Goal: Complete application form

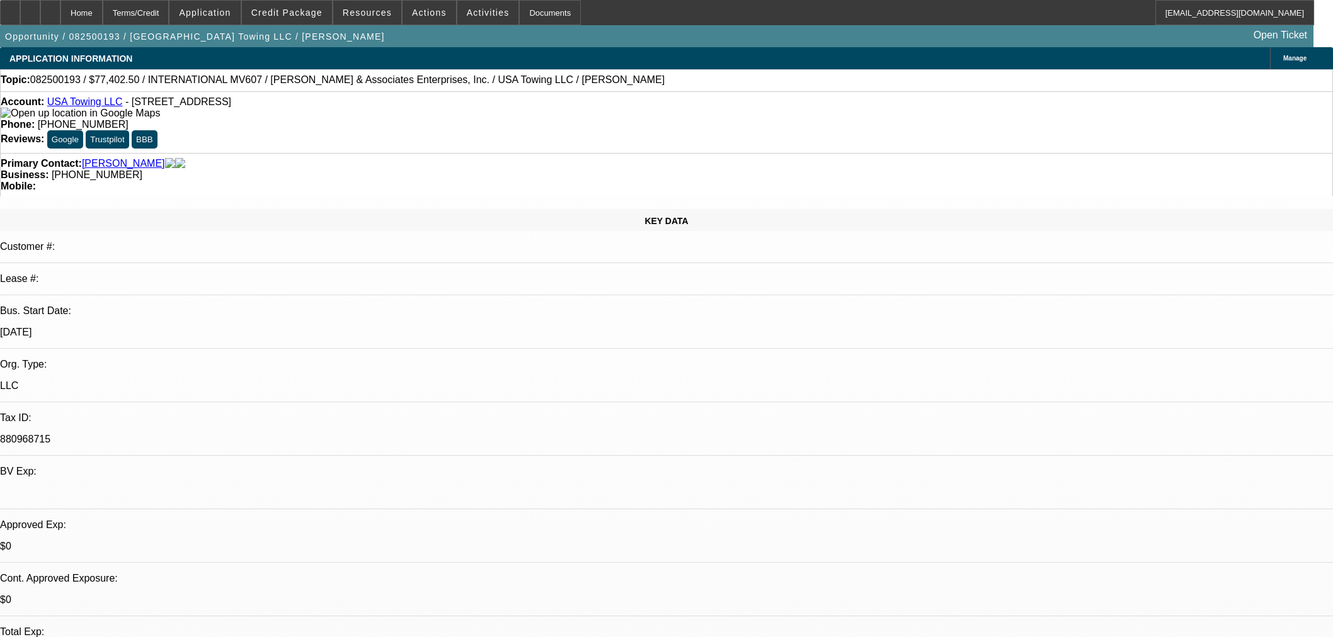
select select "0"
select select "2"
select select "0"
select select "6"
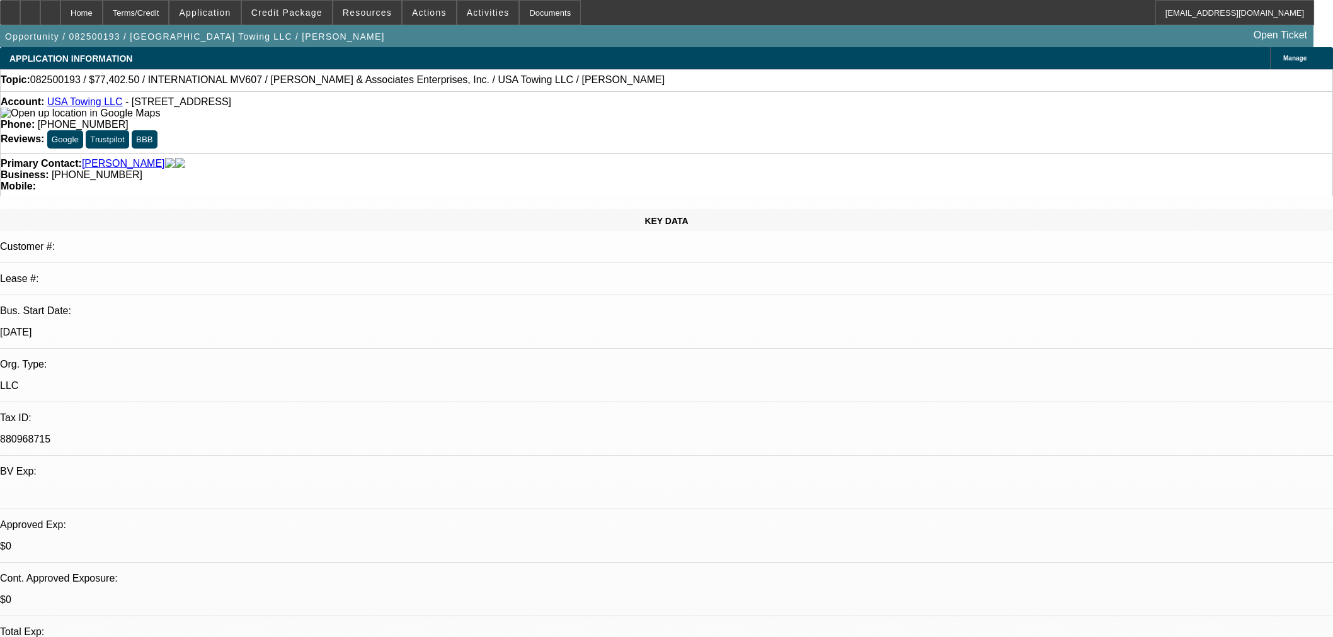
select select "0.1"
select select "0"
select select "2"
select select "0"
select select "6"
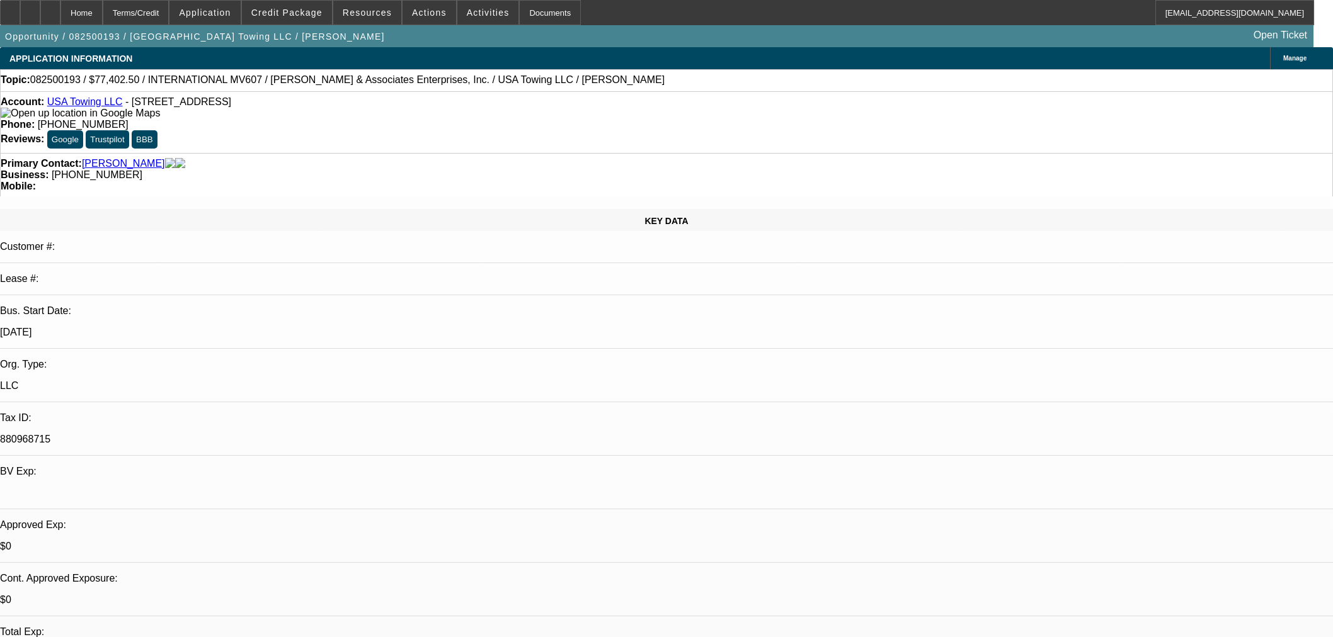
select select "0.1"
select select "0"
select select "2"
select select "0"
select select "6"
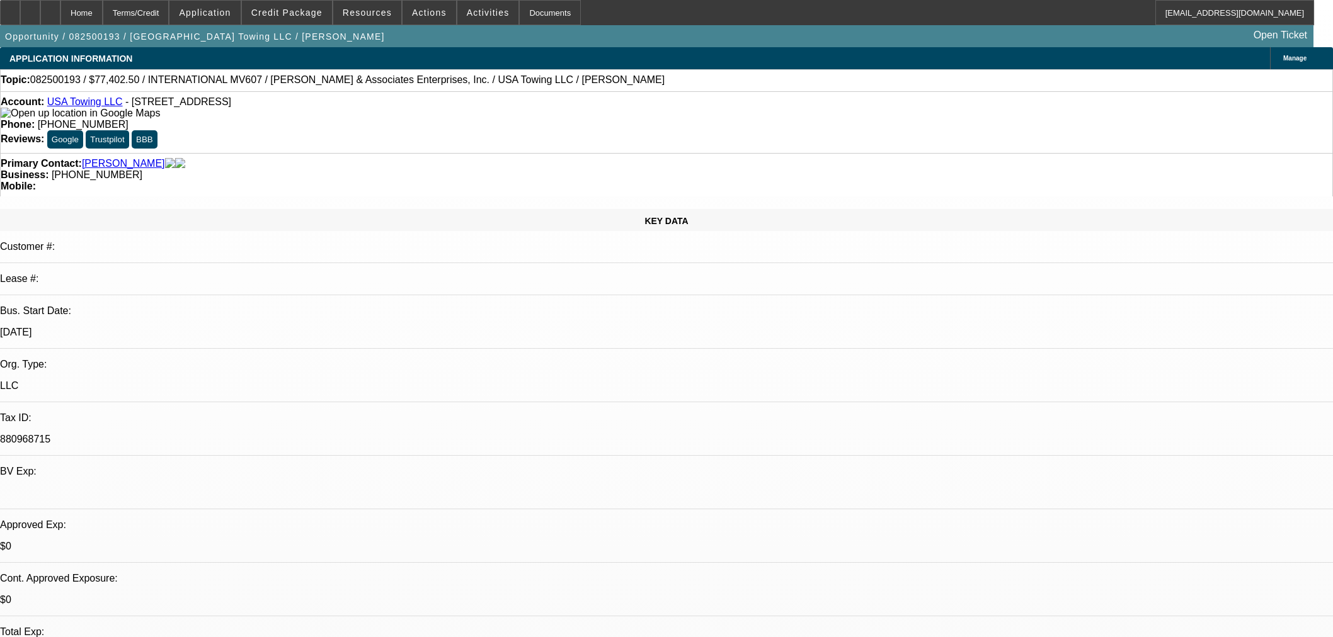
select select "0.1"
select select "2"
select select "0"
select select "6"
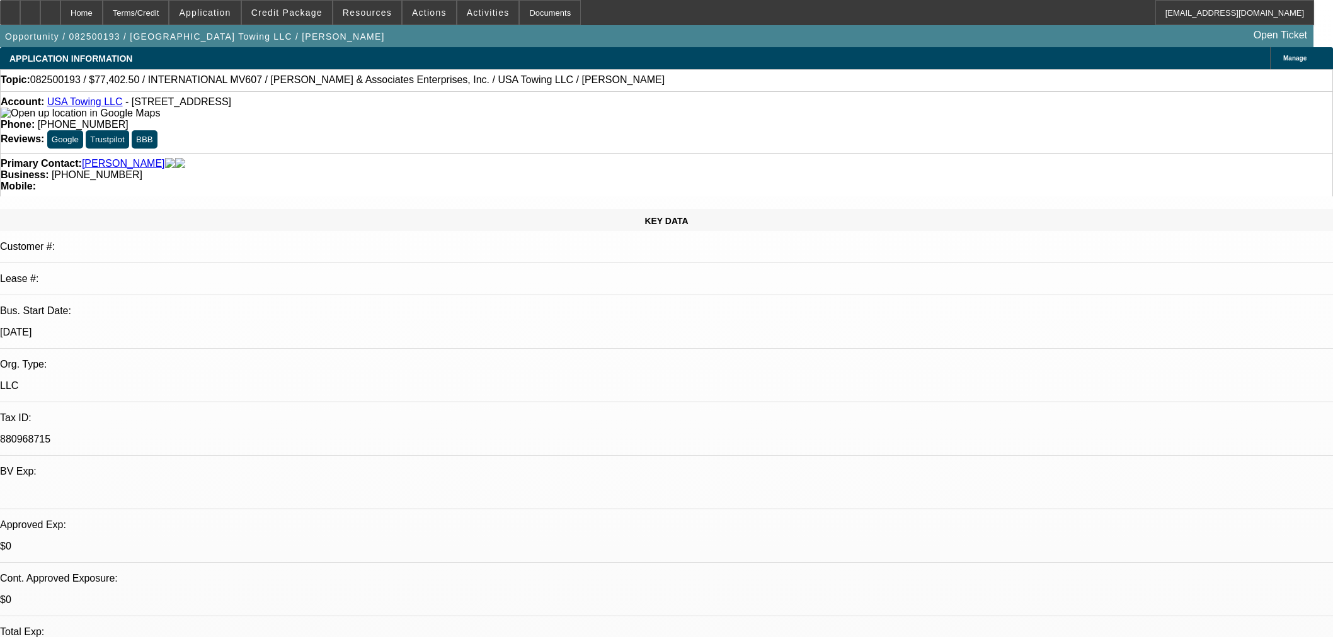
scroll to position [1679, 0]
select select "0.2"
select select "2"
select select "0"
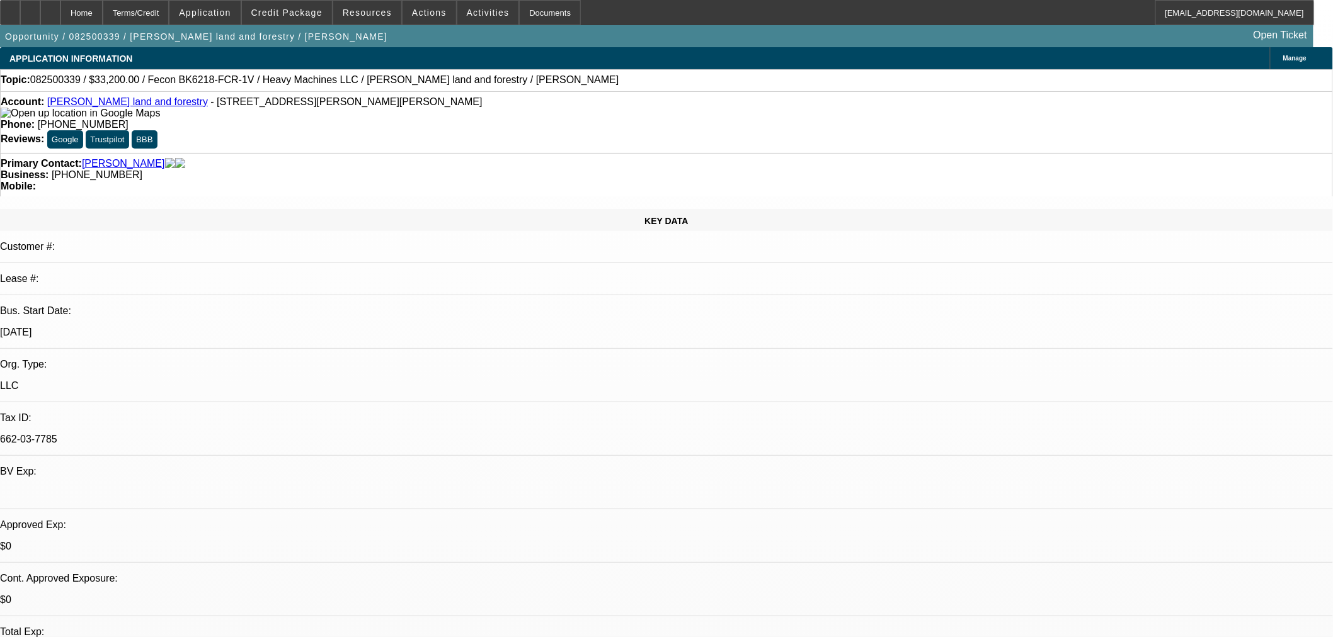
select select "6"
select select "0"
select select "19"
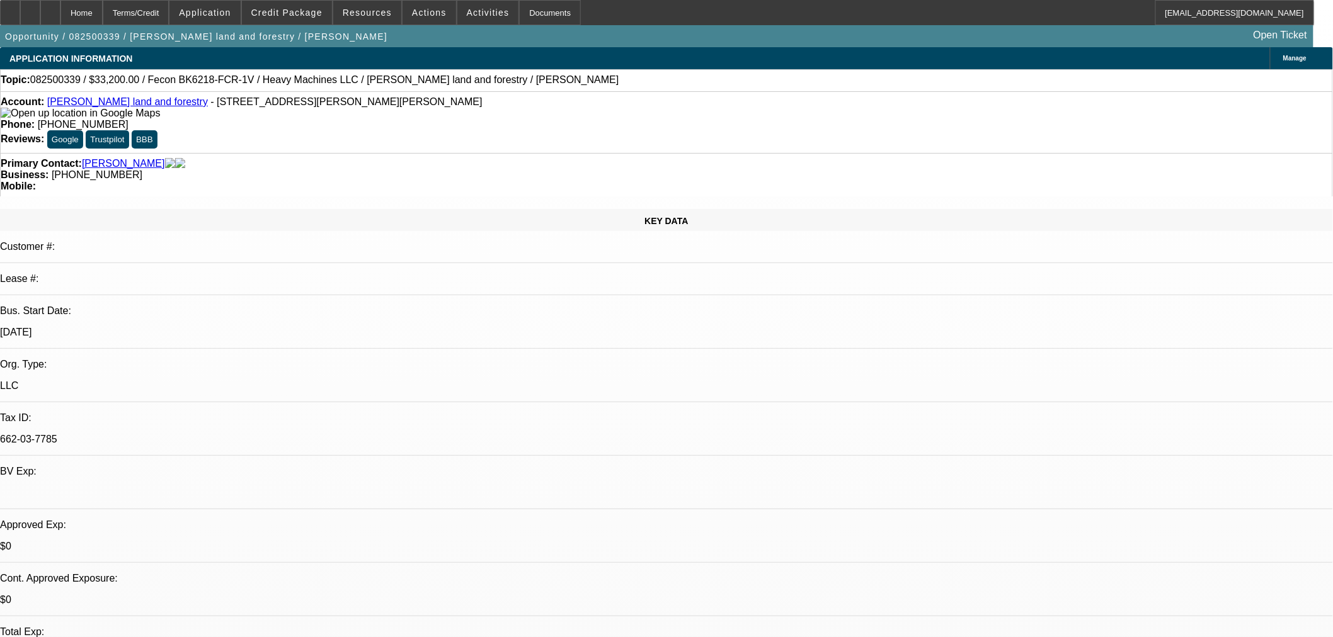
select select "0.2"
select select "2"
select select "0"
select select "6"
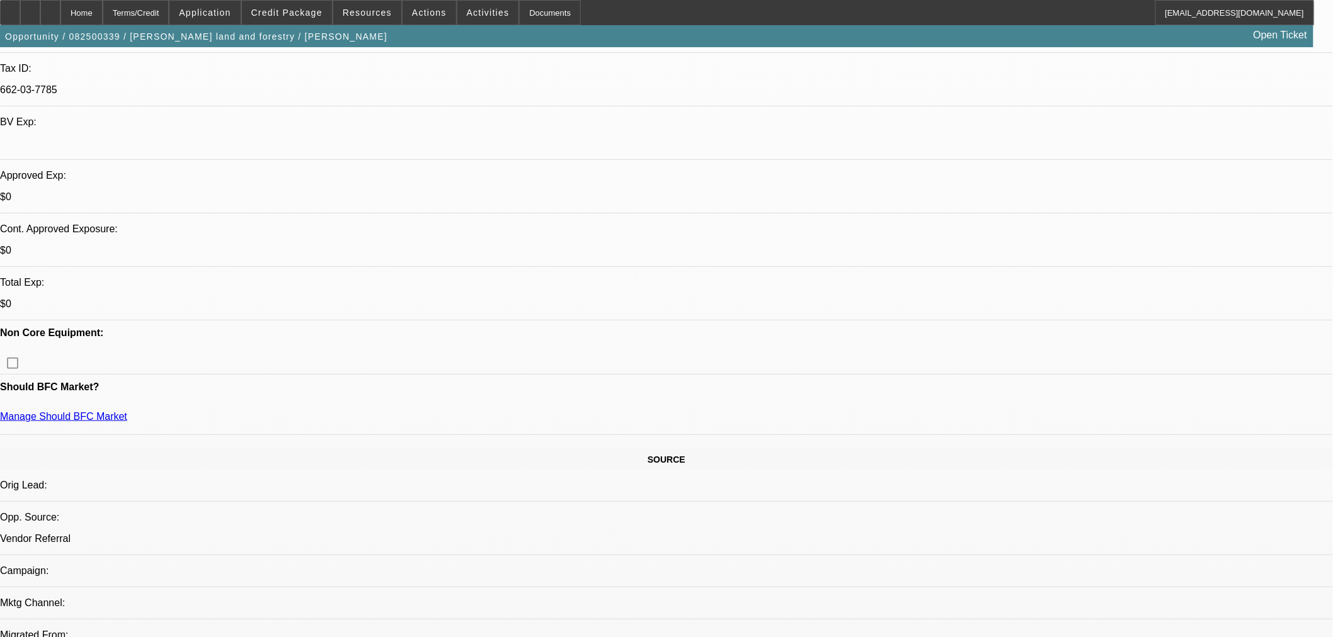
scroll to position [210, 0]
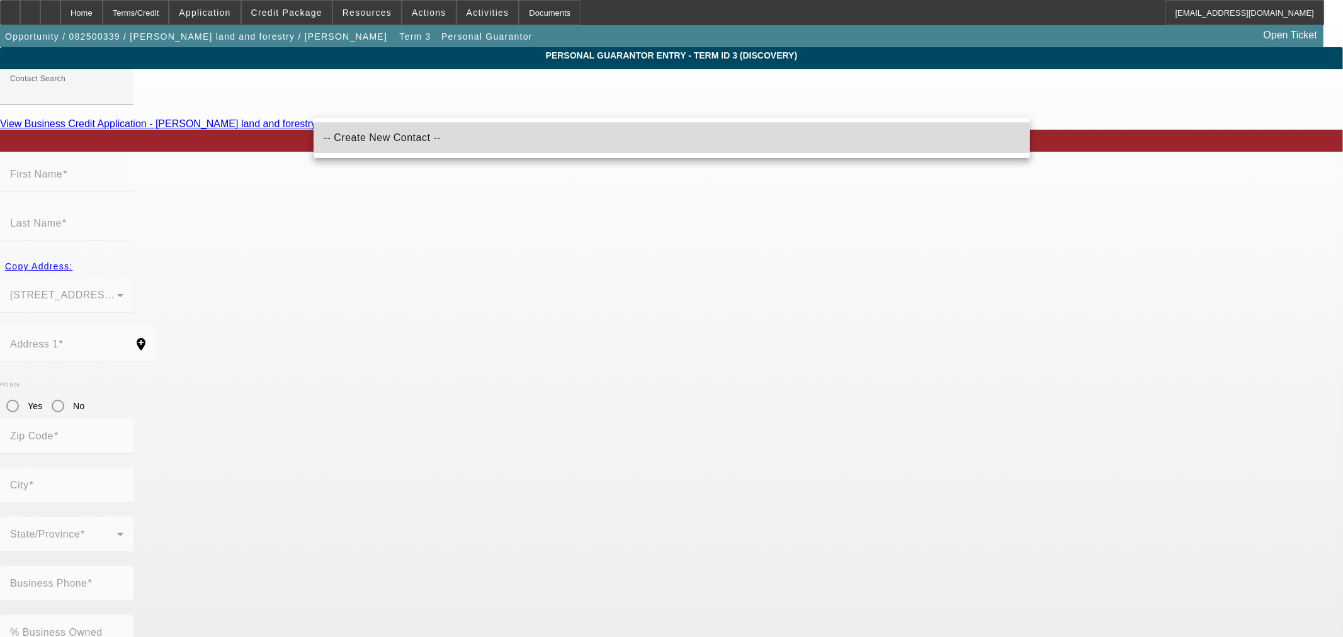
click at [397, 142] on span "-- Create New Contact --" at bounding box center [382, 137] width 117 height 15
type input "-- Create New Contact --"
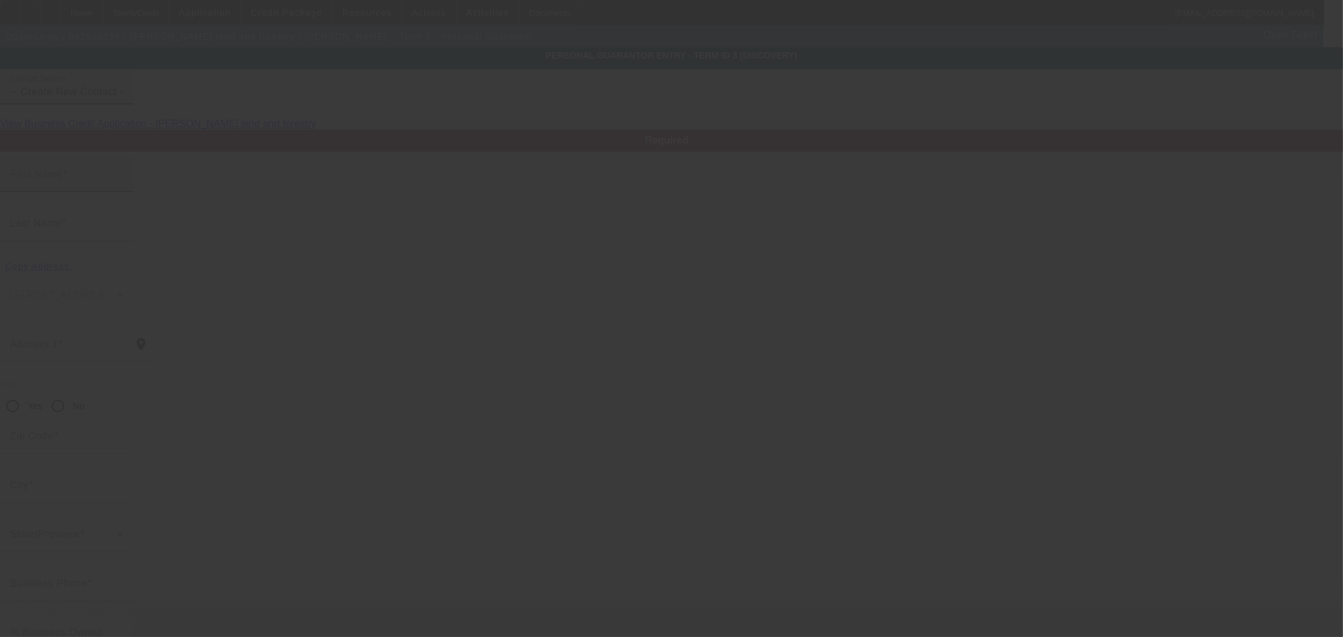
click at [123, 187] on input "First Name" at bounding box center [66, 179] width 113 height 15
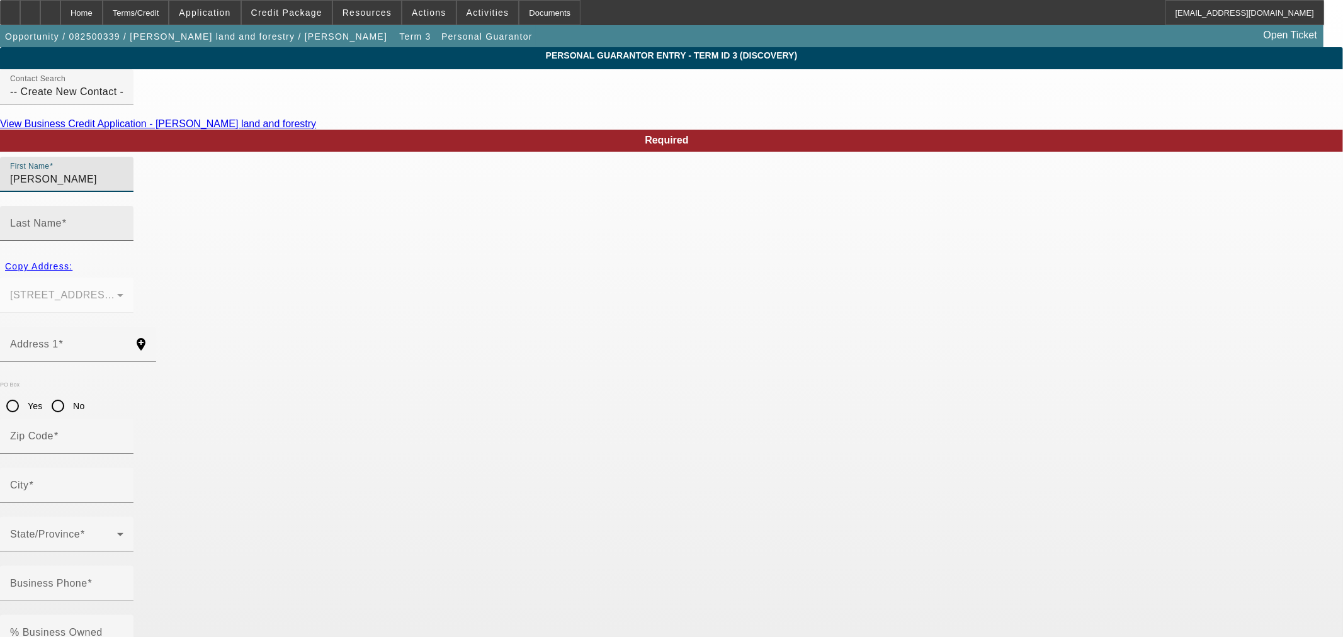
type input "Jennifer"
click at [123, 221] on input "Last Name" at bounding box center [66, 228] width 113 height 15
type input "Harper"
click at [72, 261] on span "Copy Address:" at bounding box center [38, 266] width 67 height 10
type input "230 Aubrey Bass Rd"
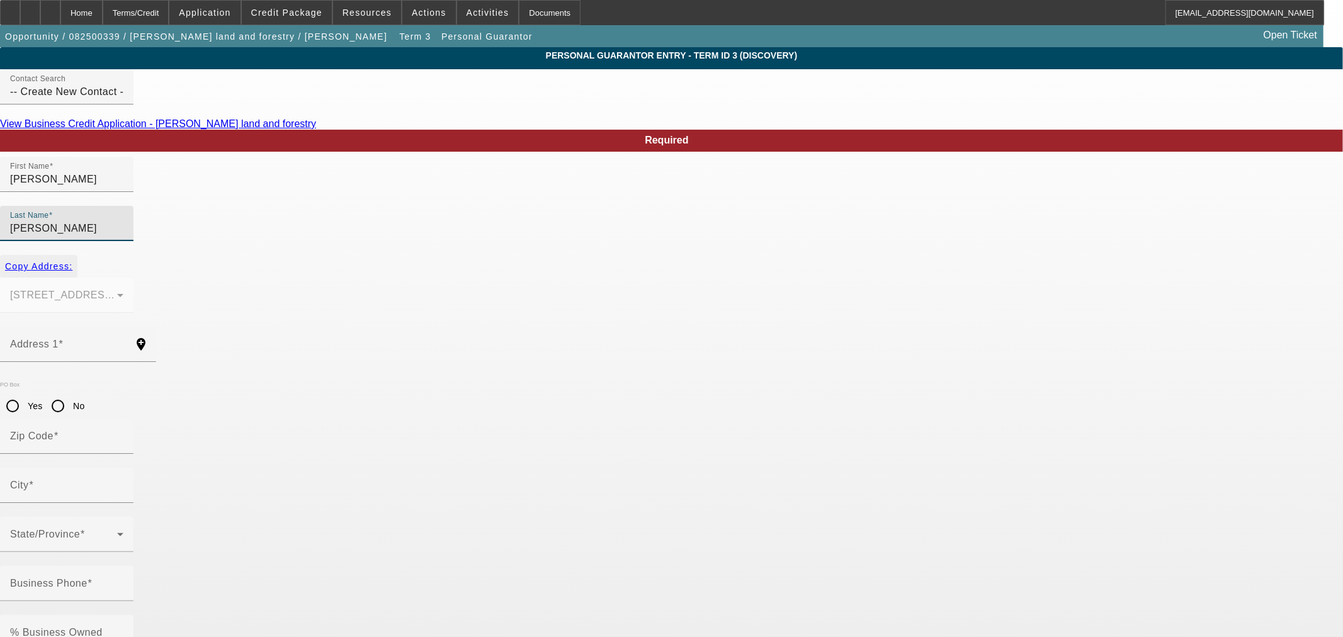
type input "71438"
type input "Hineston"
paste input "437-51-0577"
type input "437-51-0577"
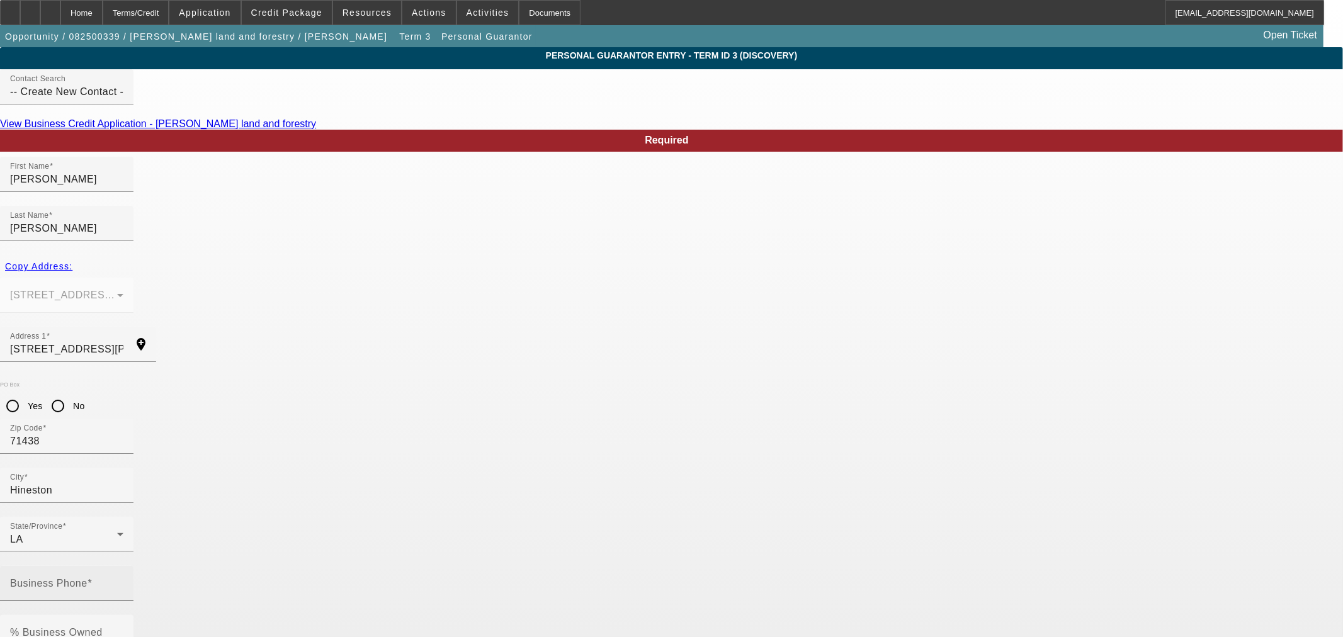
click at [123, 581] on input "Business Phone" at bounding box center [66, 588] width 113 height 15
type input "[PHONE_NUMBER]"
click at [123, 630] on input "% Business Owned" at bounding box center [66, 637] width 113 height 15
type input "0"
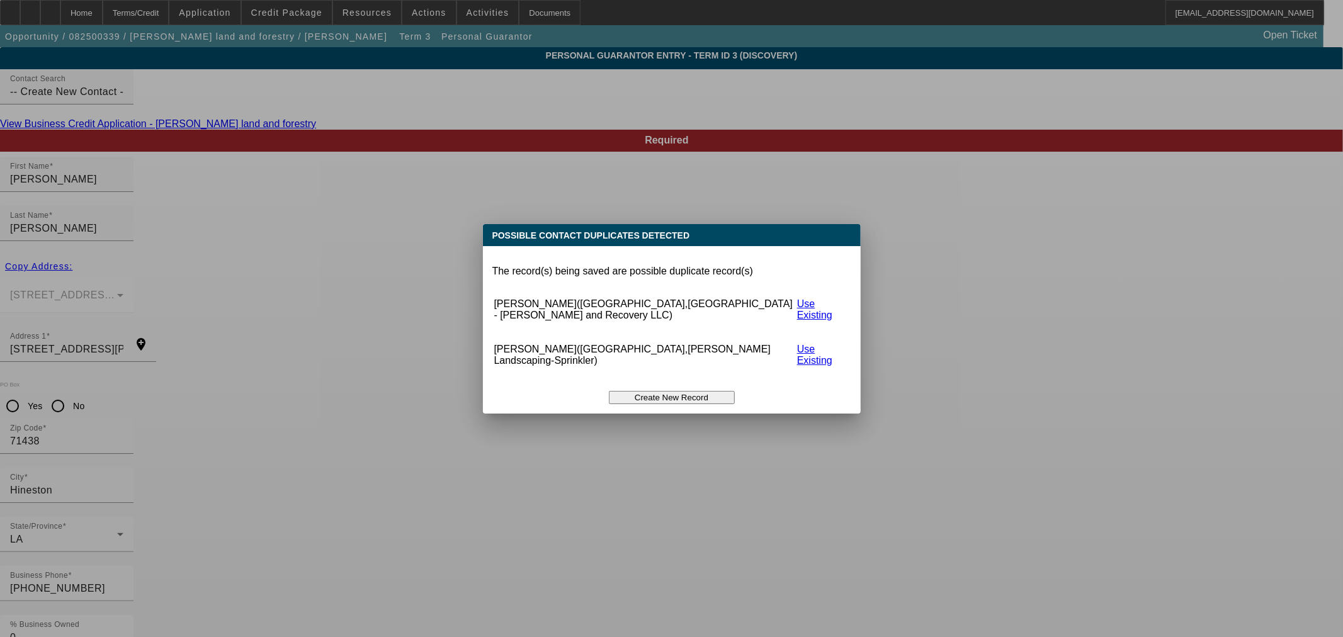
drag, startPoint x: 683, startPoint y: 363, endPoint x: 683, endPoint y: 372, distance: 8.8
click at [683, 391] on button "Create New Record" at bounding box center [672, 397] width 126 height 13
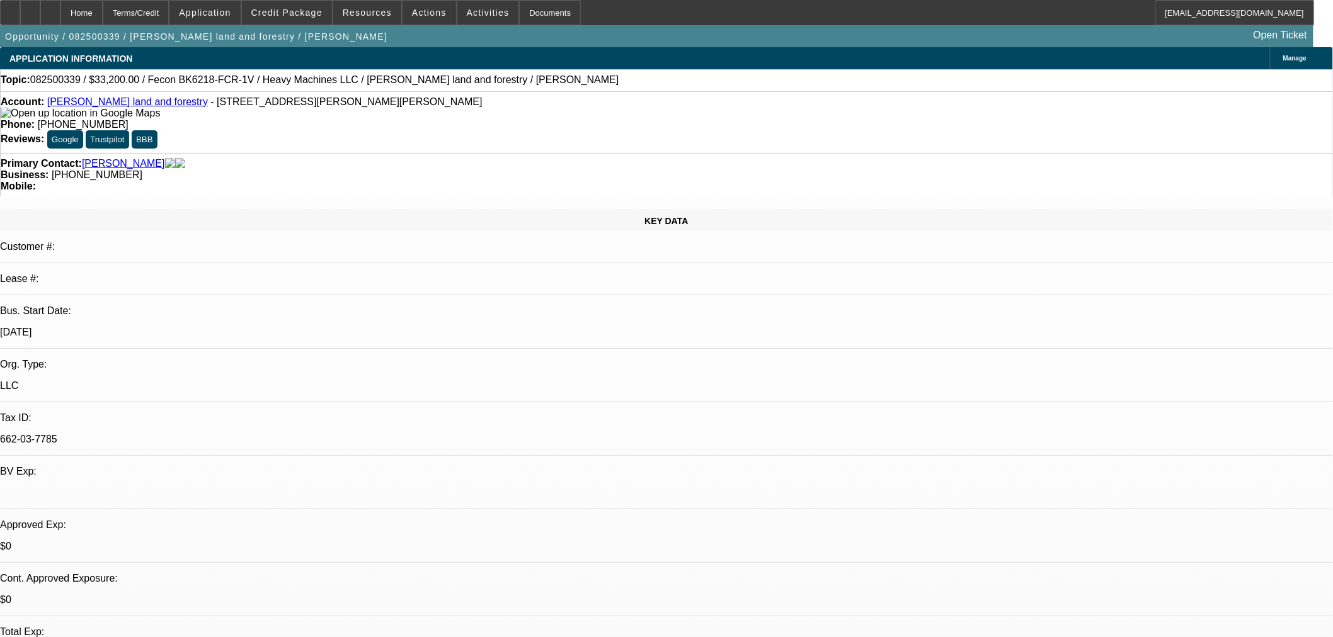
select select "0.2"
select select "2"
select select "0"
select select "6"
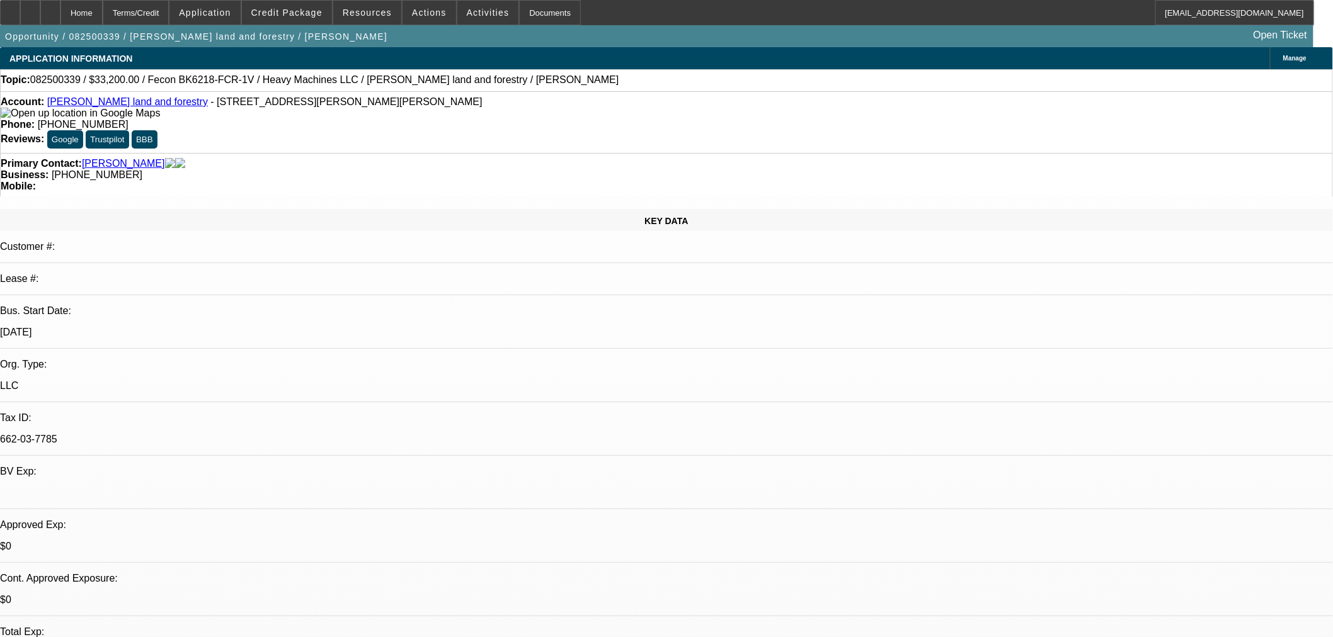
select select "0"
select select "19"
select select "0.2"
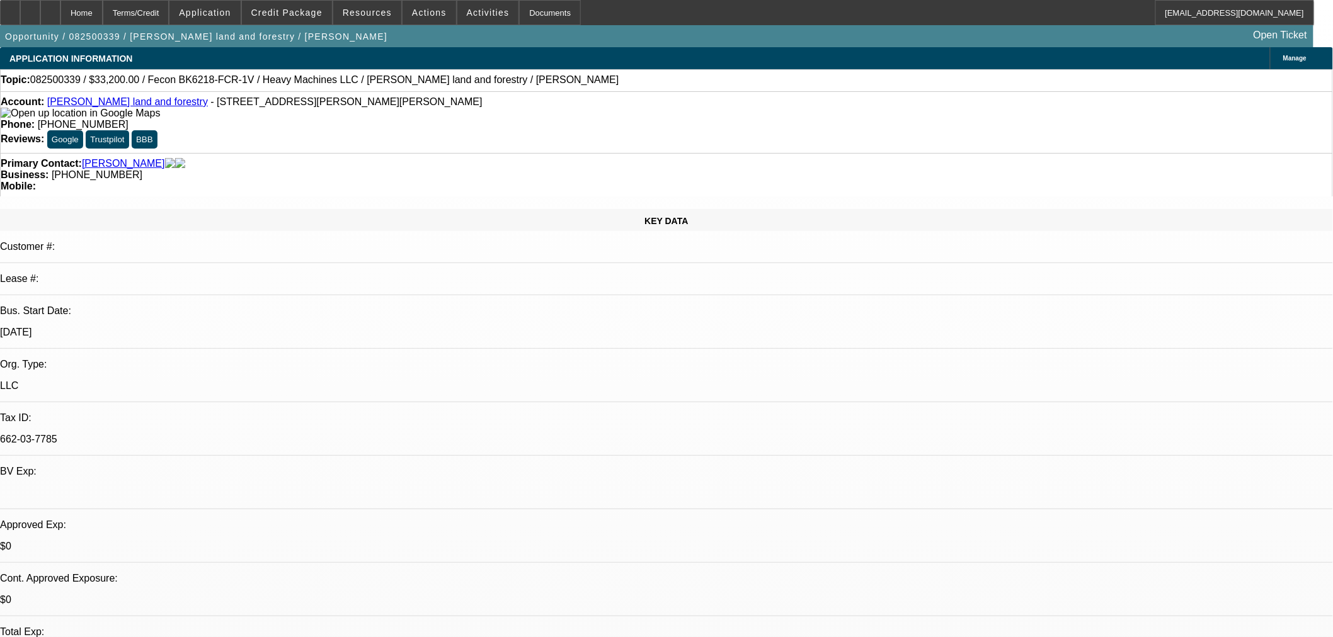
select select "2"
select select "0"
select select "6"
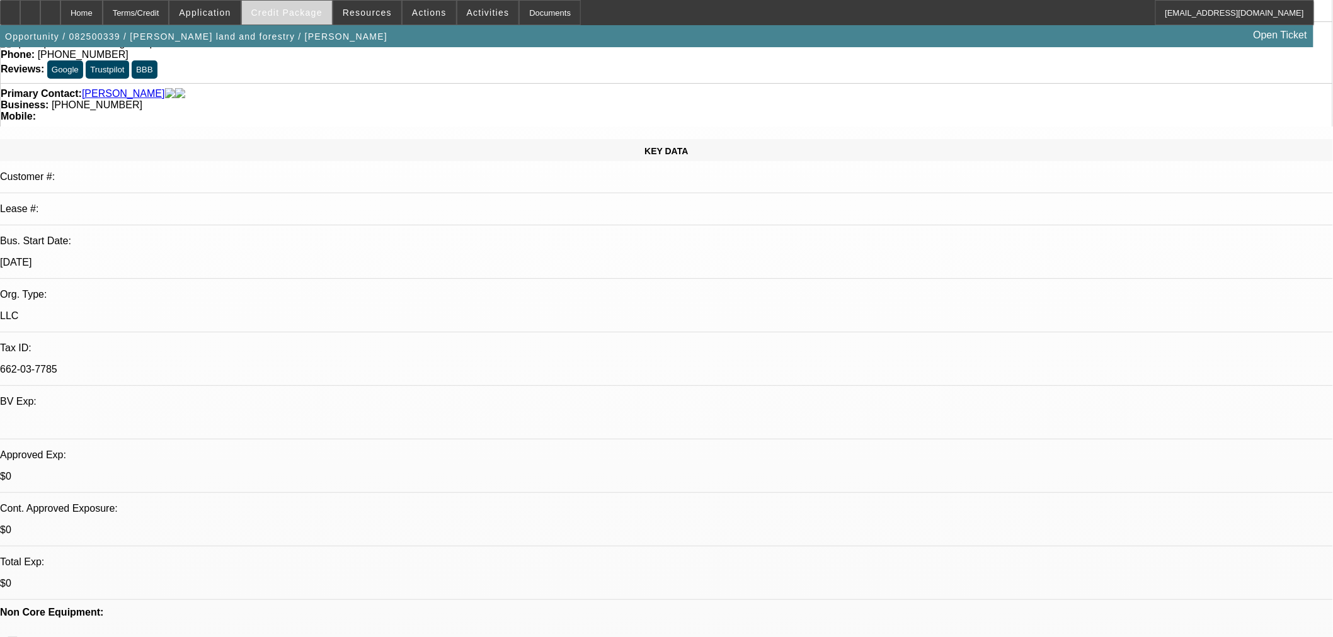
click at [278, 18] on span at bounding box center [287, 12] width 90 height 30
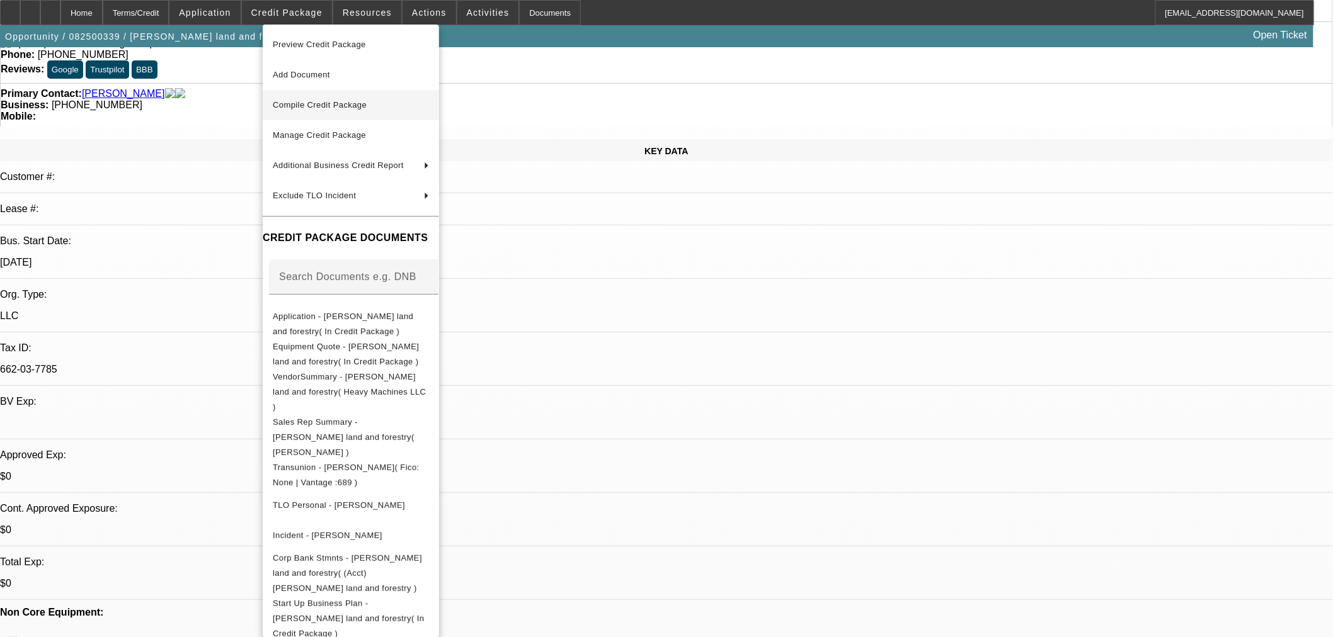
click at [345, 108] on span "Compile Credit Package" at bounding box center [320, 104] width 94 height 9
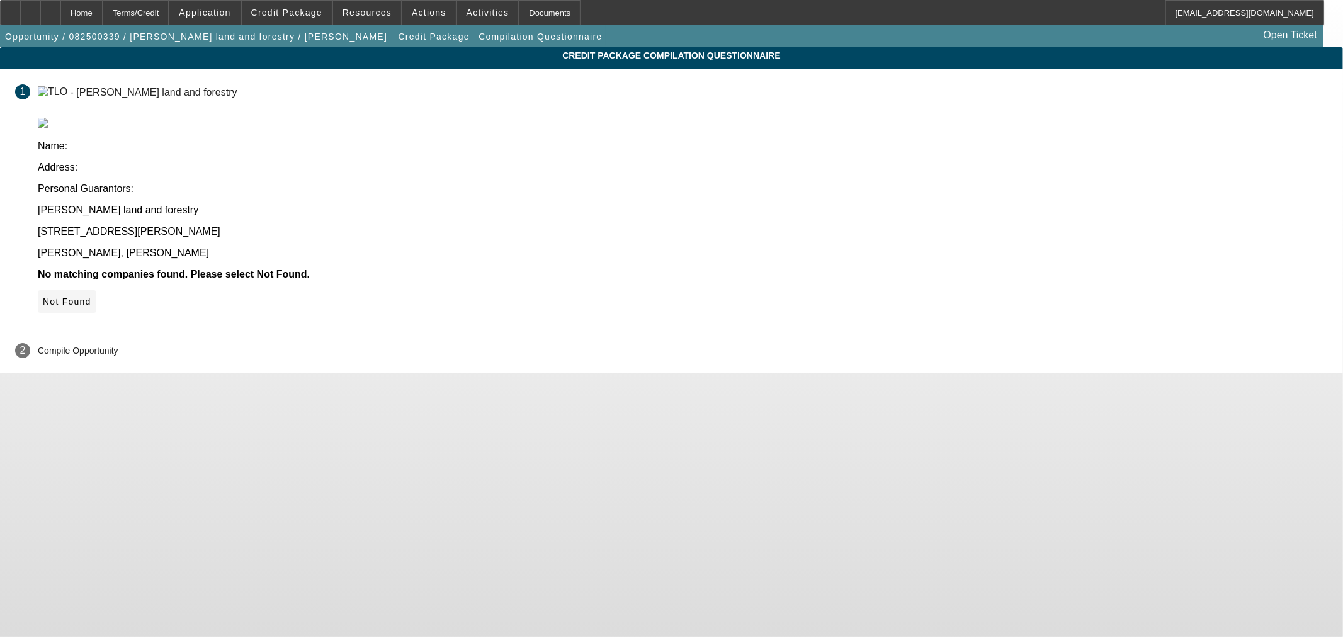
click at [91, 297] on span "Not Found" at bounding box center [67, 302] width 48 height 10
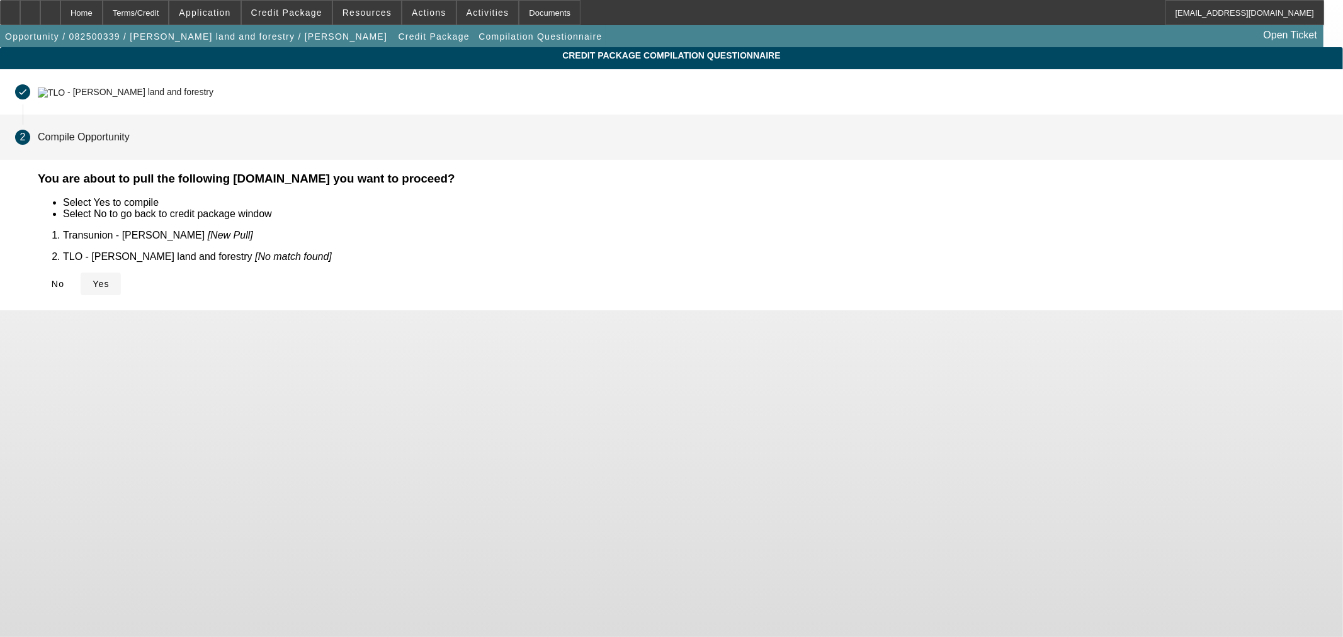
click at [93, 279] on icon at bounding box center [93, 284] width 0 height 10
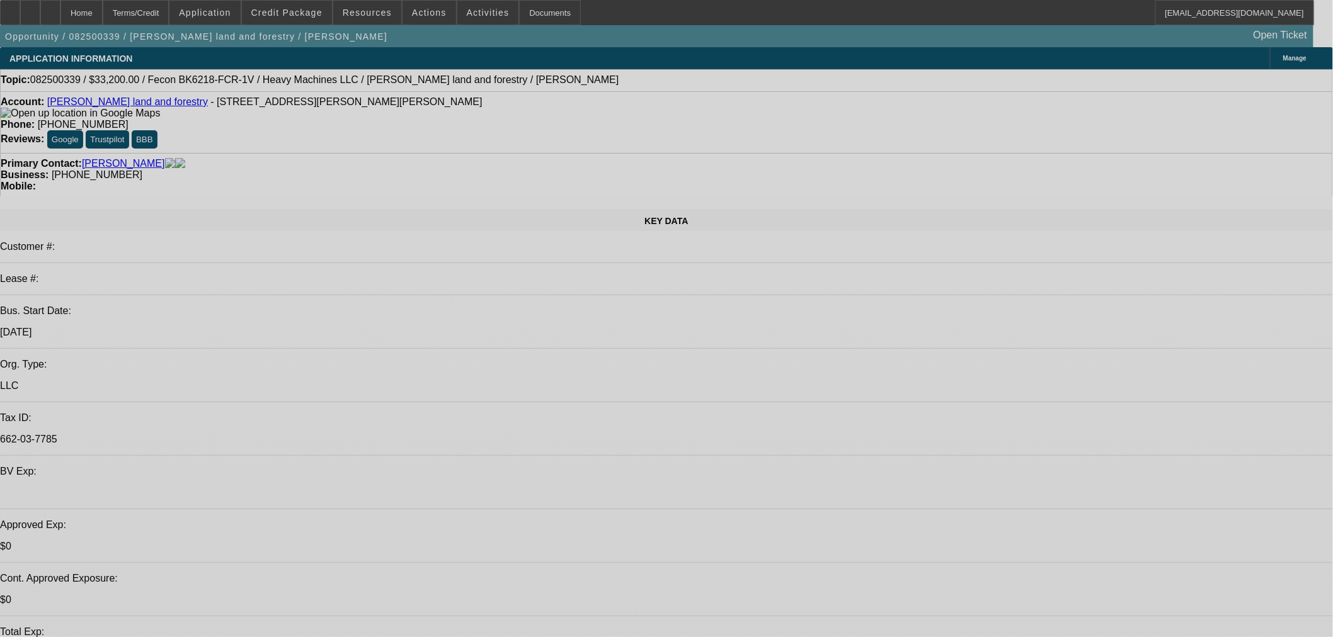
select select "0.2"
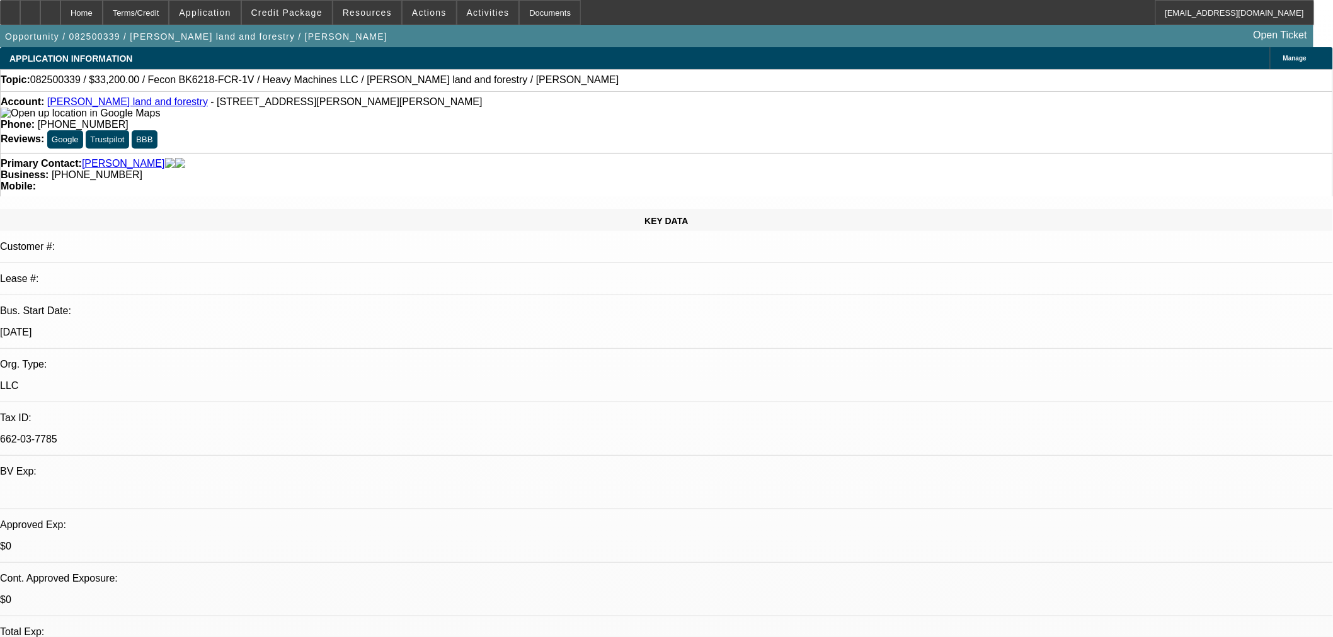
select select "2"
select select "0"
select select "6"
select select "0"
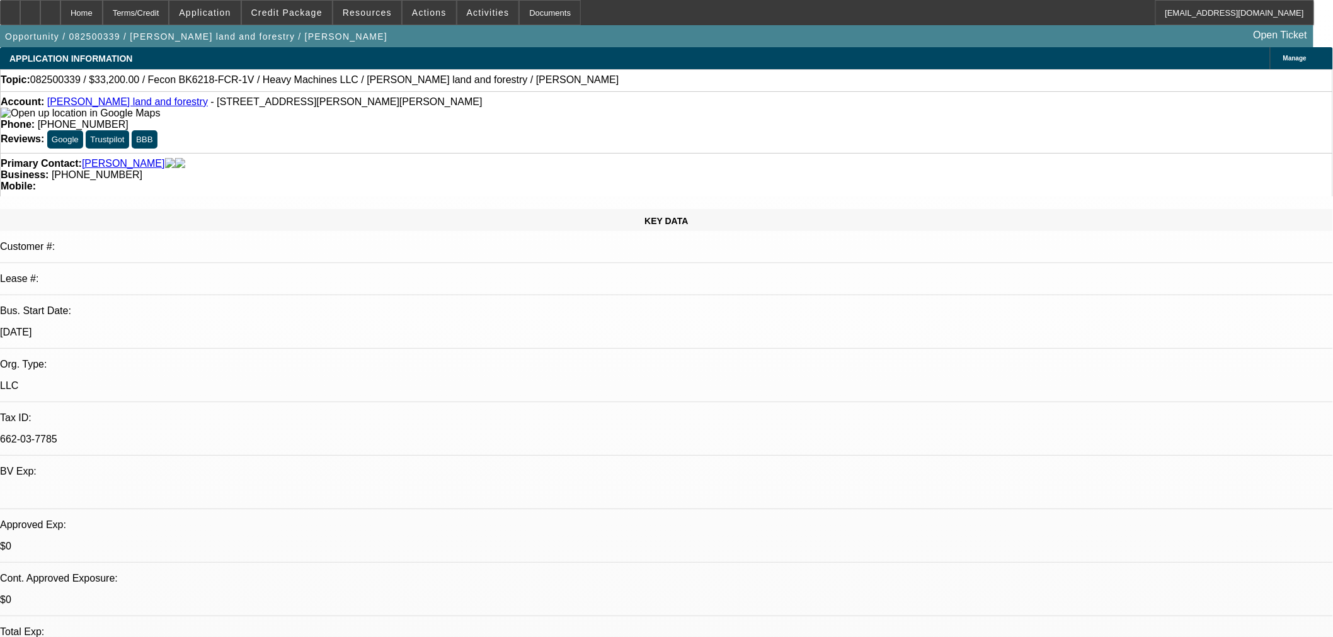
select select "0"
select select "19"
select select "0.2"
select select "2"
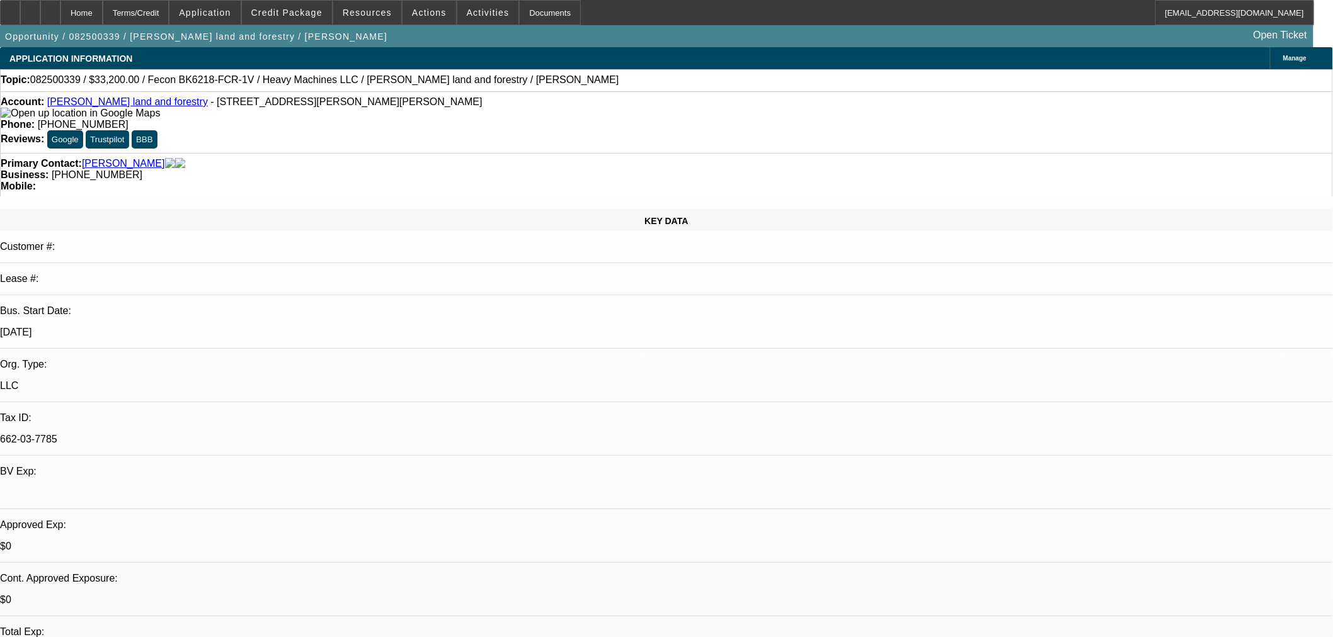
select select "2"
select select "0"
select select "6"
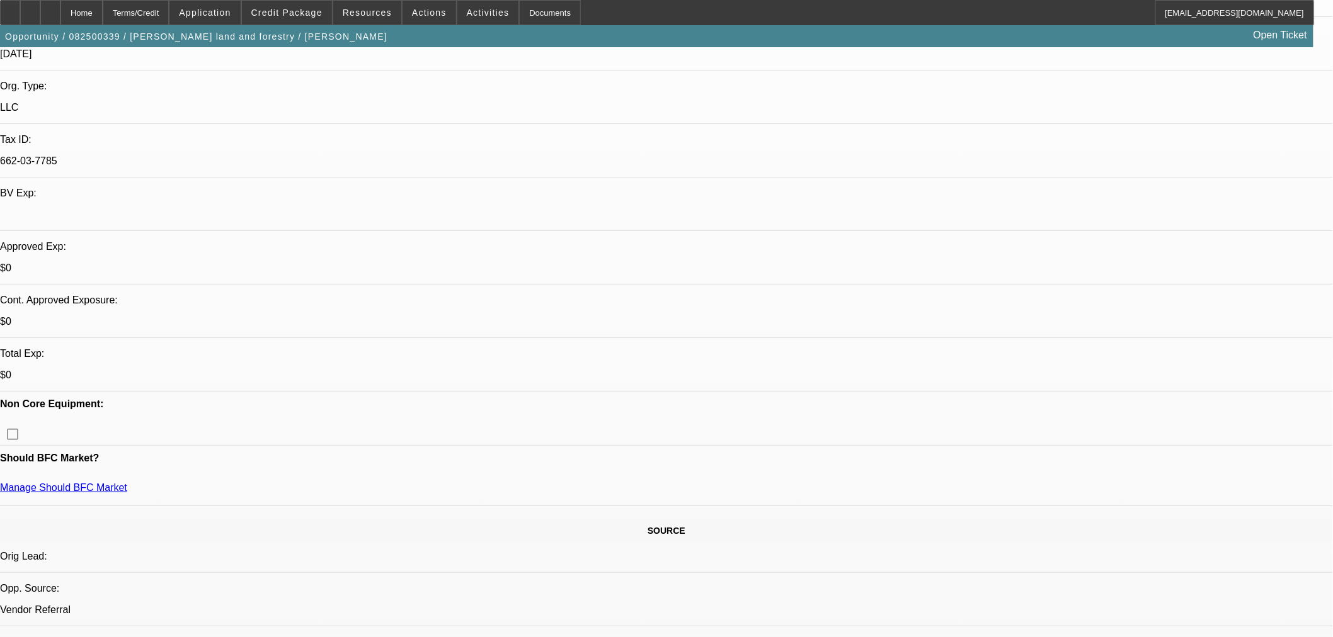
scroll to position [559, 0]
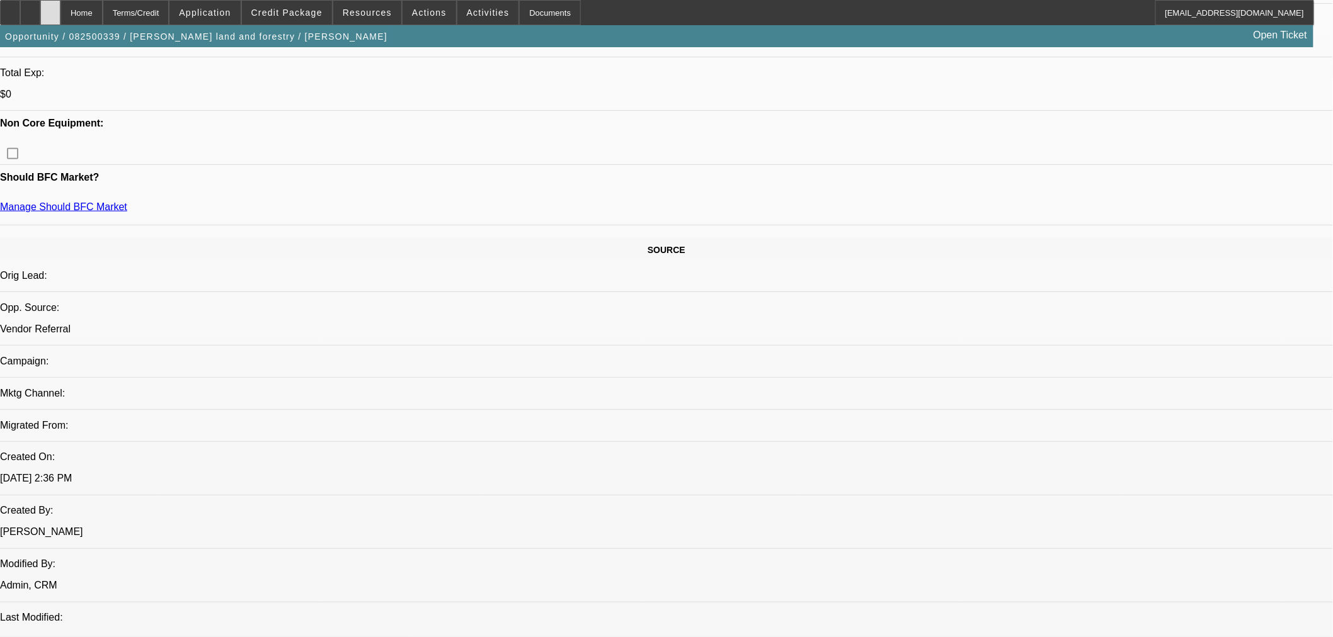
click at [50, 8] on icon at bounding box center [50, 8] width 0 height 0
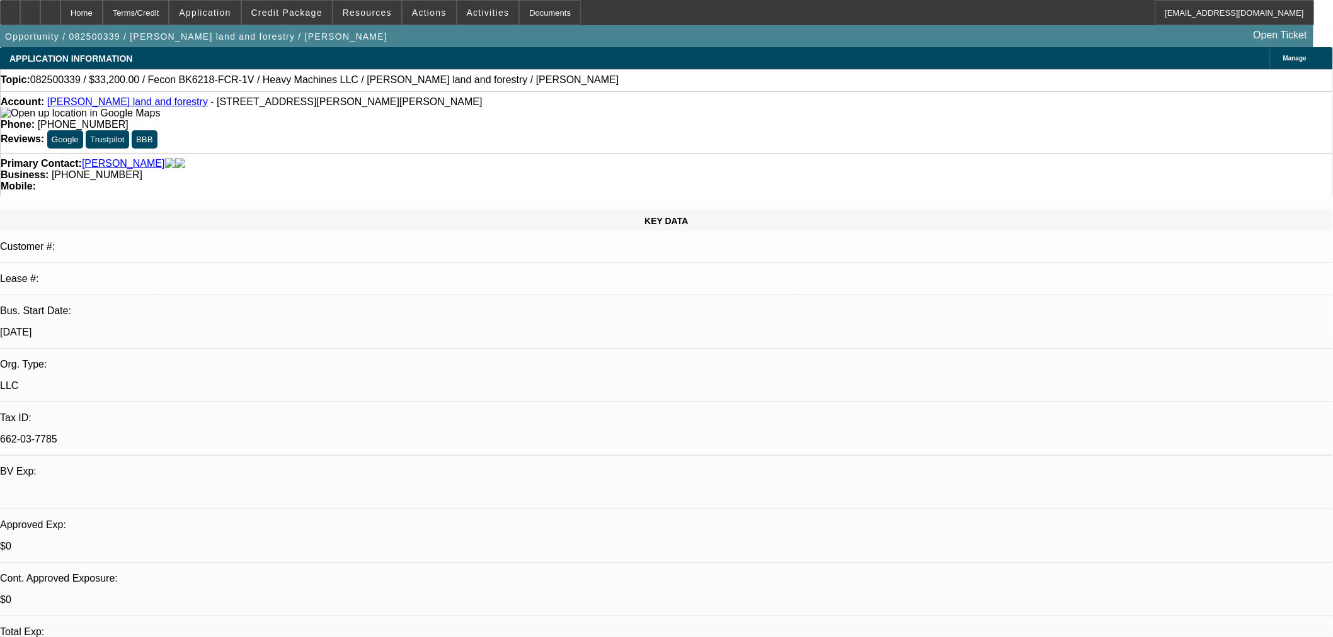
select select "0.2"
select select "2"
select select "0"
select select "6"
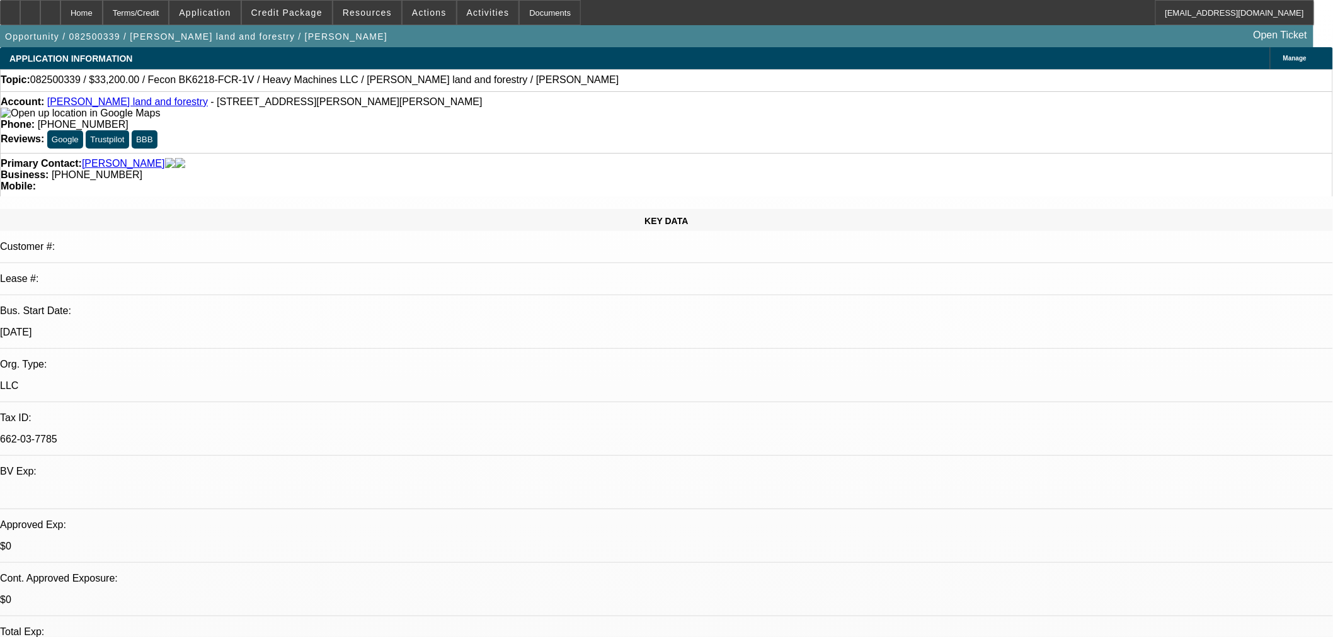
select select "0"
select select "19"
select select "0.2"
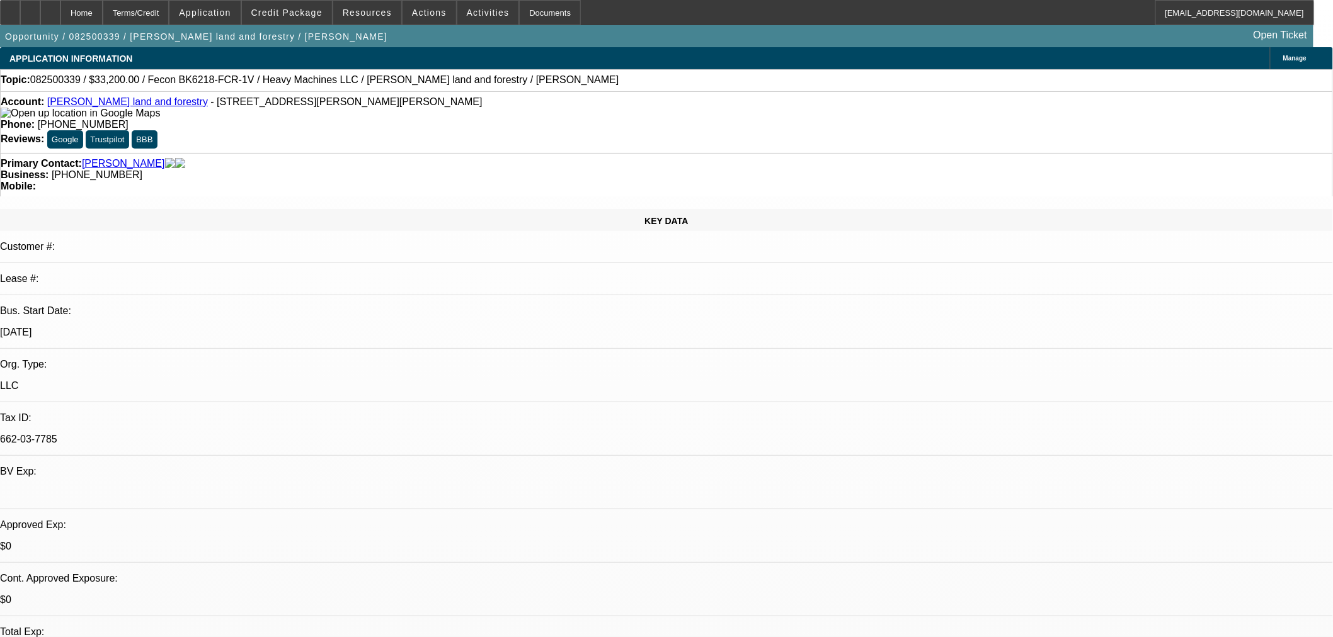
select select "2"
select select "0"
select select "6"
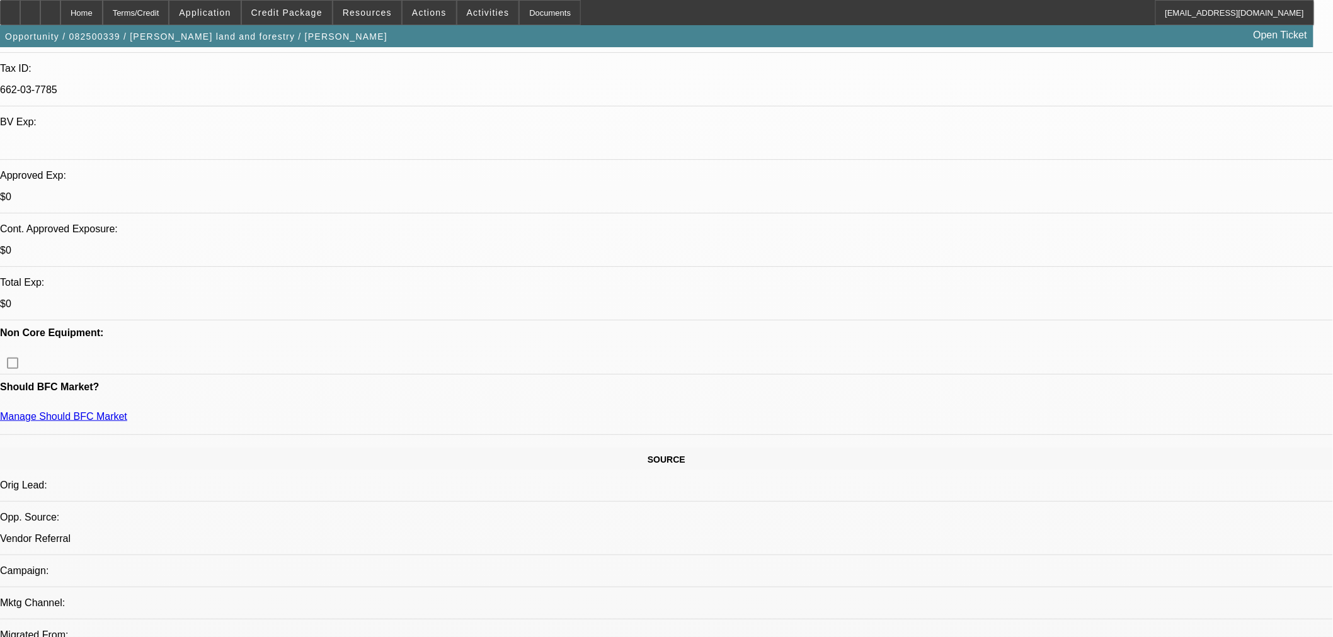
click at [300, 14] on span "Credit Package" at bounding box center [286, 13] width 71 height 10
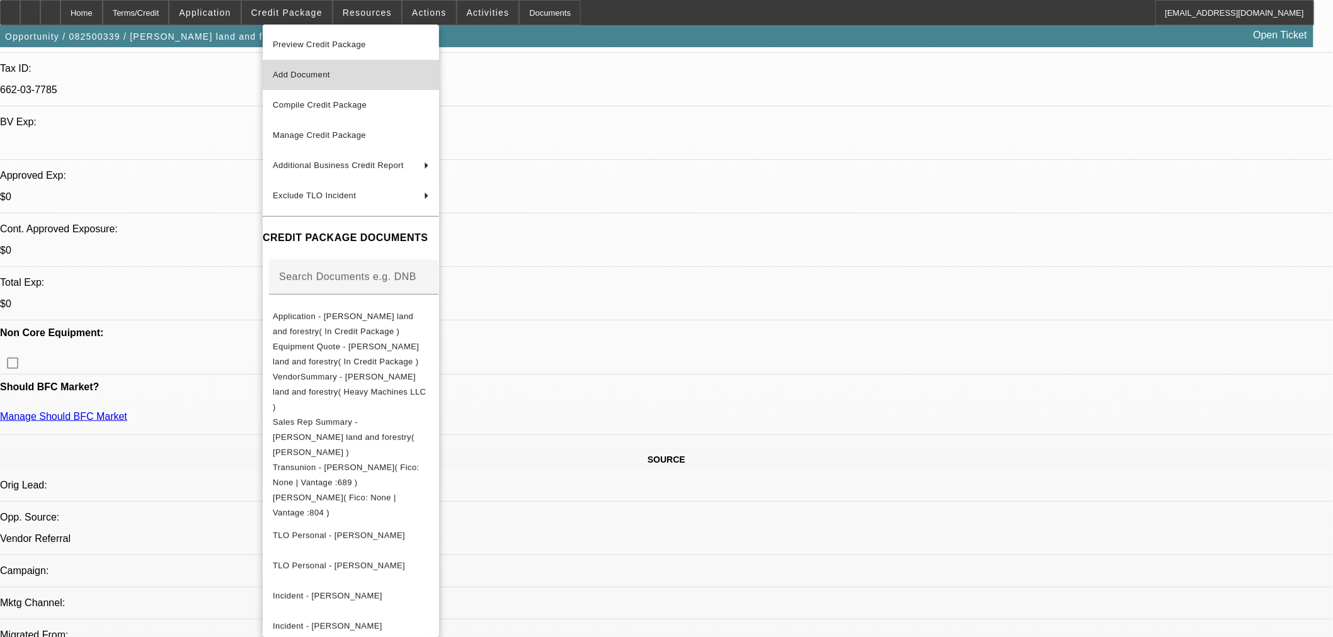
click at [300, 72] on span "Add Document" at bounding box center [301, 74] width 57 height 9
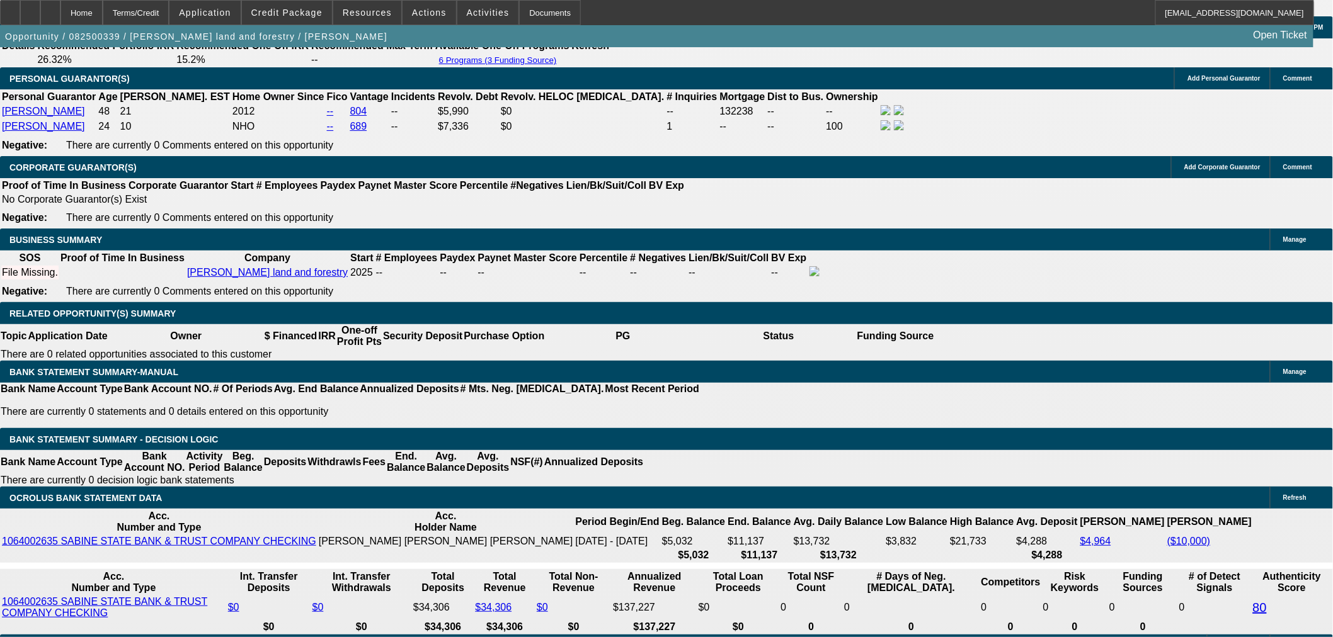
scroll to position [1959, 0]
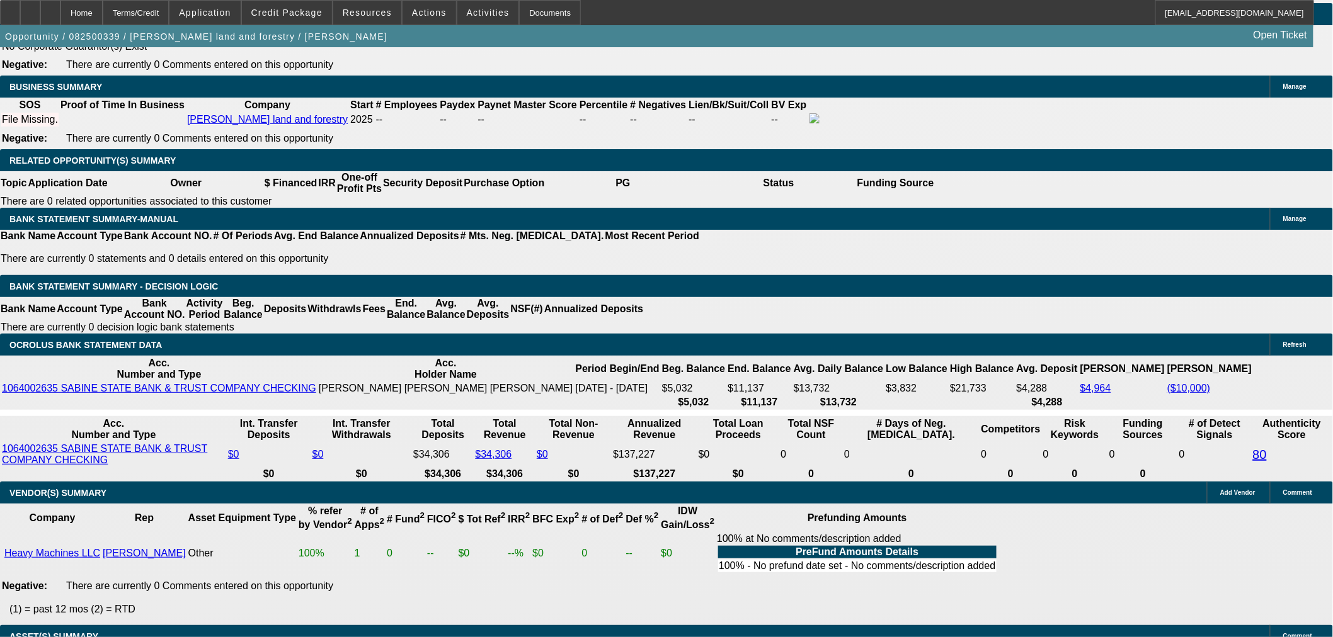
drag, startPoint x: 233, startPoint y: 145, endPoint x: 312, endPoint y: 142, distance: 79.4
type input "$12,000.00"
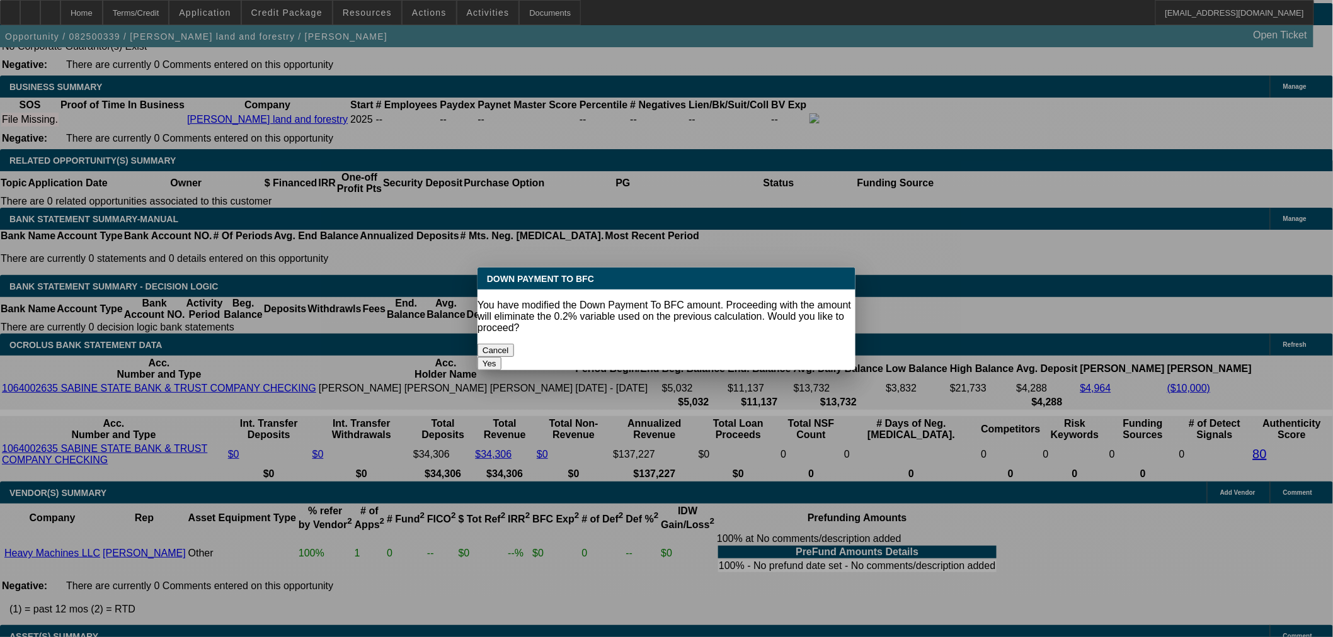
scroll to position [0, 0]
click at [125, 152] on body "Home Terms/Credit Application Credit Package Resources Actions Activities Docum…" at bounding box center [666, 398] width 1333 height 4714
click at [501, 357] on button "Yes" at bounding box center [489, 363] width 24 height 13
select select "0"
type input "UNKNOWN"
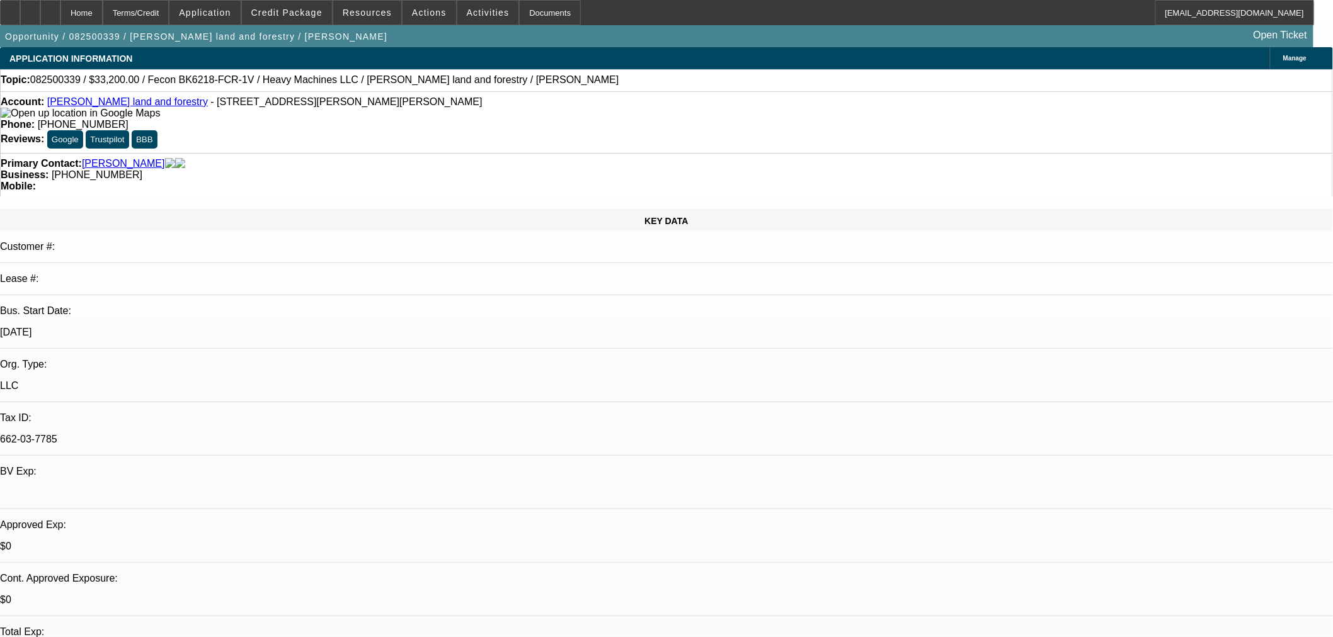
scroll to position [1959, 0]
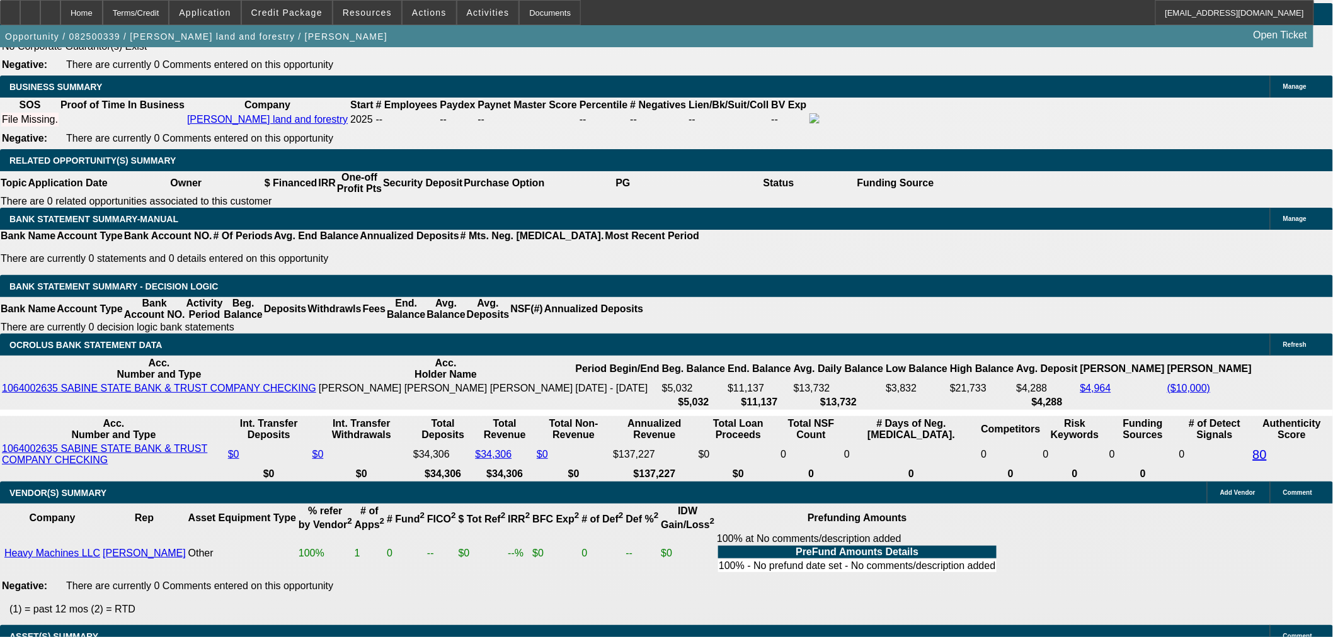
type input "$866.56"
type input "$1,733.12"
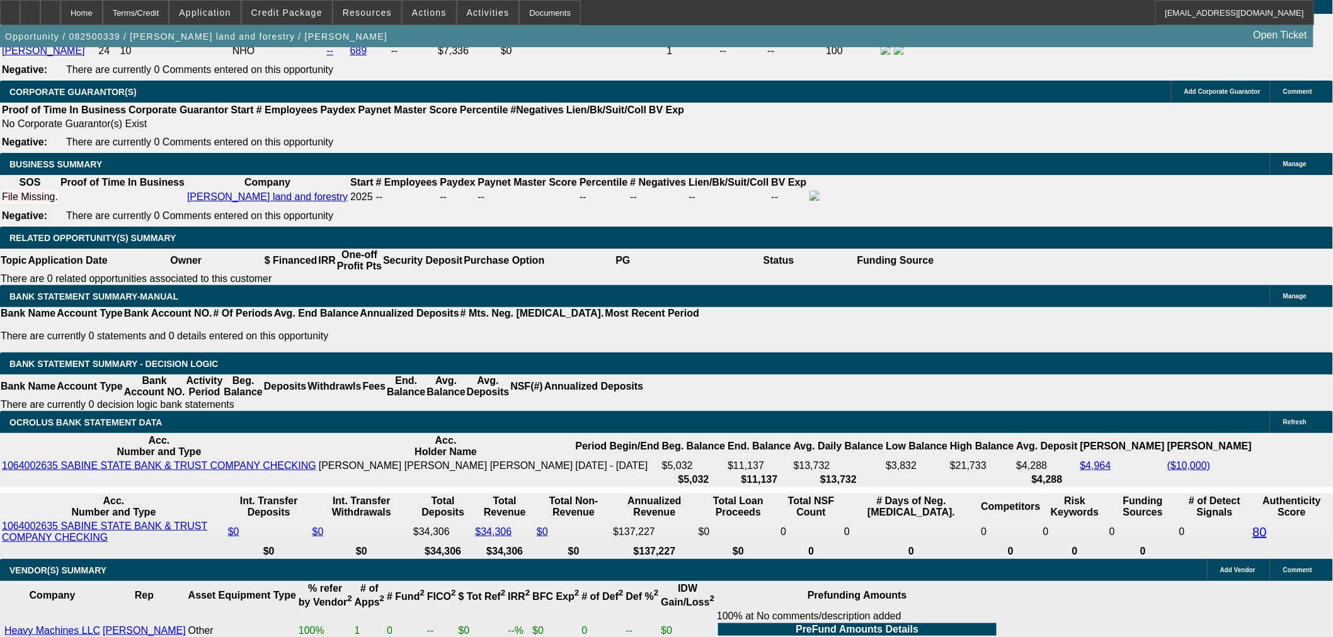
scroll to position [1749, 0]
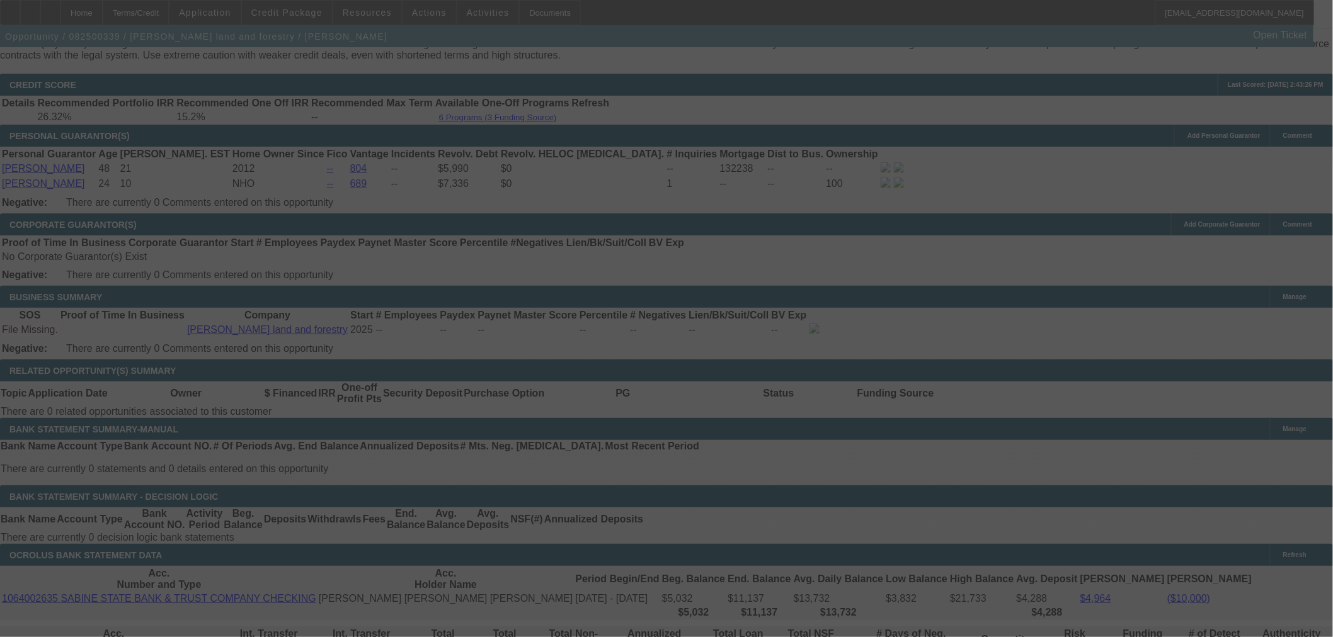
select select "0"
select select "2"
select select "0"
select select "6"
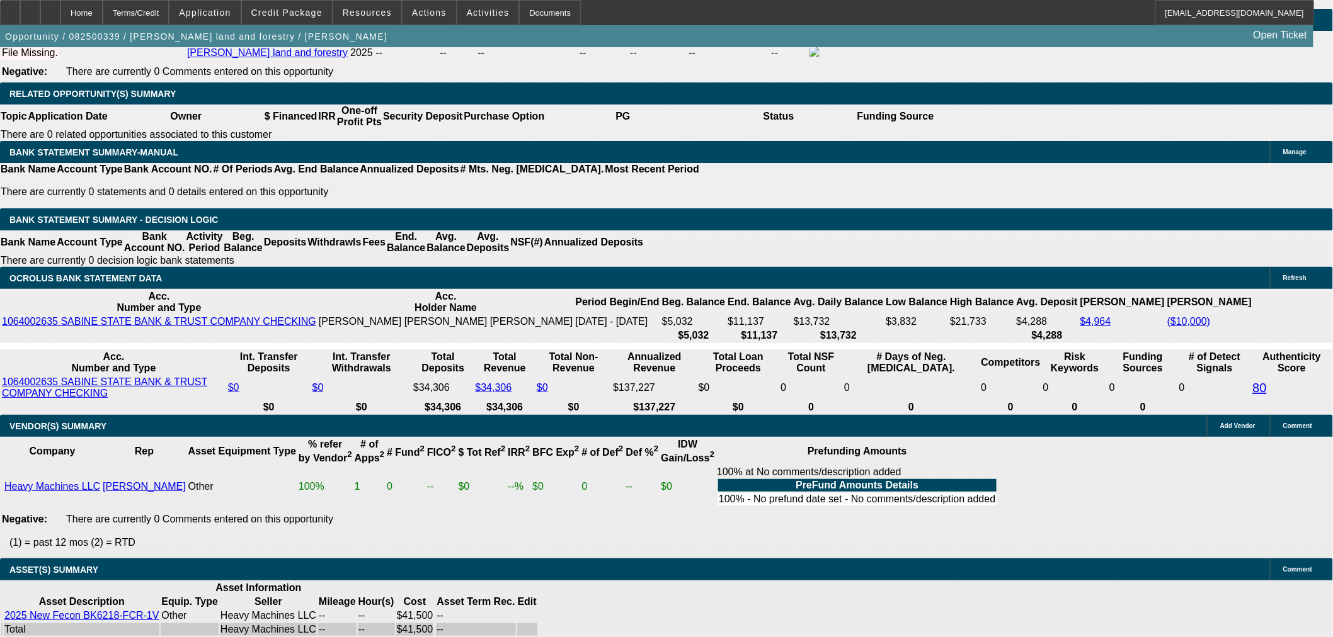
scroll to position [1889, 0]
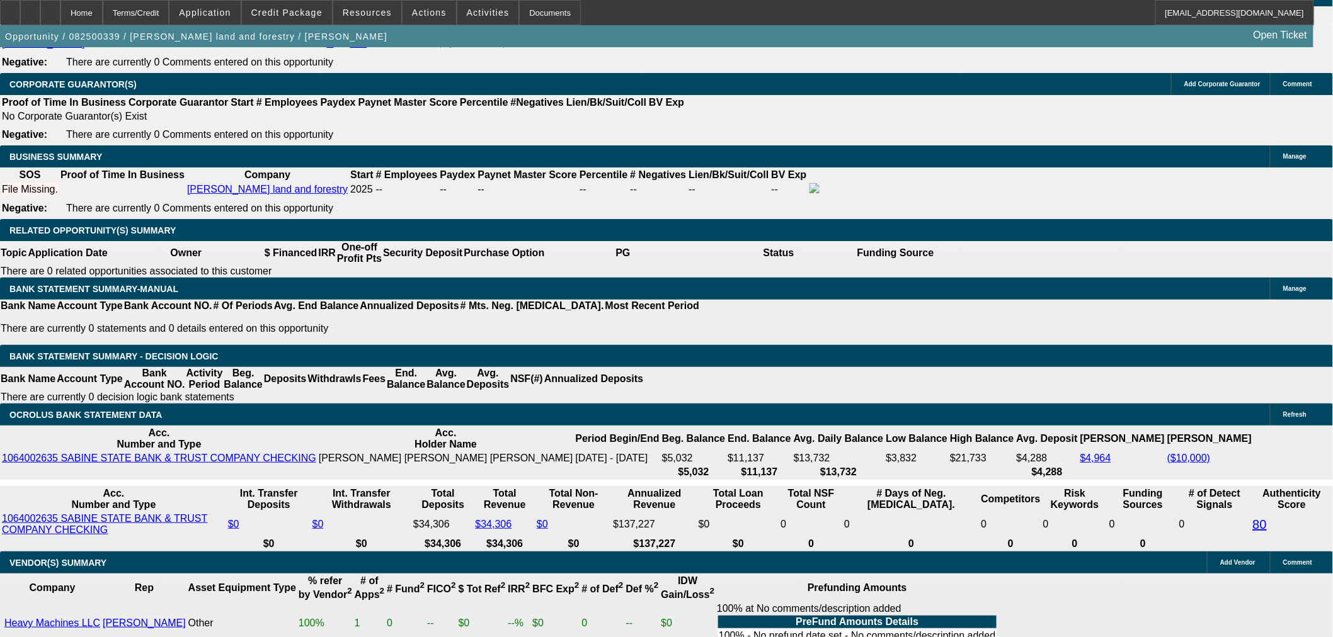
select select "0.2"
type input "$8,300.00"
type input "UNKNOWN"
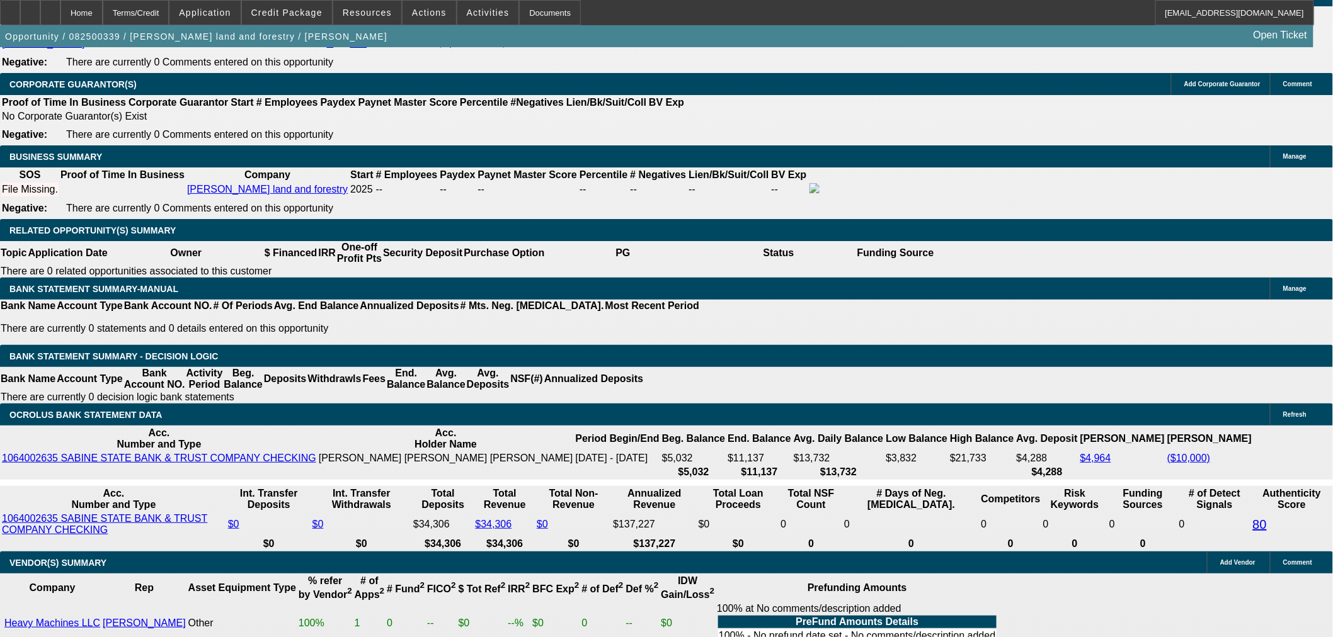
type input "$975.25"
type input "$1,950.50"
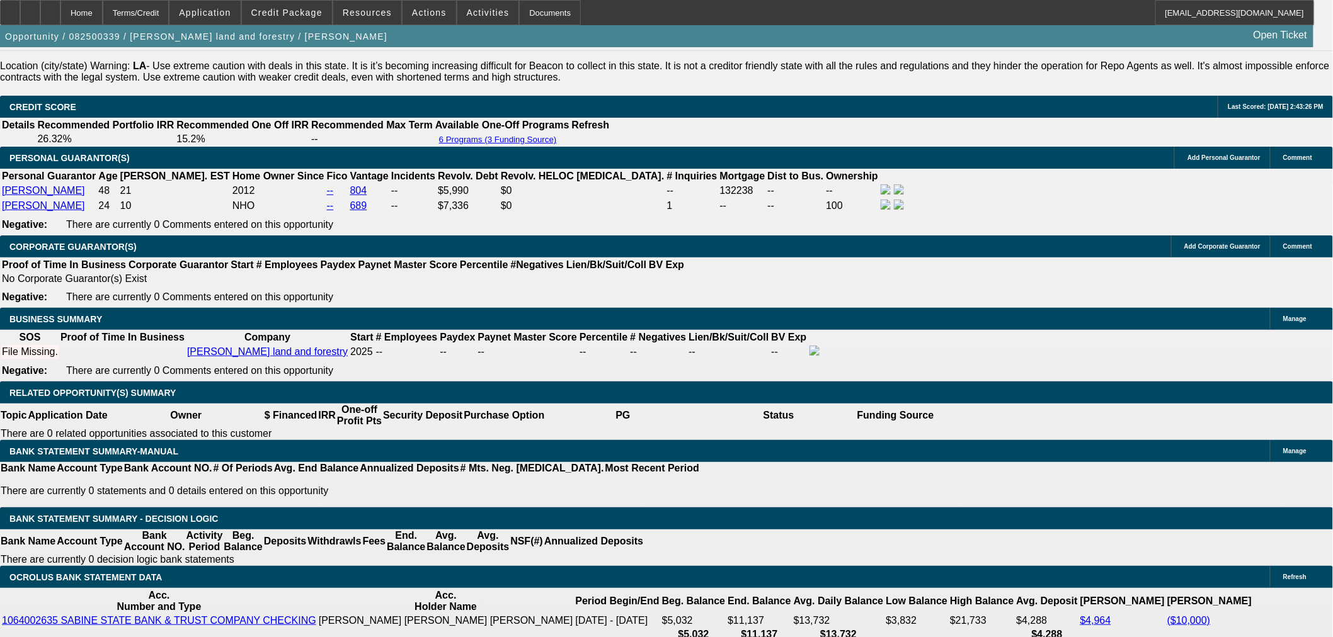
scroll to position [1539, 0]
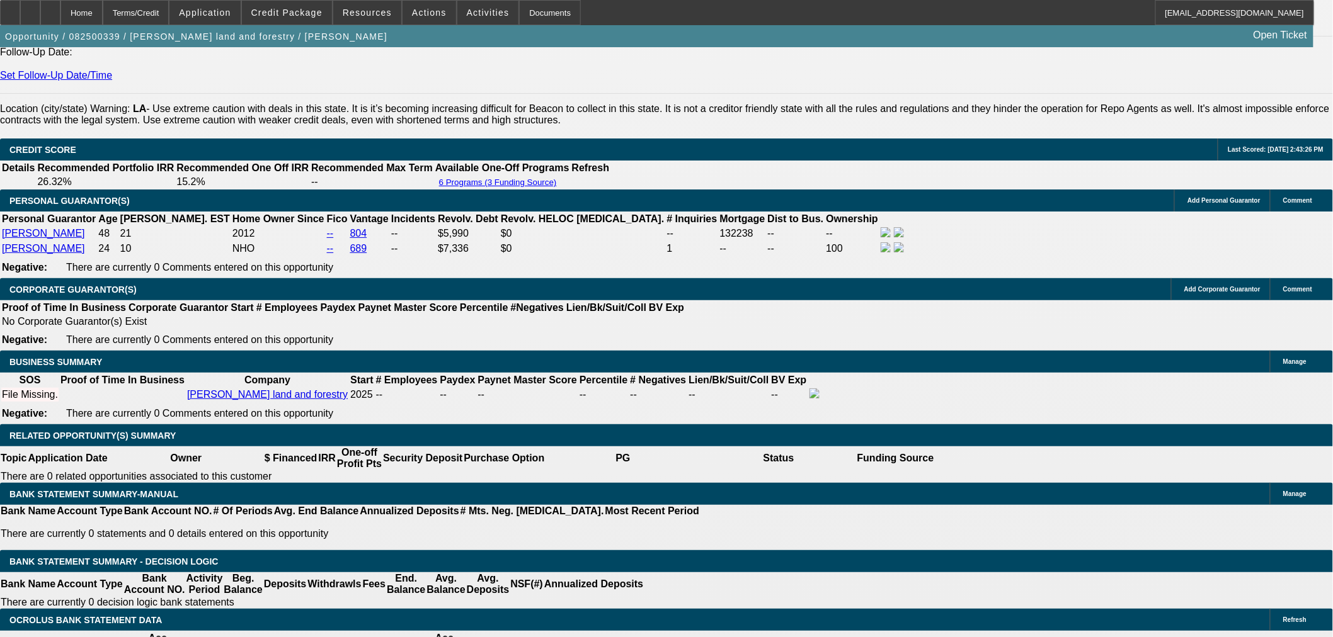
scroll to position [1889, 0]
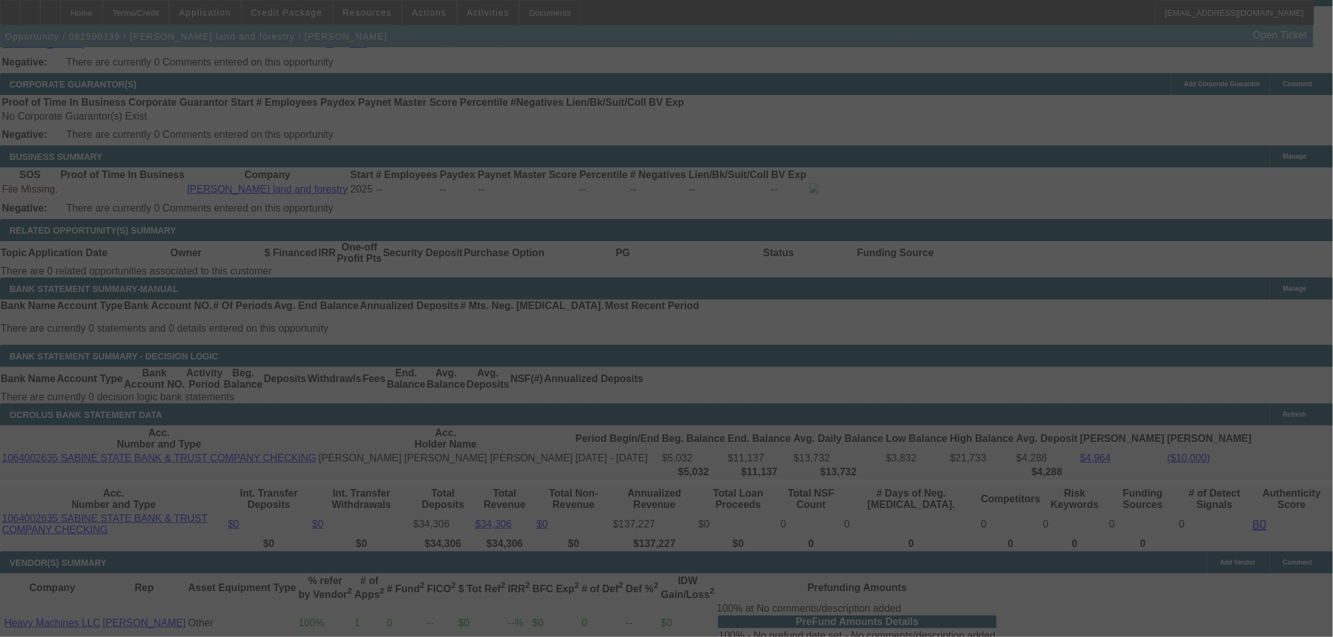
select select "0.2"
select select "2"
select select "0"
select select "6"
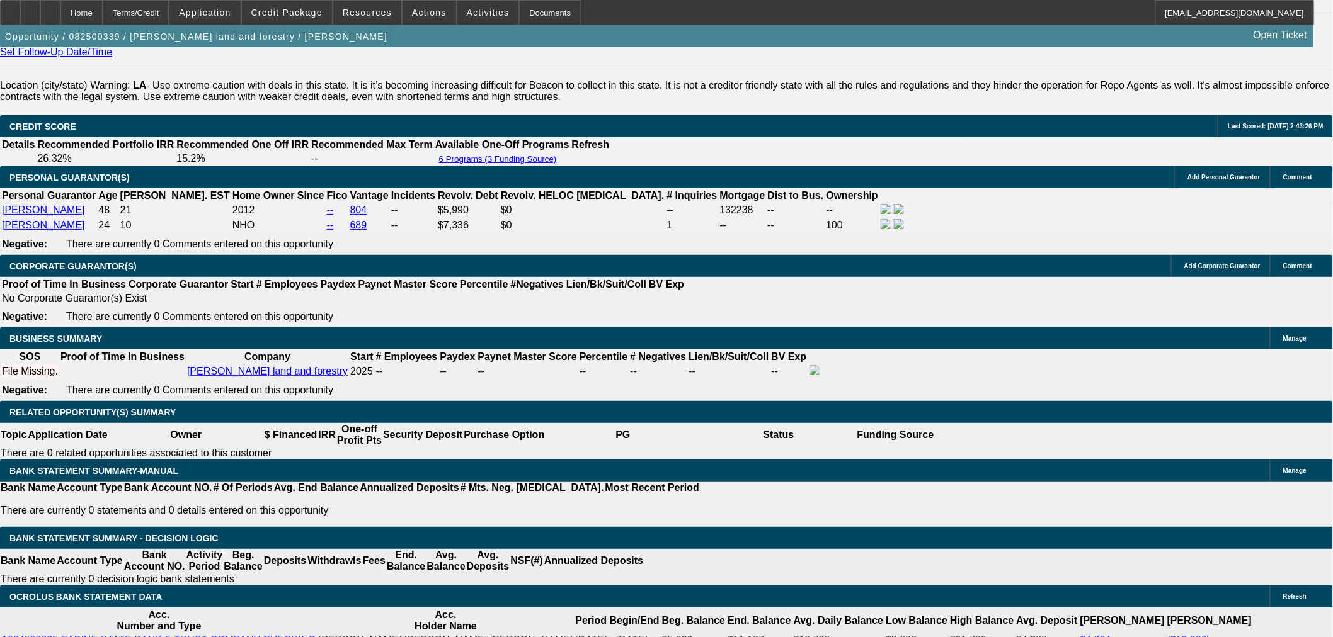
scroll to position [1539, 0]
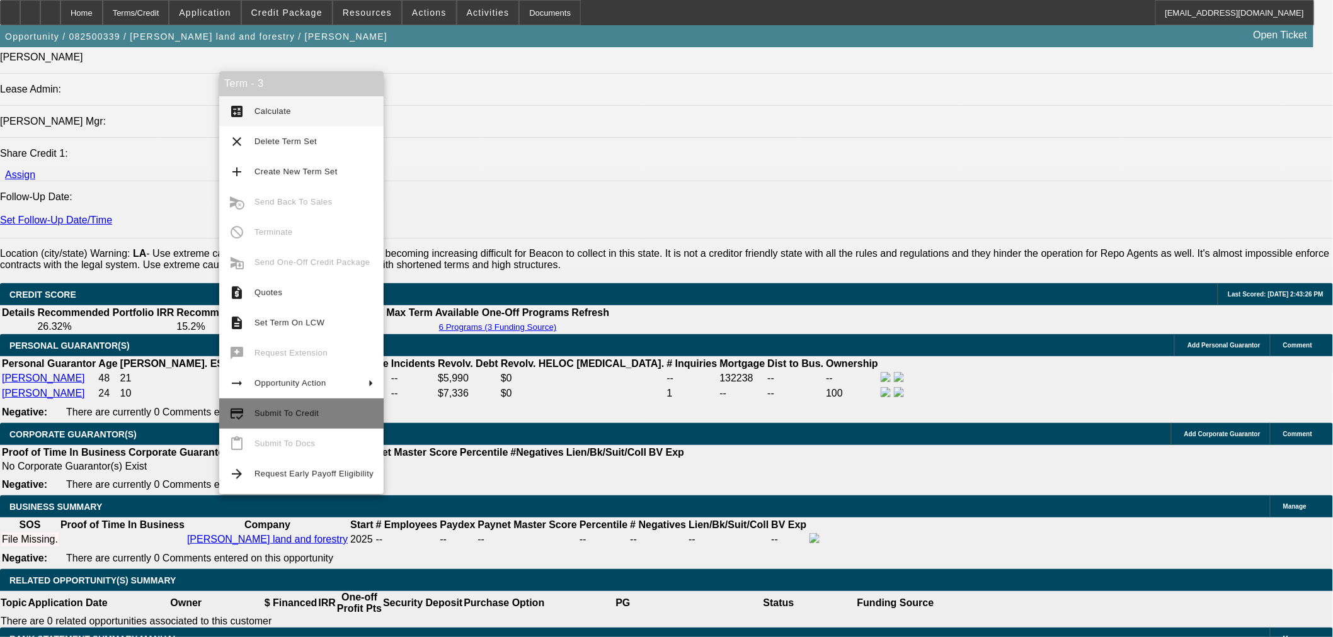
click at [275, 416] on span "Submit To Credit" at bounding box center [286, 413] width 64 height 9
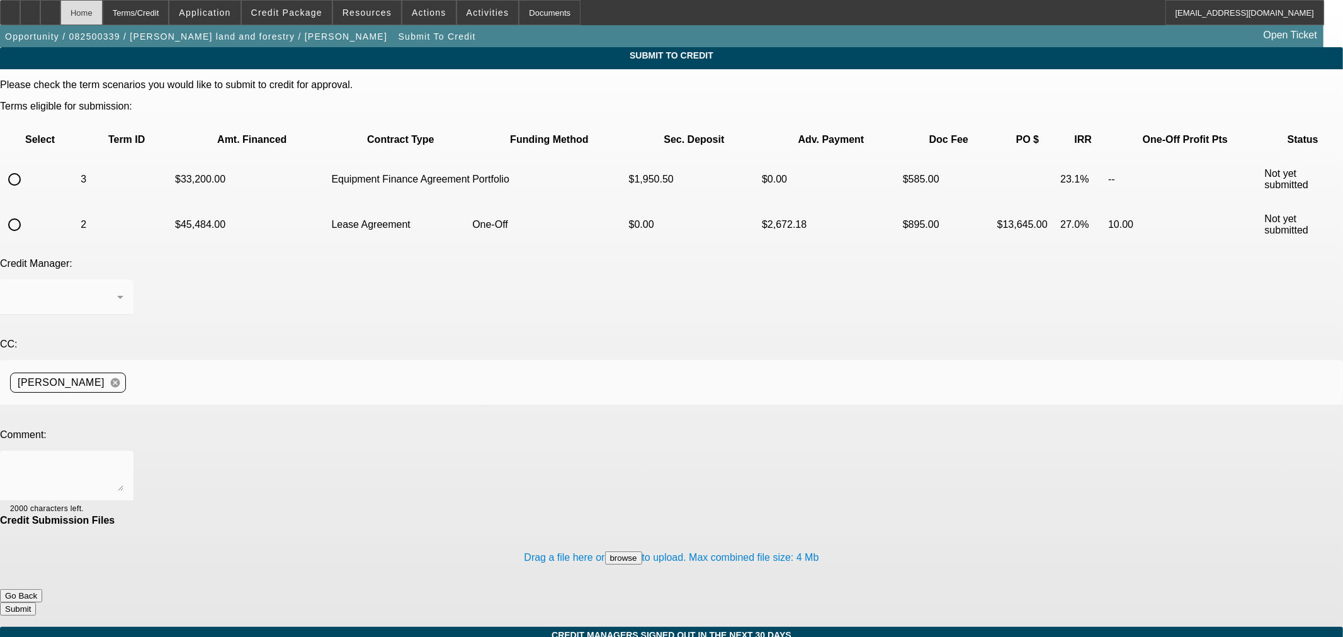
click at [103, 16] on div "Home" at bounding box center [81, 12] width 42 height 25
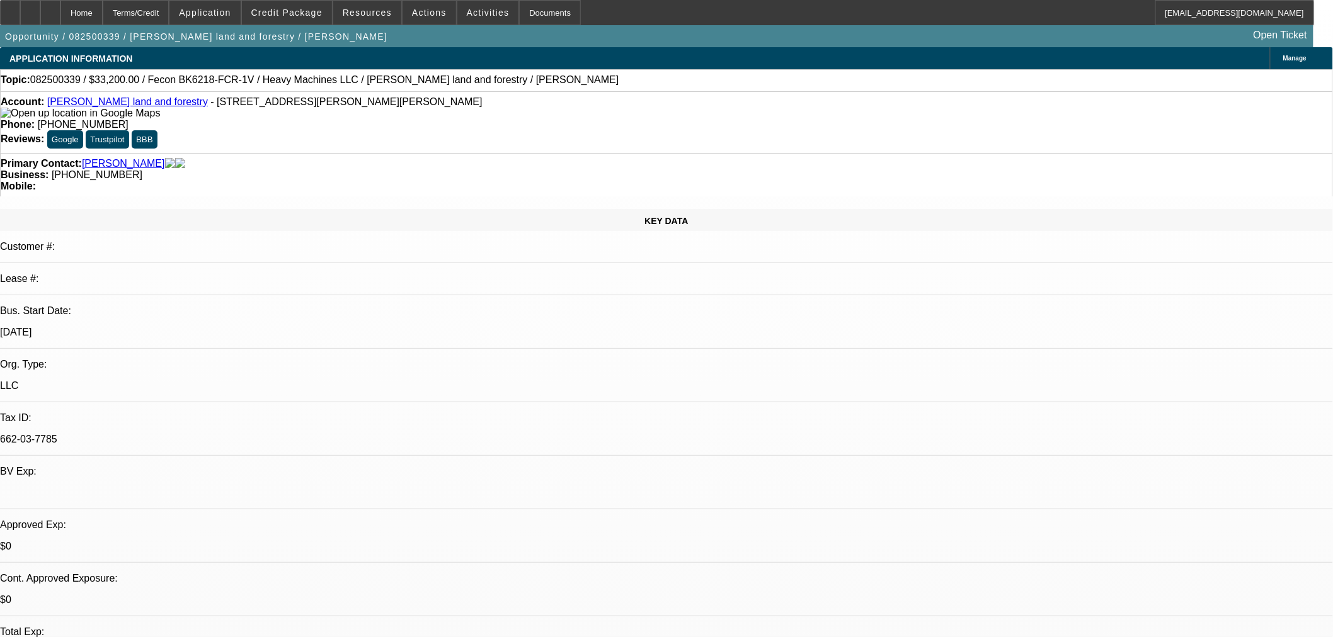
select select "0.2"
select select "2"
select select "0"
select select "6"
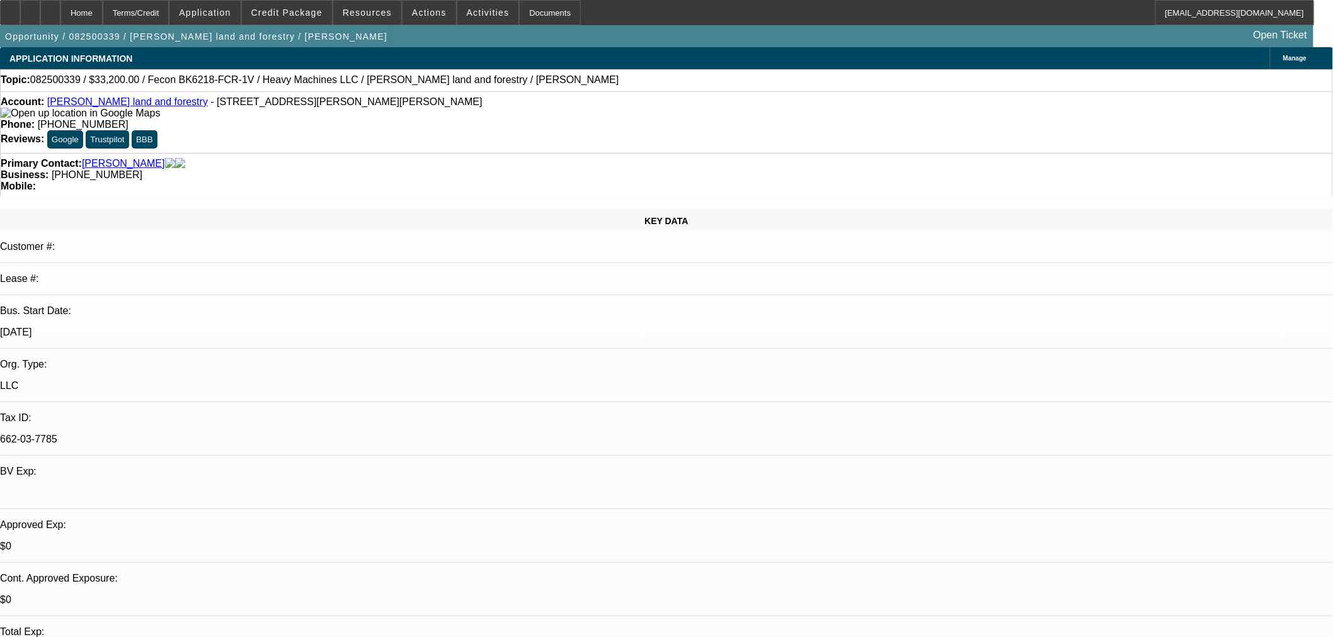
select select "0"
select select "19"
select select "0.2"
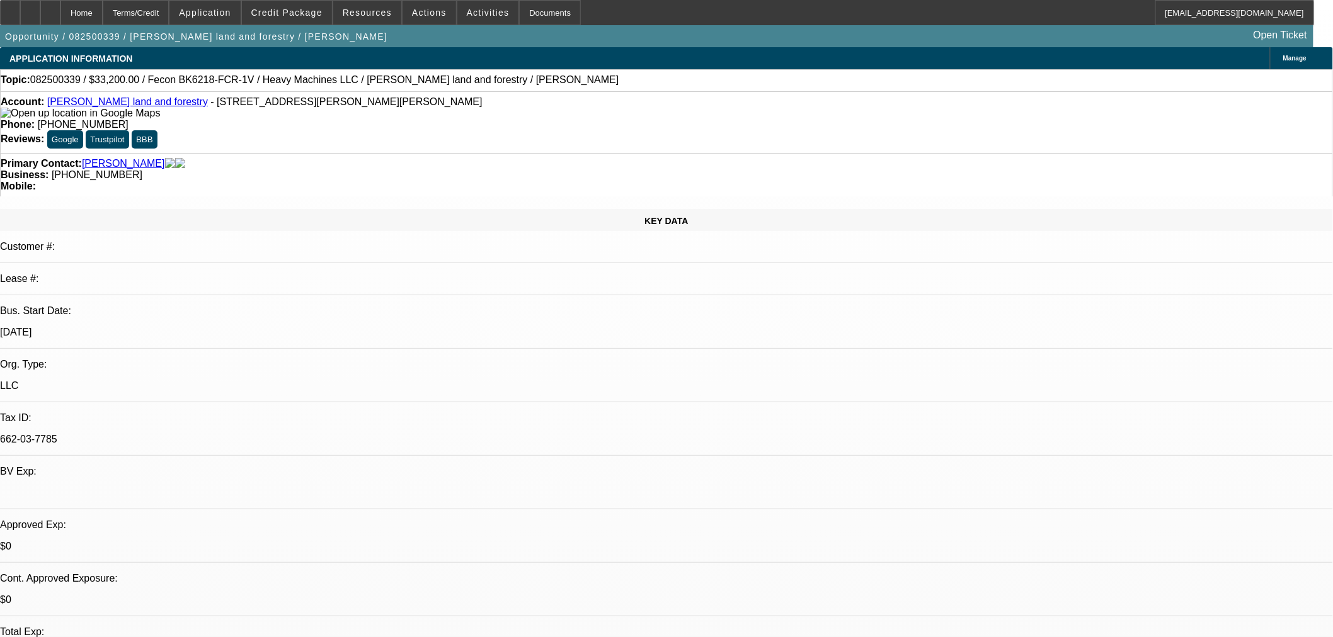
select select "2"
select select "0"
select select "6"
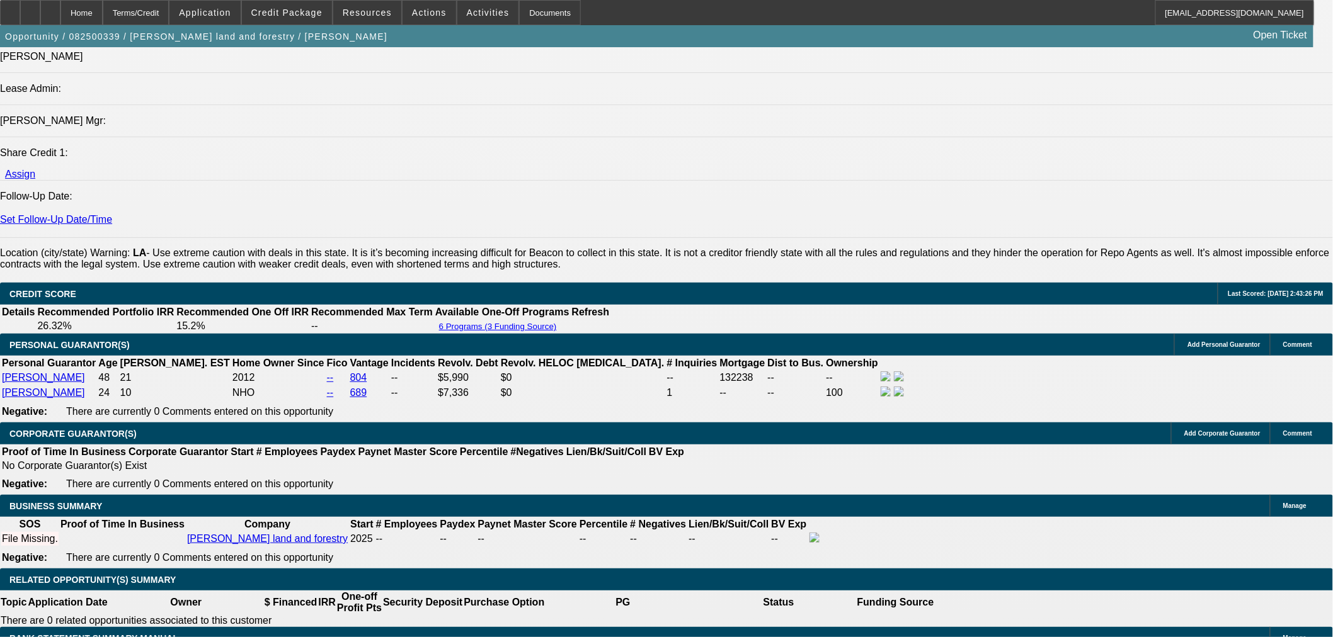
scroll to position [1539, 0]
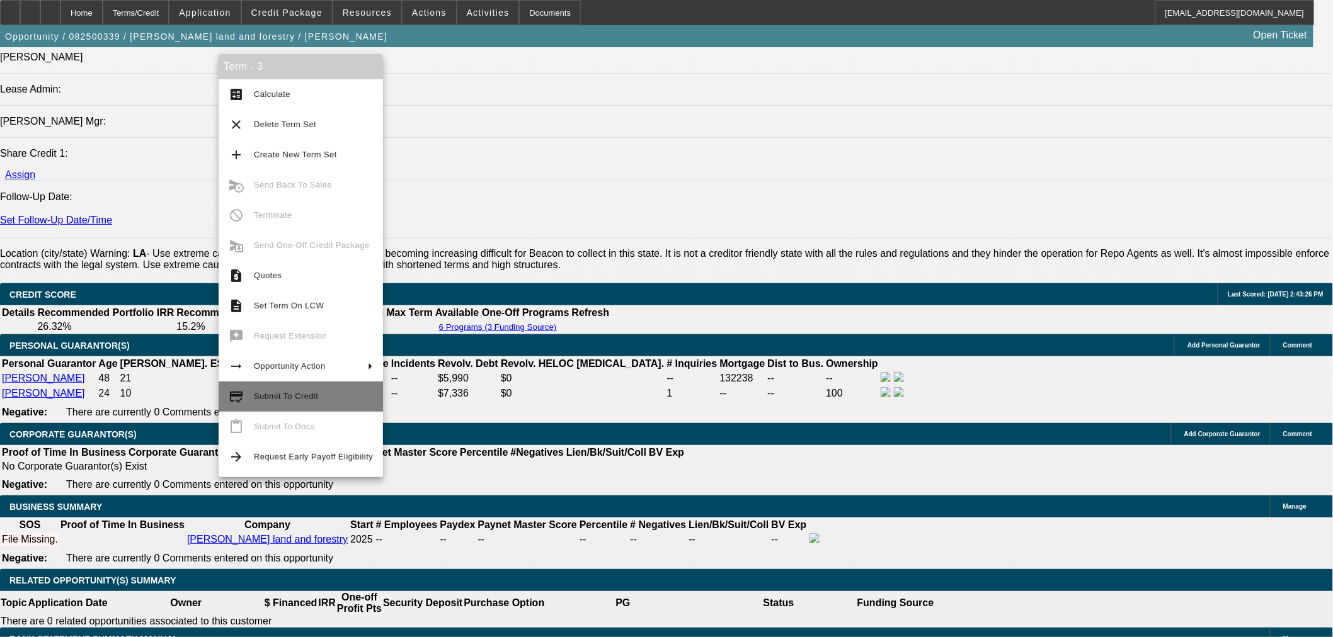
click at [295, 395] on span "Submit To Credit" at bounding box center [286, 396] width 64 height 9
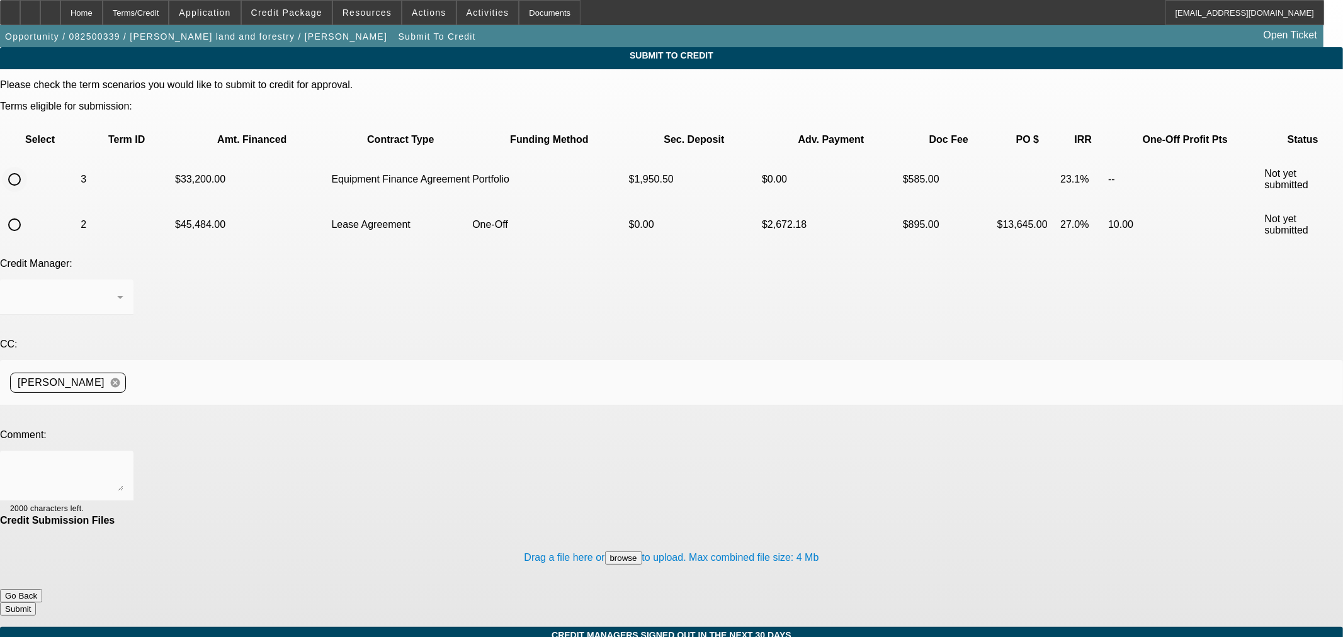
click at [27, 167] on input "radio" at bounding box center [14, 179] width 25 height 25
radio input "true"
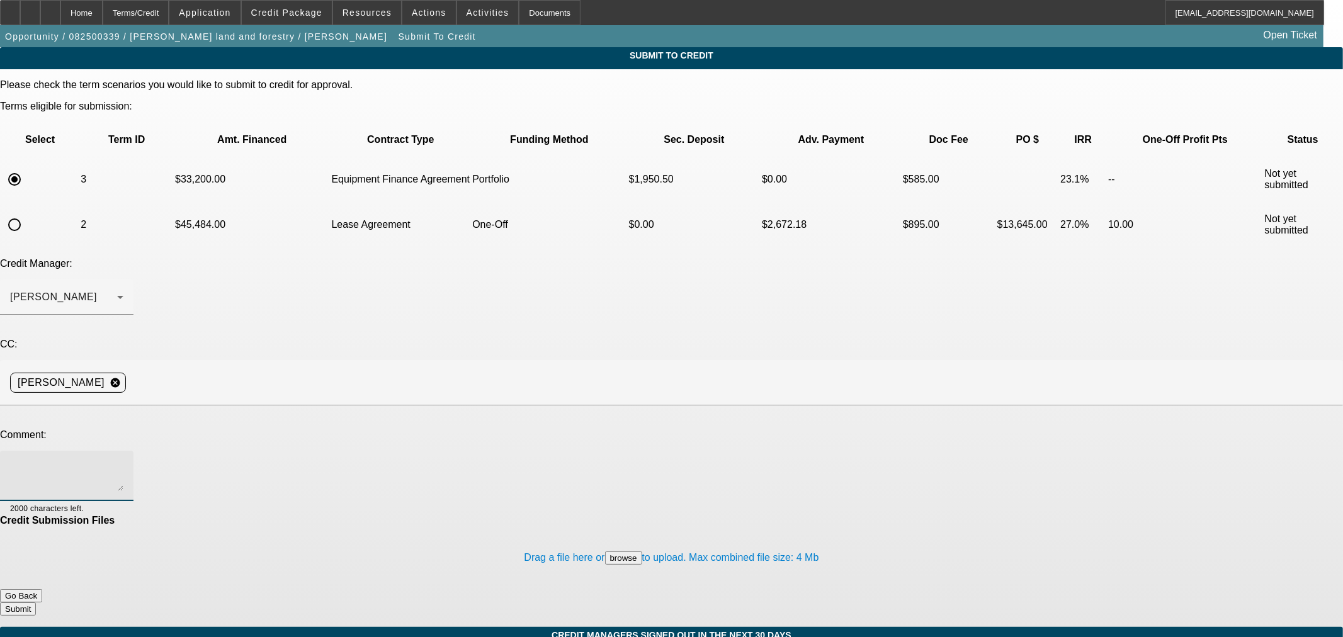
click at [123, 461] on textarea at bounding box center [66, 476] width 113 height 30
type textarea "g"
click at [300, 11] on span "Credit Package" at bounding box center [286, 13] width 71 height 10
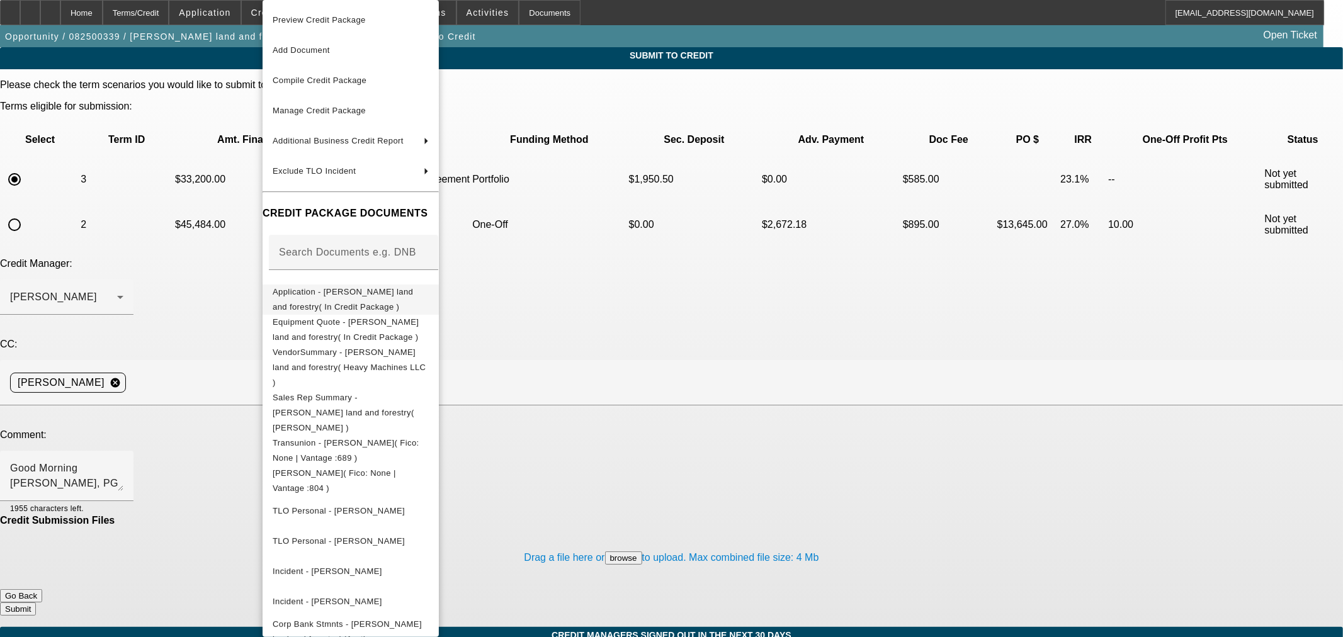
click at [379, 297] on span "Application - Harper land and forestry( In Credit Package )" at bounding box center [343, 299] width 140 height 25
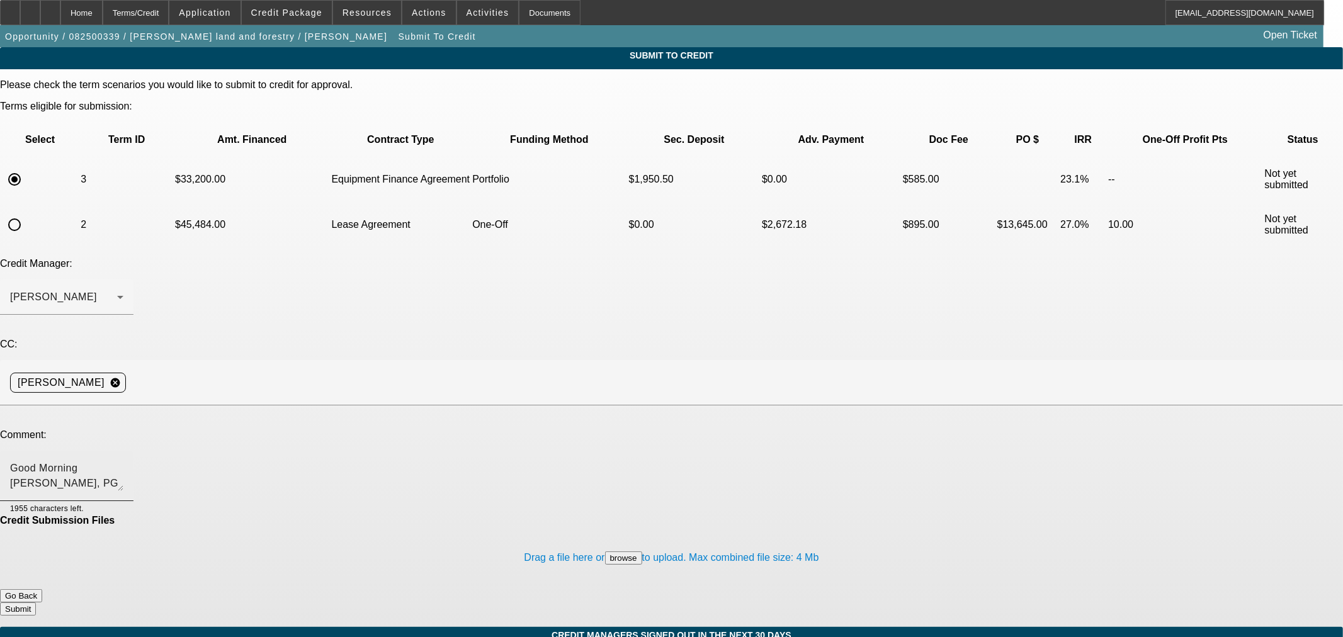
click at [123, 461] on textarea "Good Morning George, PG from Jennifer added." at bounding box center [66, 476] width 113 height 30
click at [299, 16] on span "Credit Package" at bounding box center [286, 13] width 71 height 10
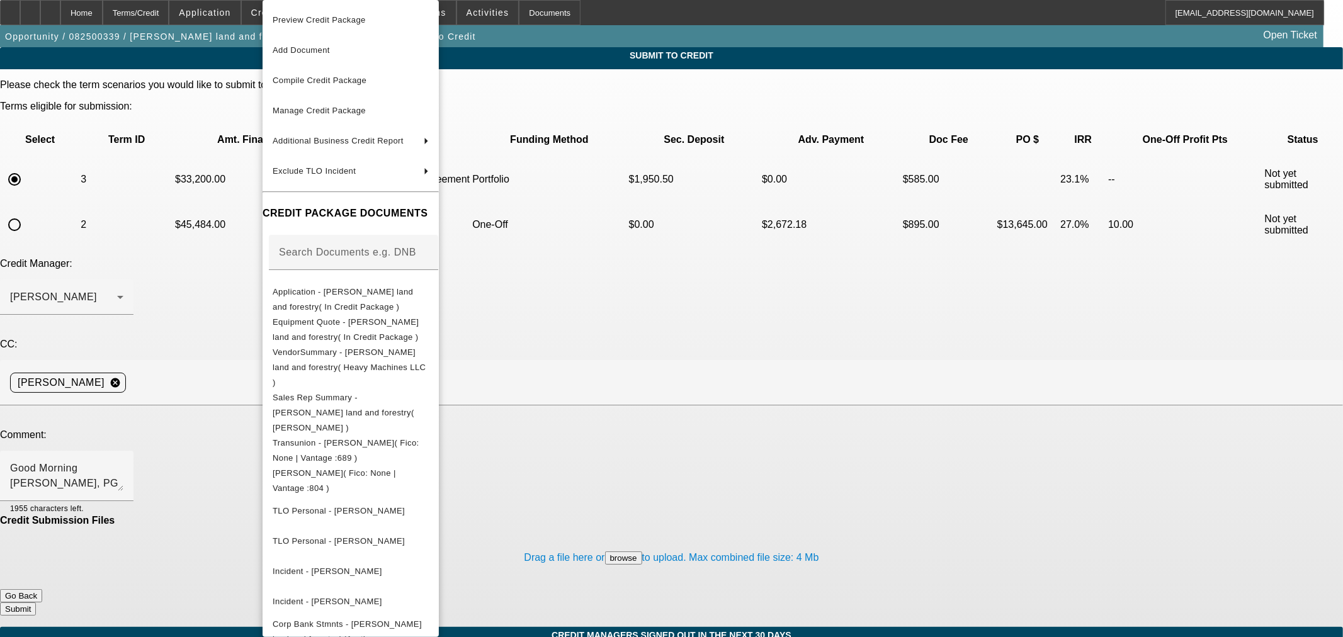
click at [399, 296] on span "Application - Harper land and forestry( In Credit Package )" at bounding box center [343, 299] width 140 height 25
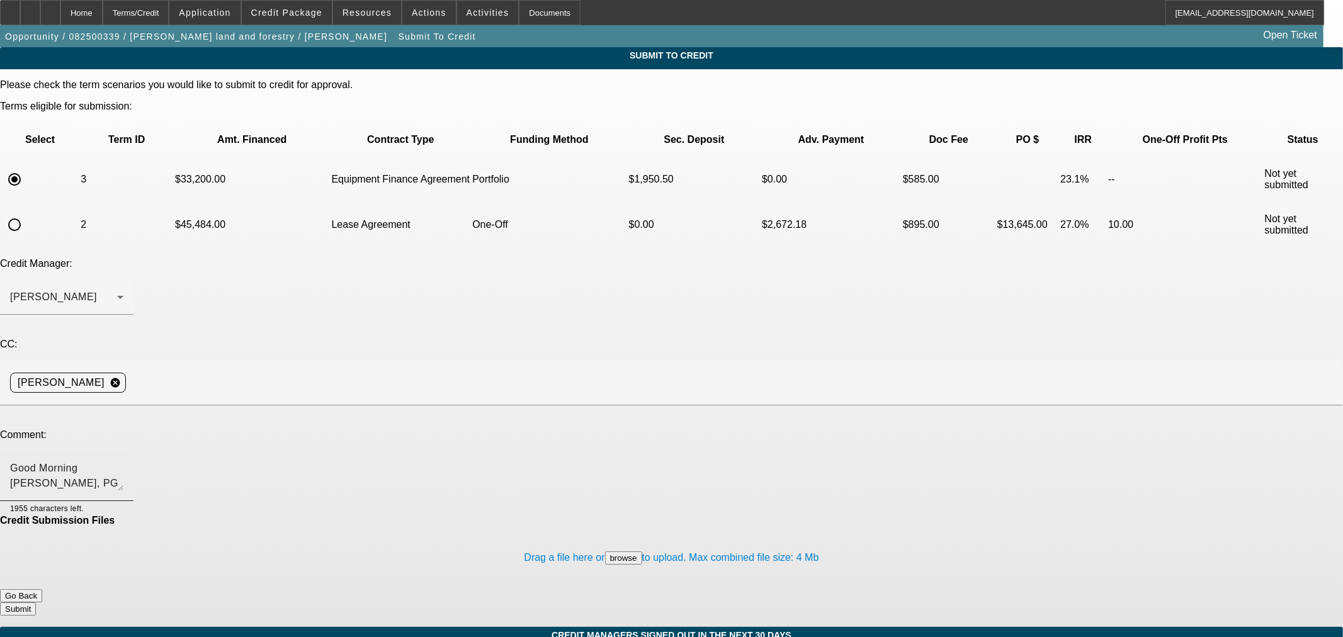
click at [123, 461] on textarea "Good Morning George, PG from Jennifer added." at bounding box center [66, 476] width 113 height 30
type textarea "Good Morning George, PG from Jennifer added. He has a loan on the skid steer so…"
click at [36, 603] on button "Submit" at bounding box center [18, 609] width 36 height 13
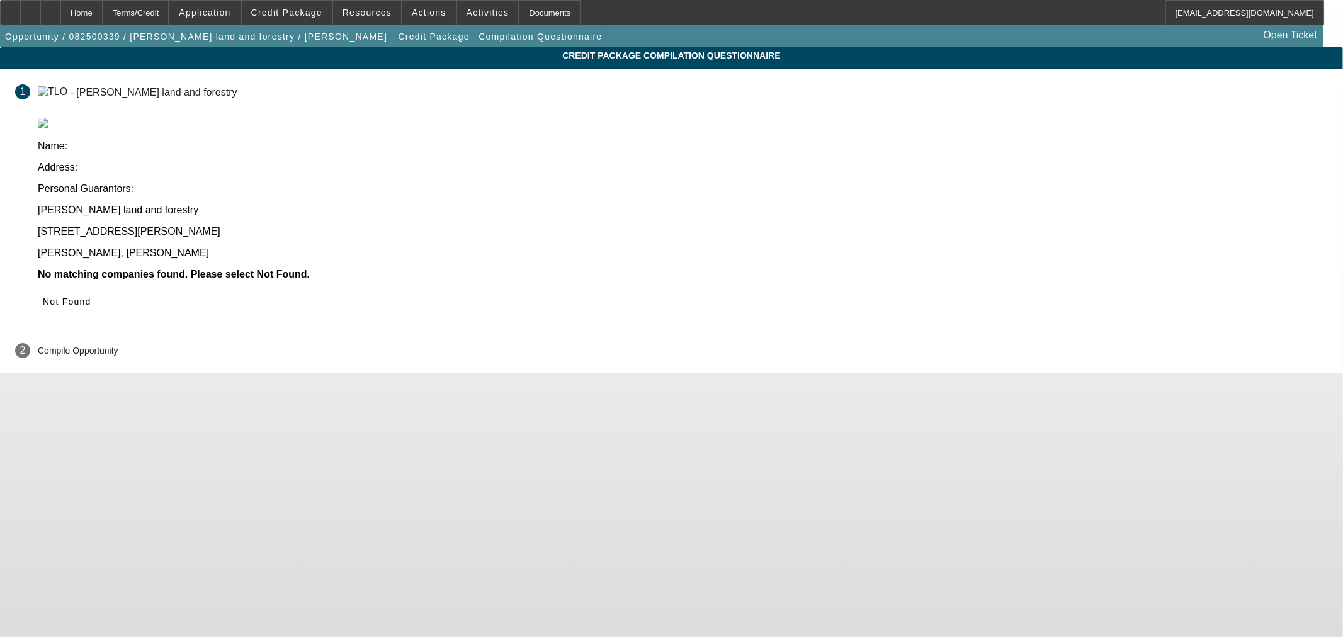
click at [43, 297] on icon at bounding box center [43, 302] width 0 height 10
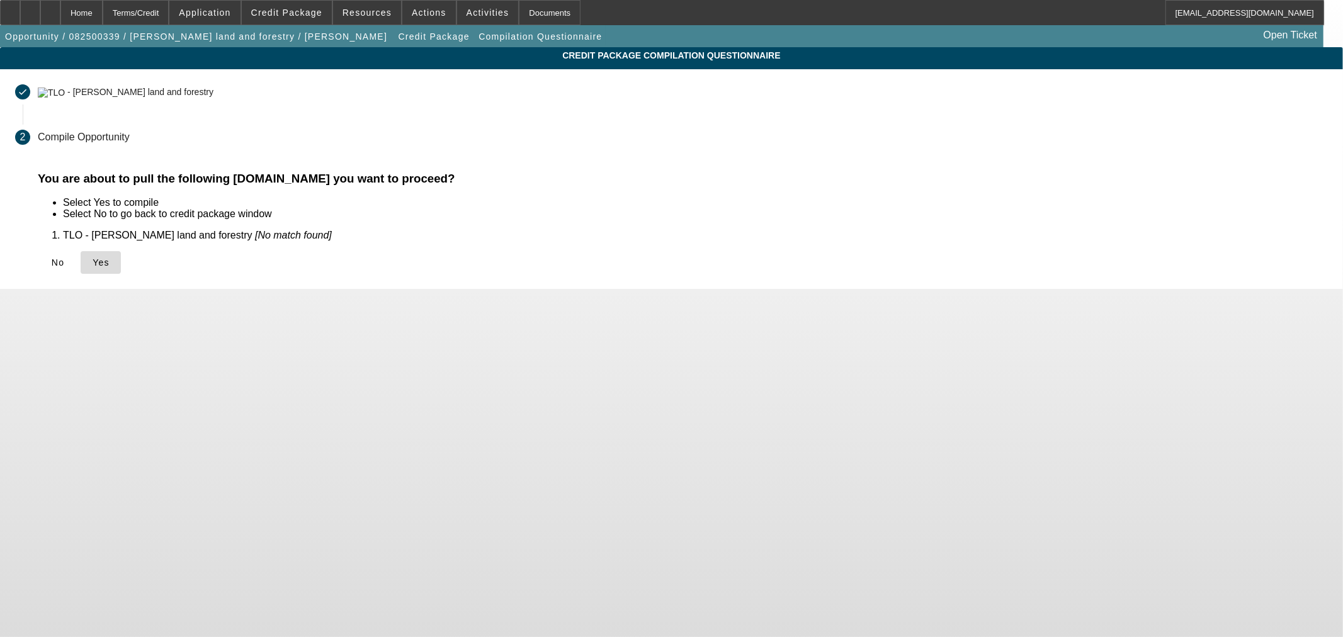
click at [93, 261] on icon at bounding box center [93, 263] width 0 height 10
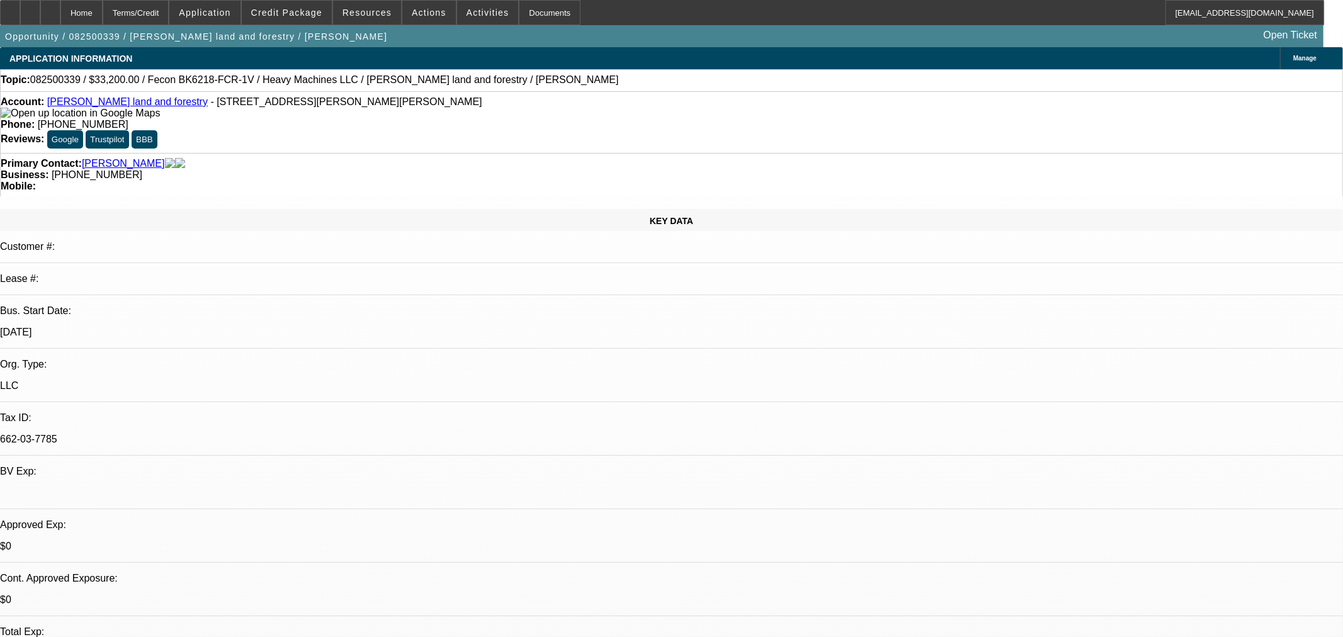
select select "0.2"
select select "2"
select select "0"
select select "6"
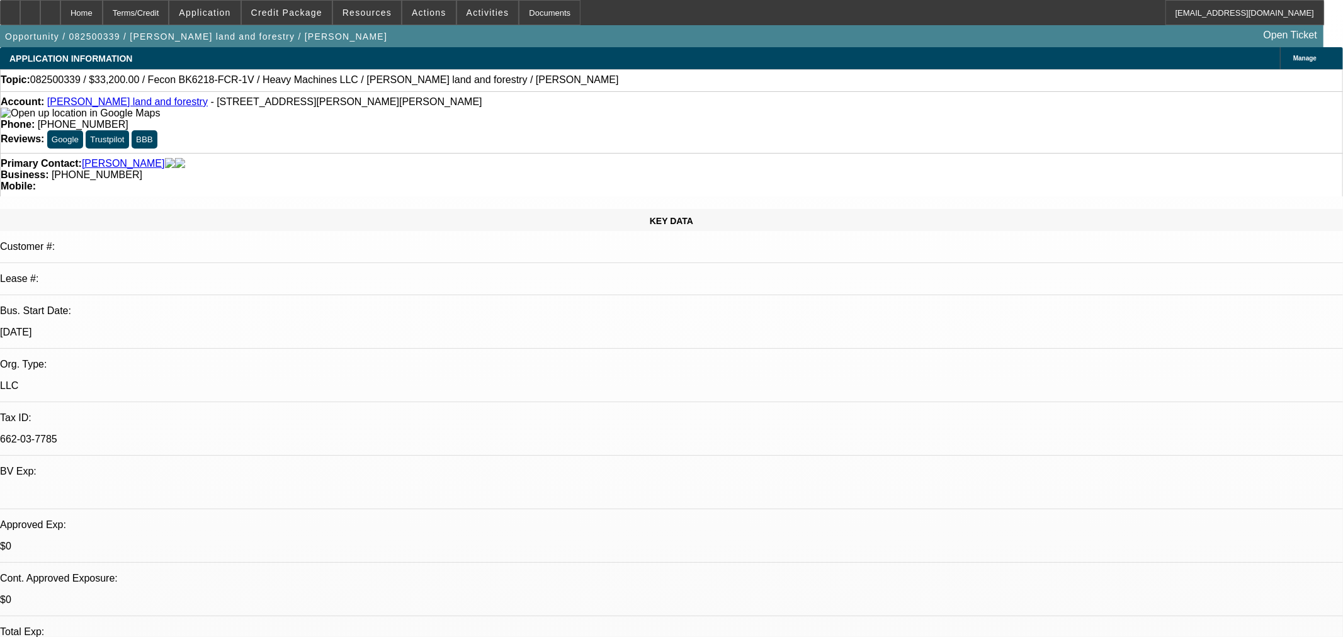
select select "0"
select select "19"
select select "0.2"
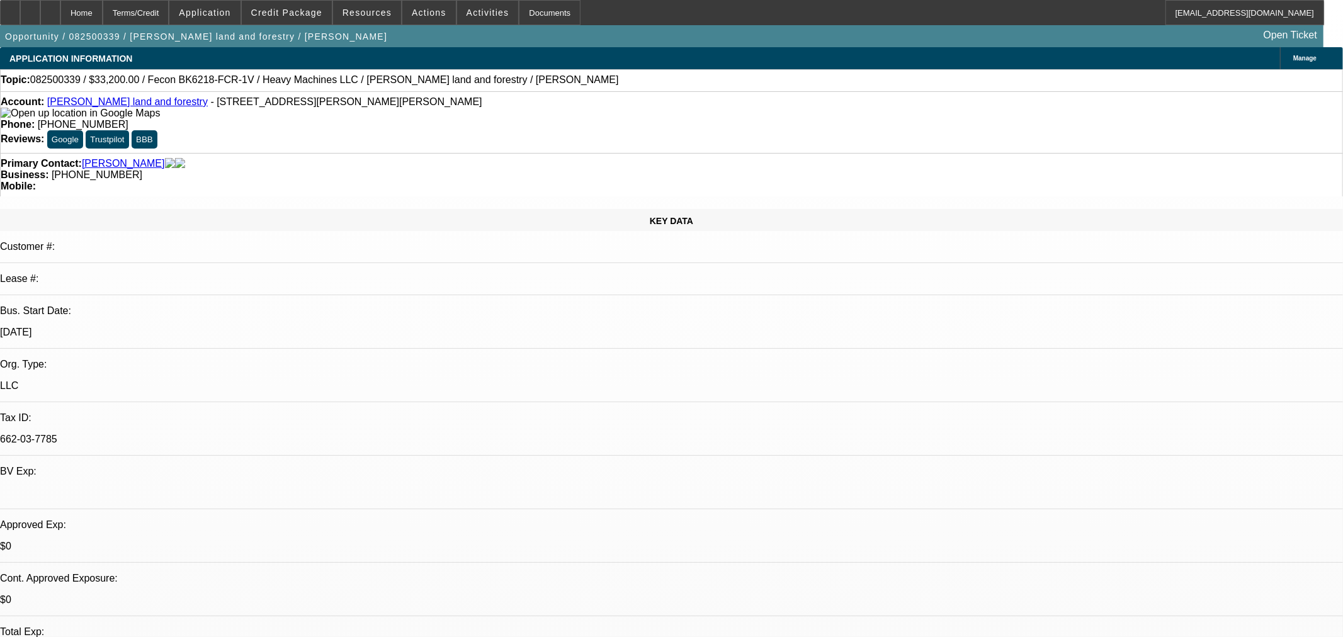
select select "2"
select select "0"
select select "6"
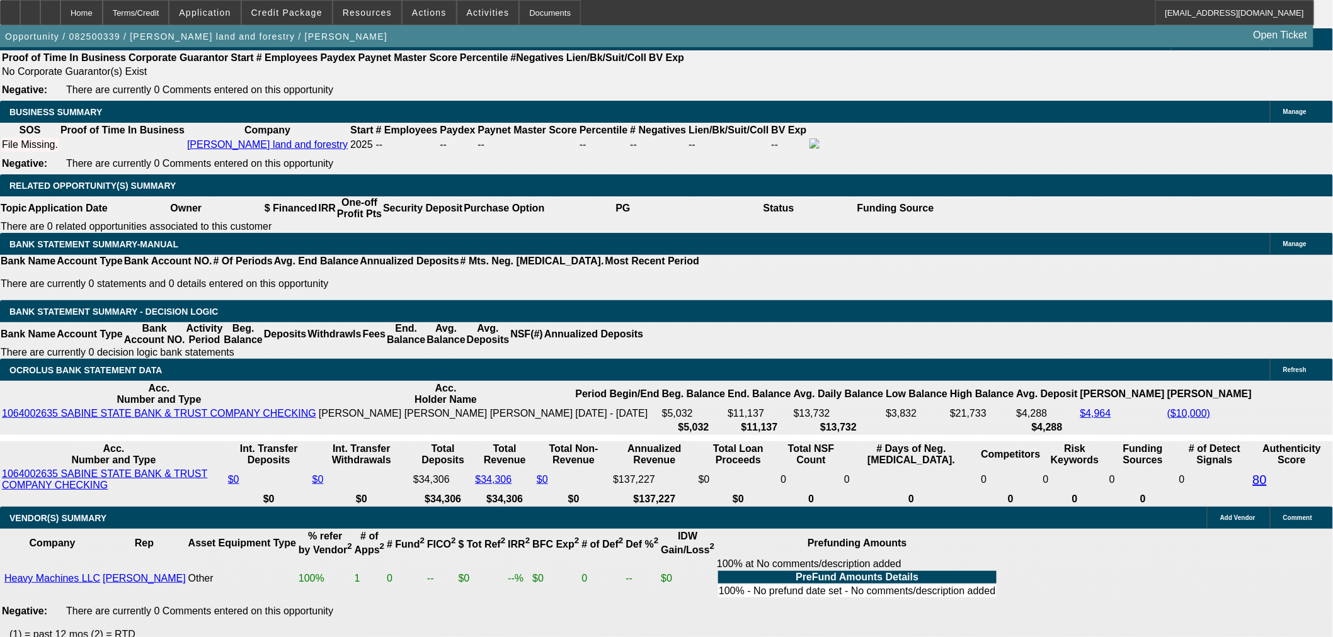
scroll to position [1959, 0]
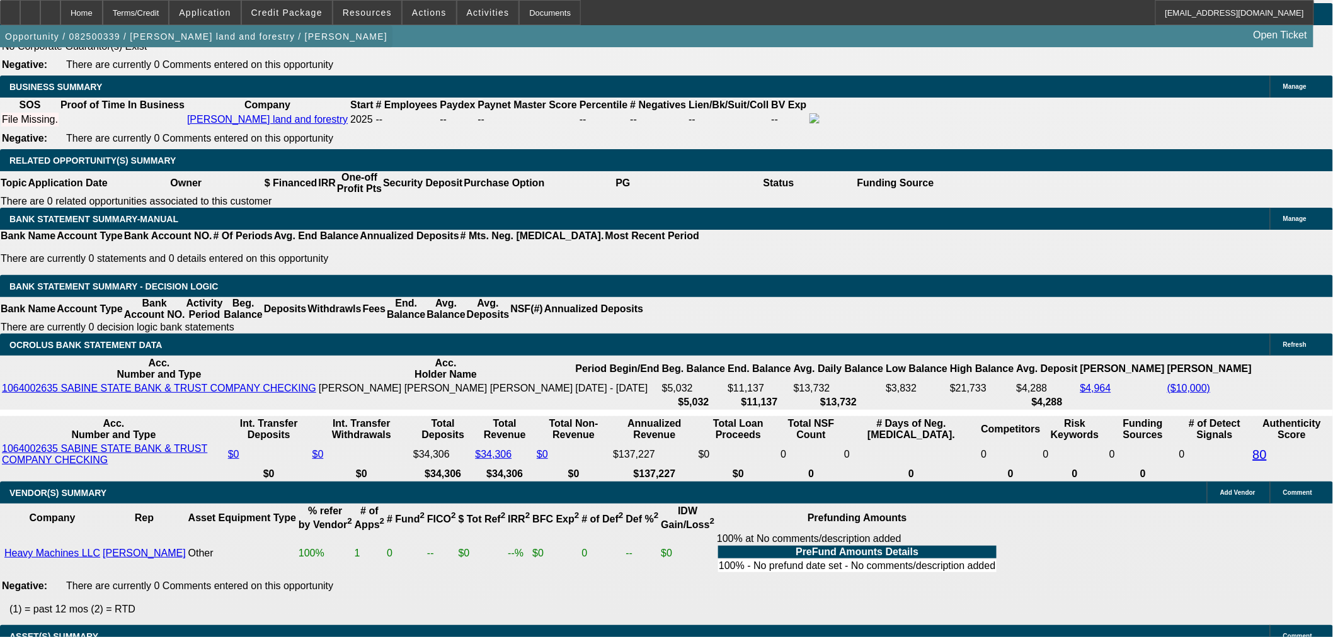
drag, startPoint x: 72, startPoint y: 7, endPoint x: 74, endPoint y: 37, distance: 29.6
click at [60, 7] on div at bounding box center [50, 12] width 20 height 25
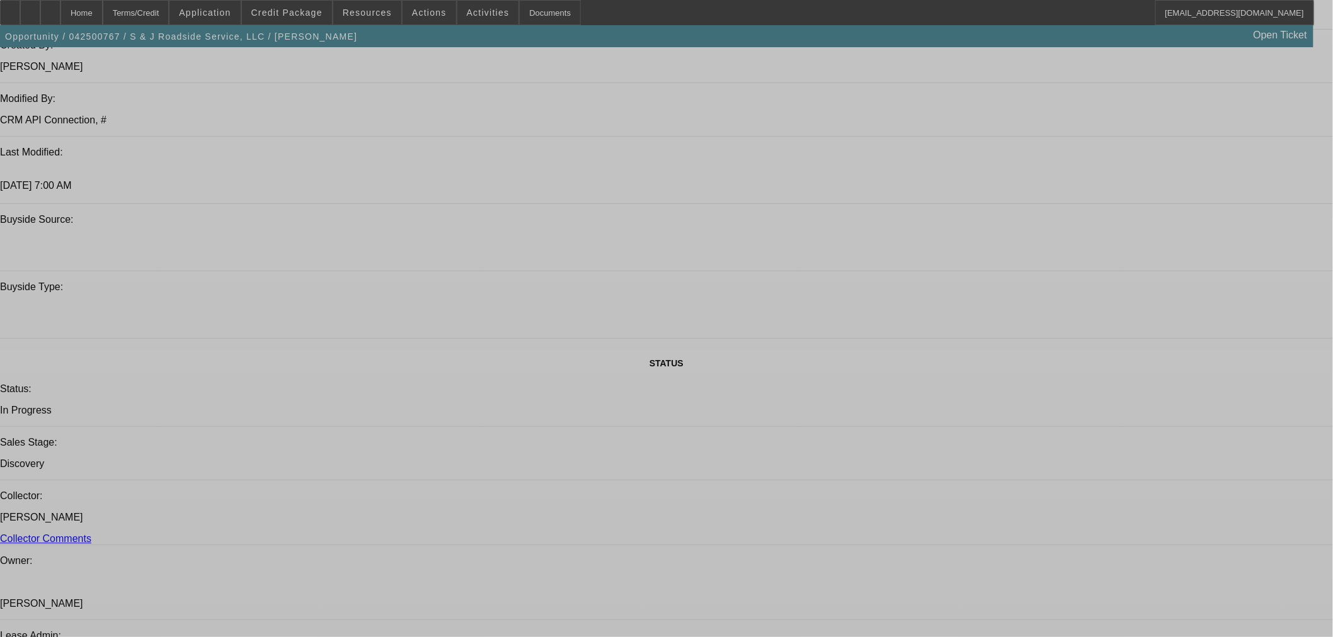
select select "0"
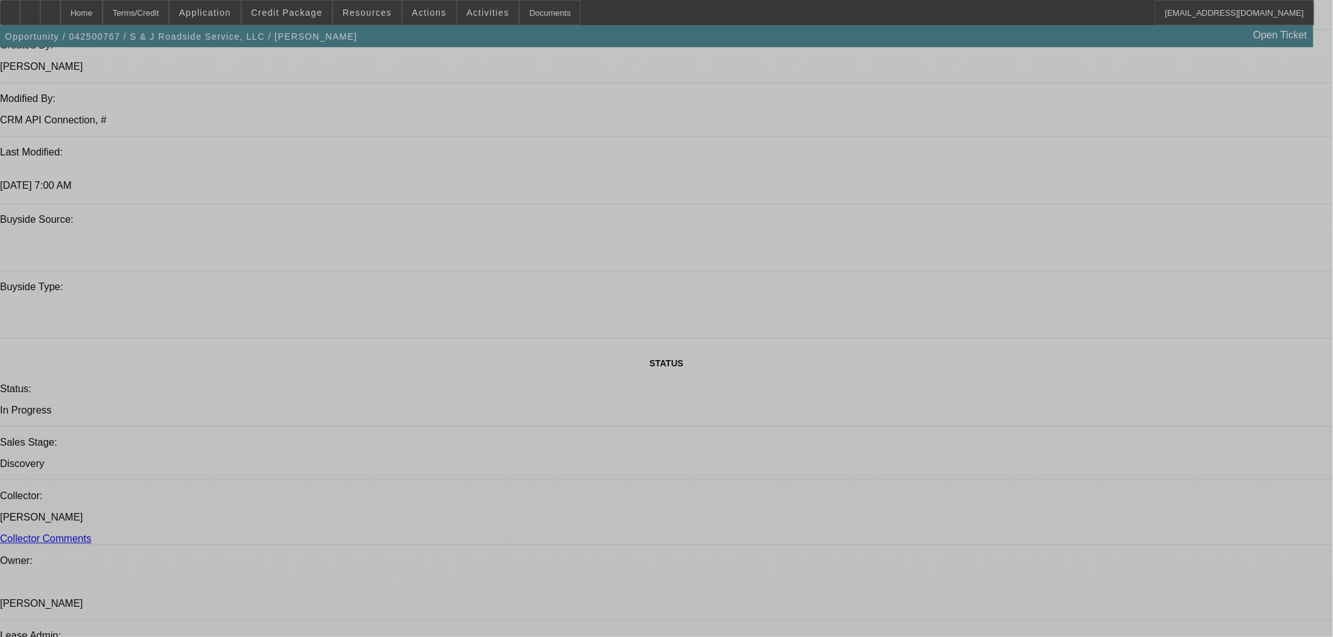
select select "0"
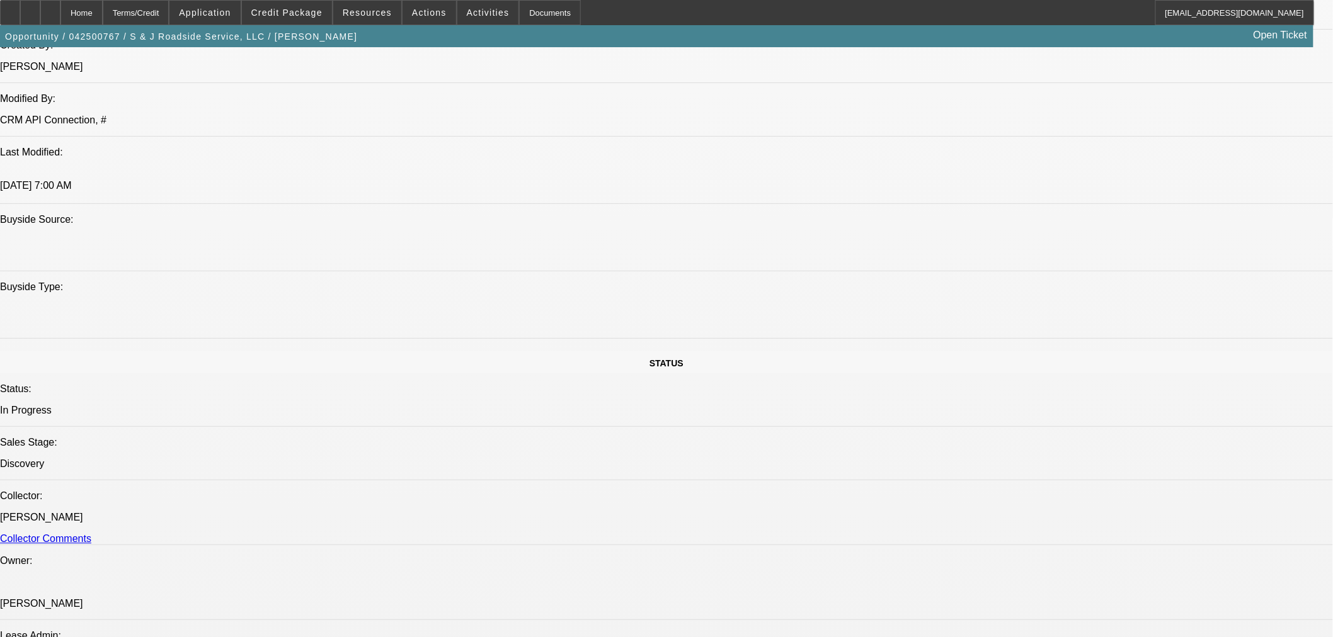
select select "0"
select select "2"
select select "0"
select select "2"
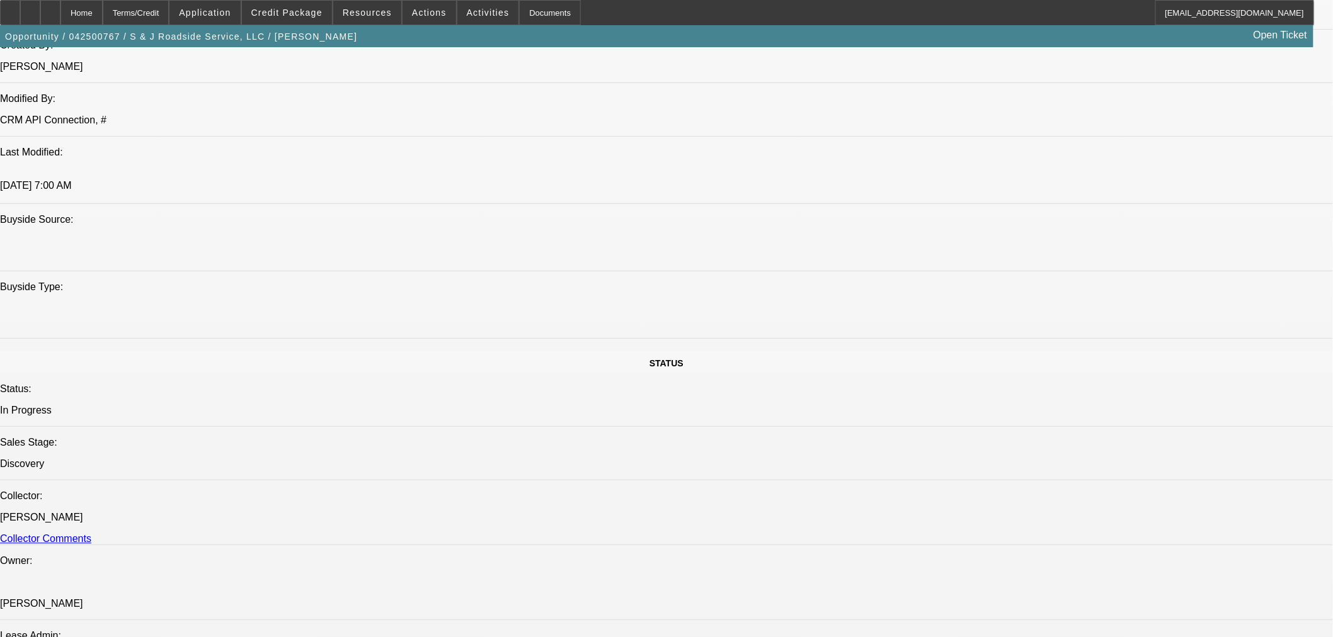
select select "0"
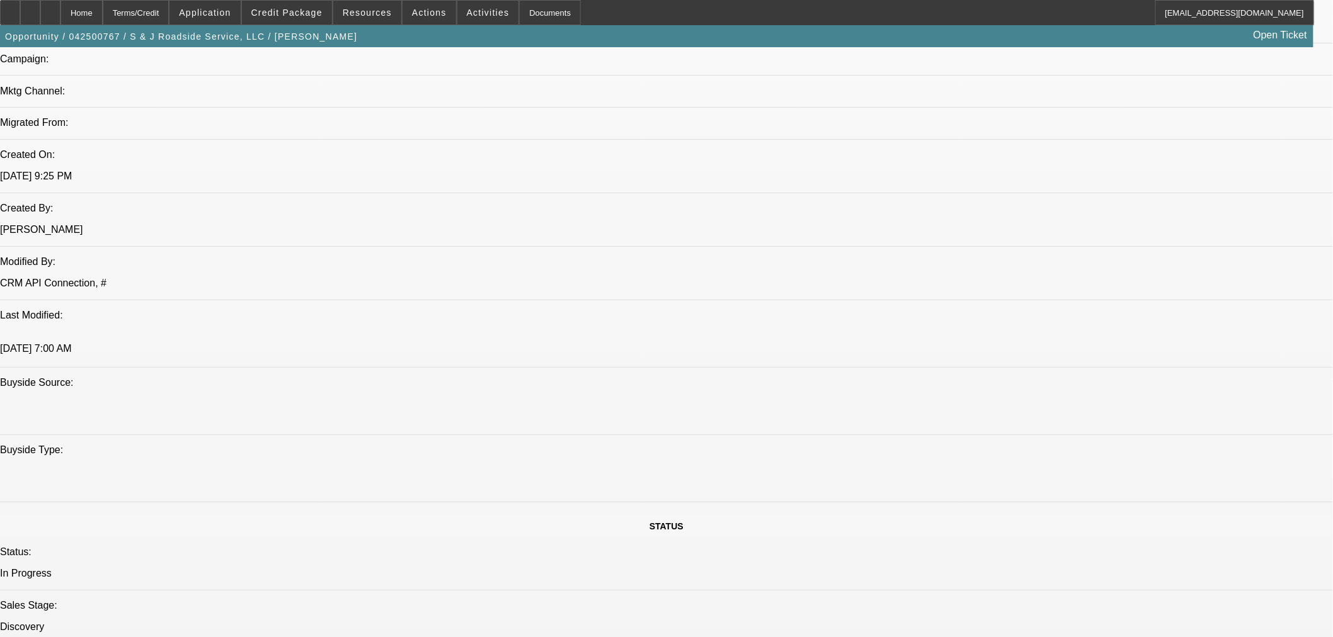
select select "1"
select select "3"
select select "6"
select select "1"
select select "3"
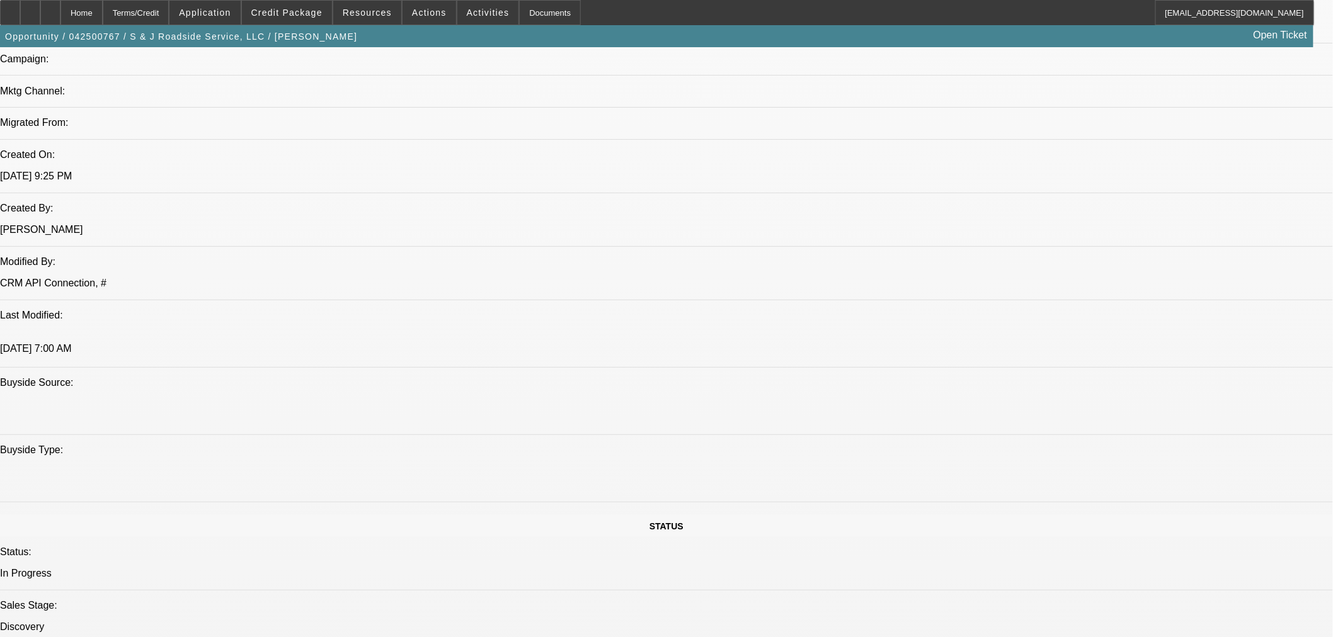
select select "6"
select select "1"
select select "2"
select select "6"
select select "1"
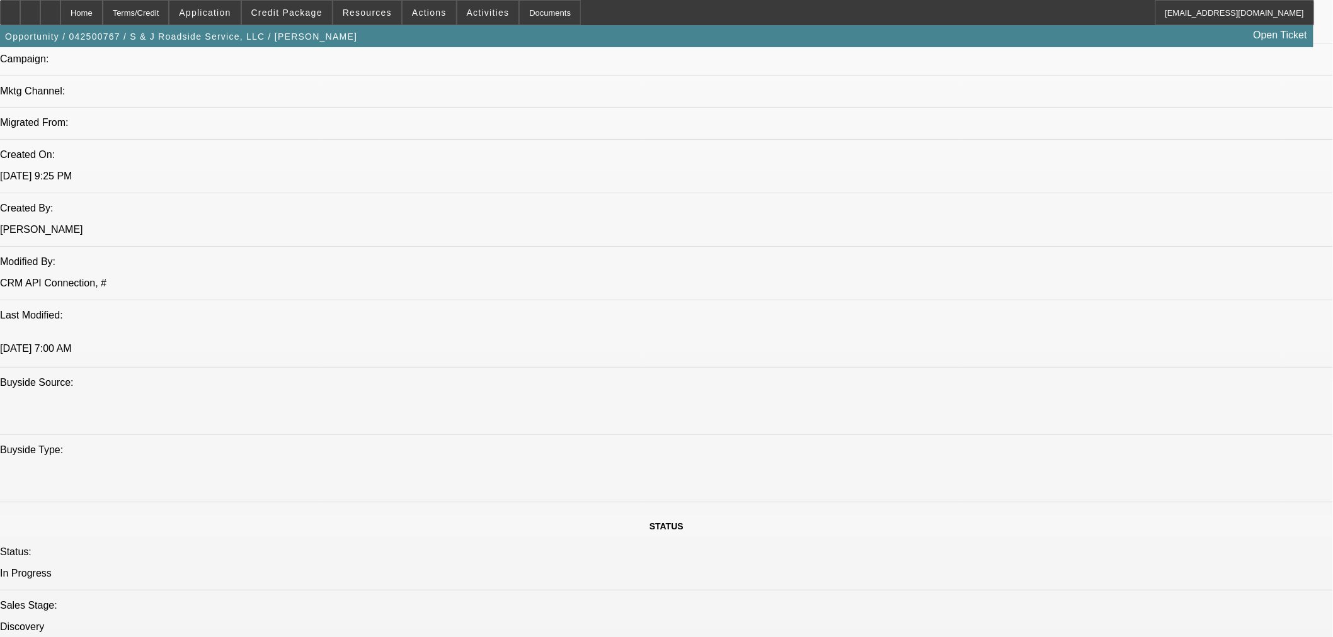
select select "2"
select select "6"
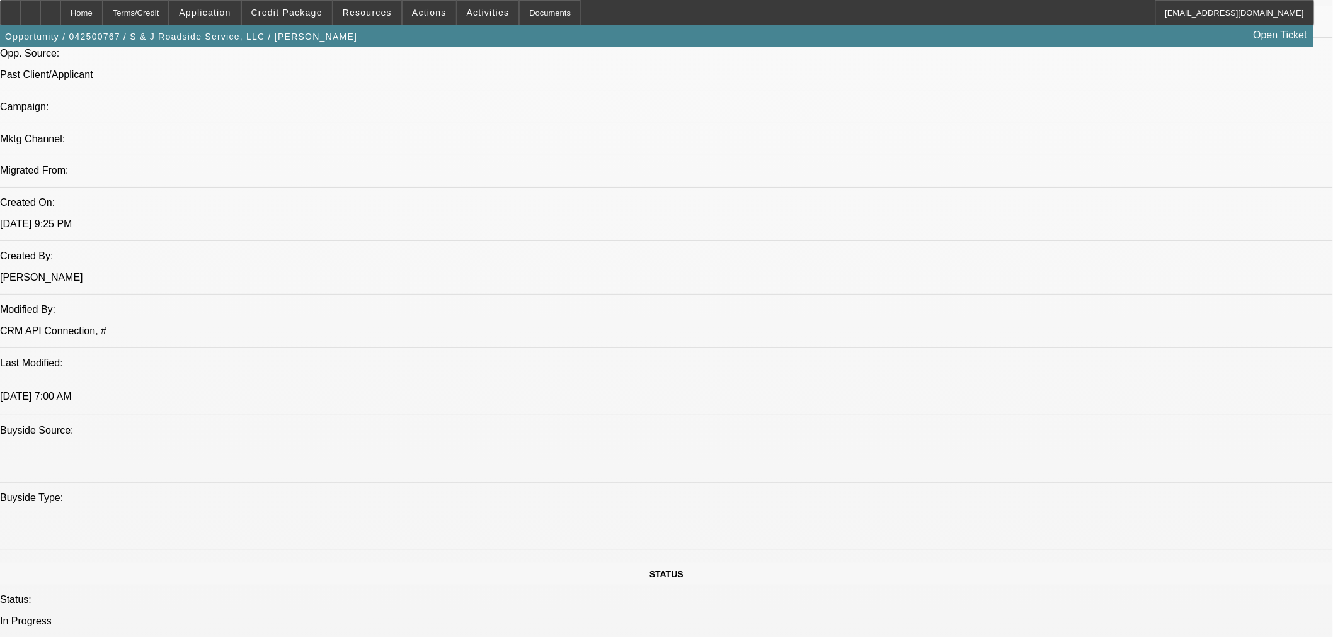
scroll to position [823, 0]
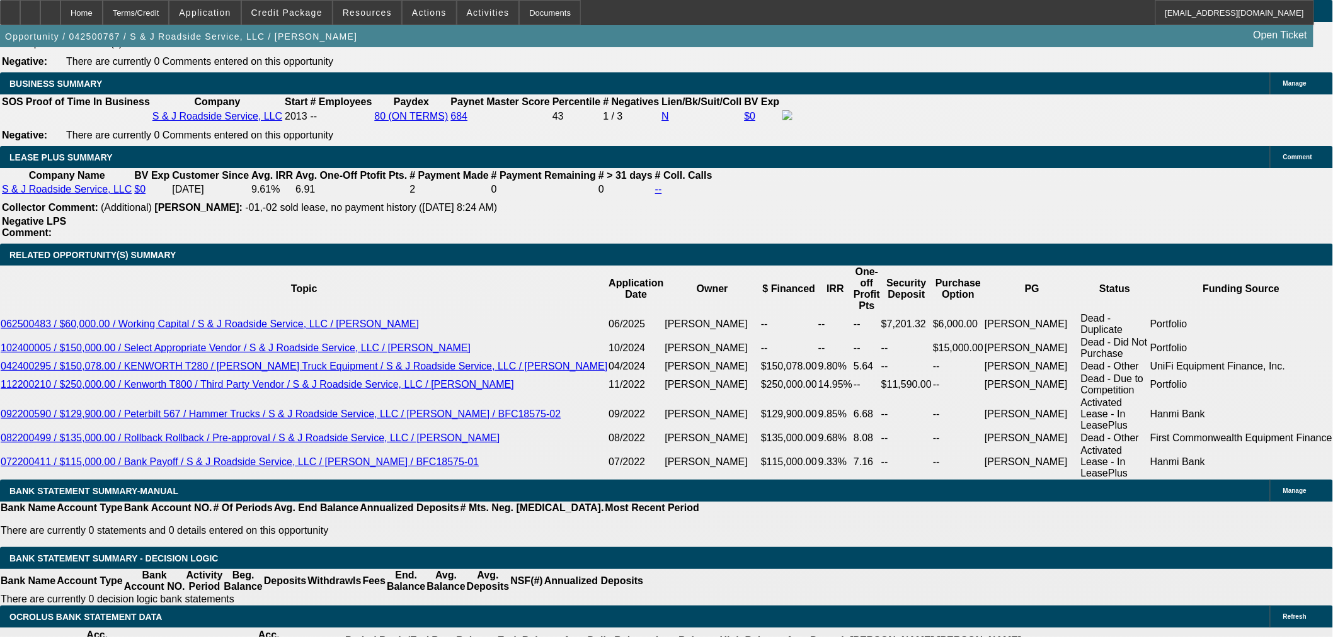
scroll to position [1917, 0]
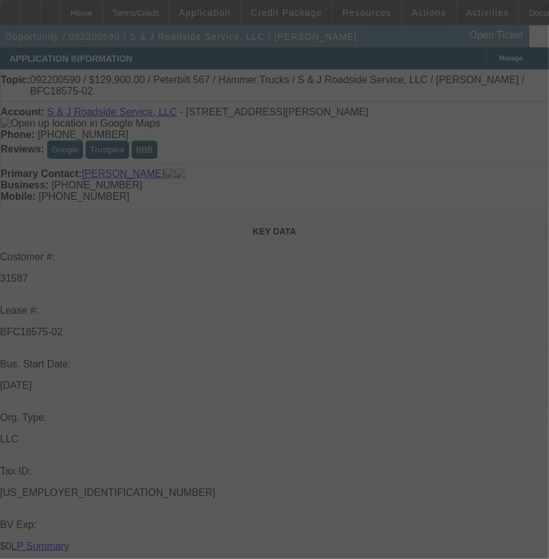
select select "0"
select select "3"
select select "0"
select select "6"
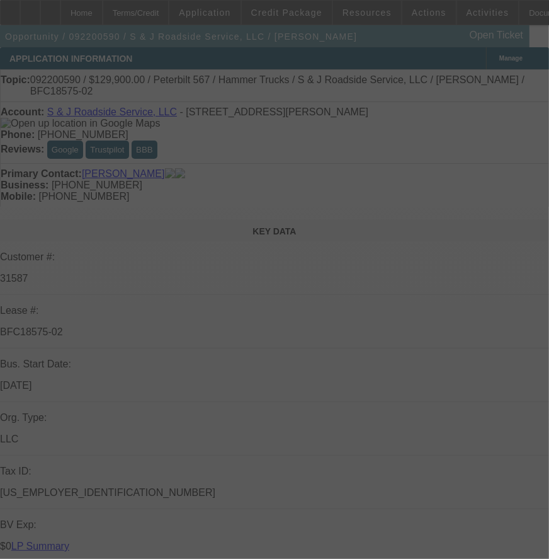
select select "0"
select select "6"
select select "0"
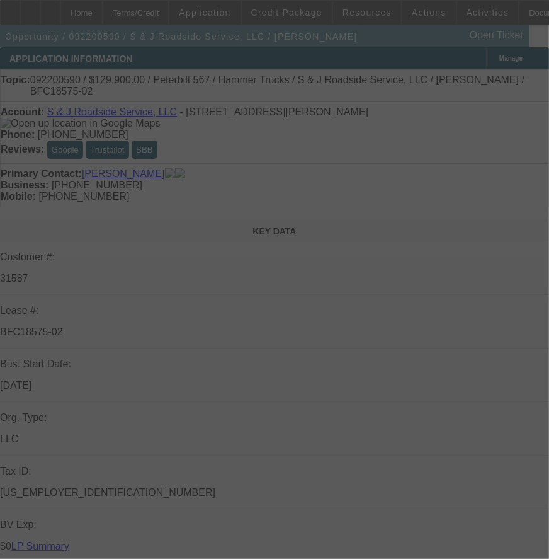
select select "0"
select select "6"
select select "0"
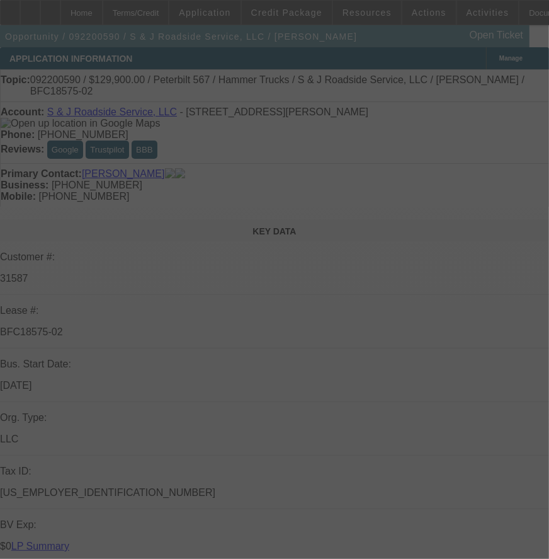
select select "0"
select select "6"
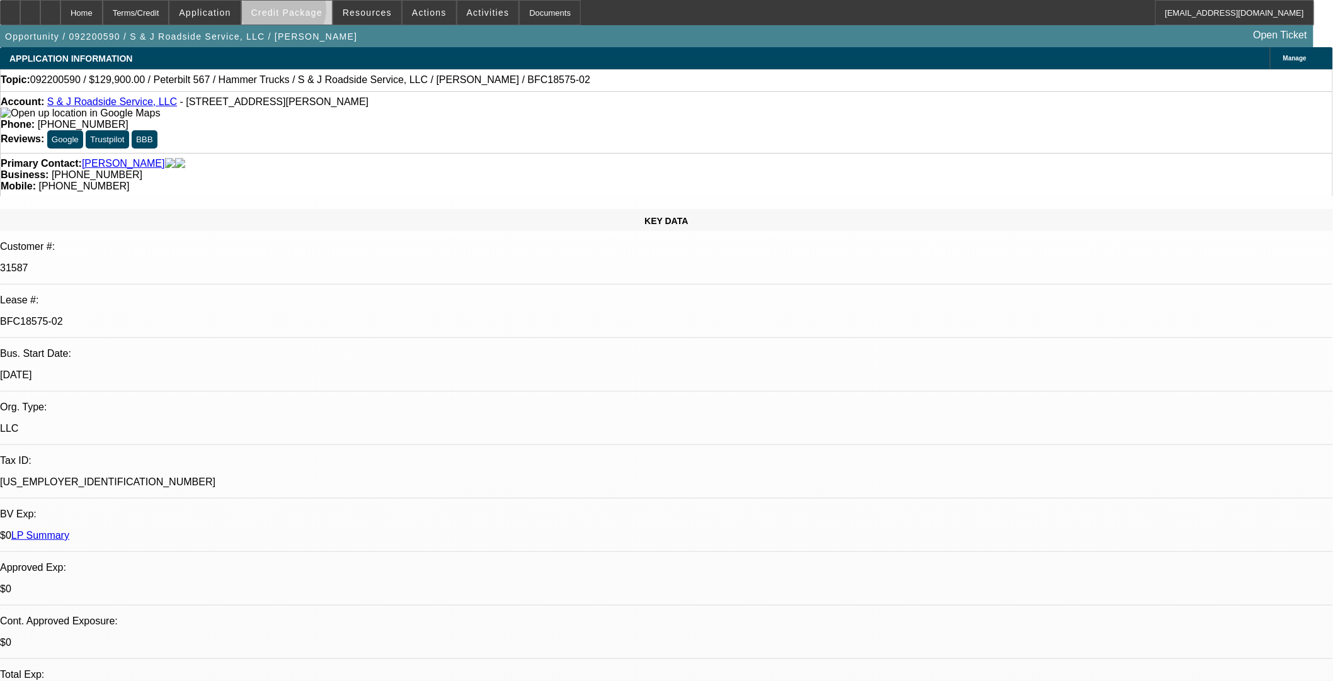
click at [304, 13] on span "Credit Package" at bounding box center [286, 13] width 71 height 10
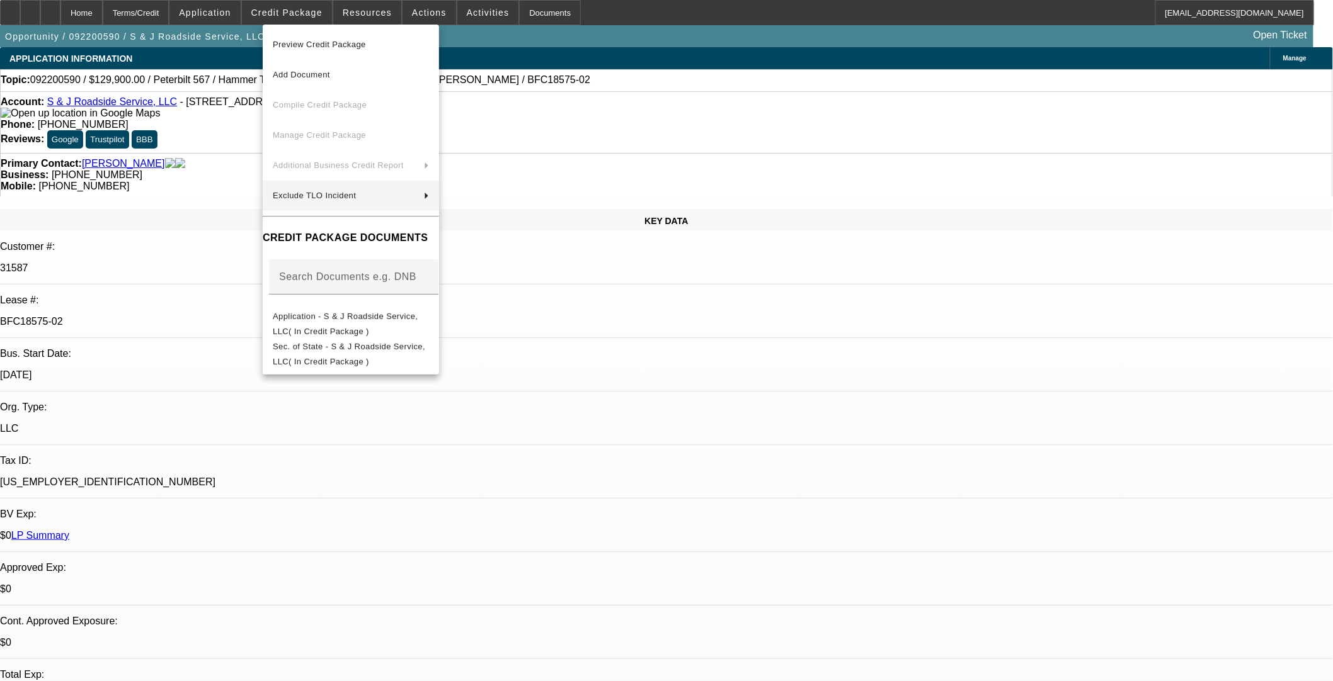
click at [372, 41] on span "Preview Credit Package" at bounding box center [351, 44] width 156 height 15
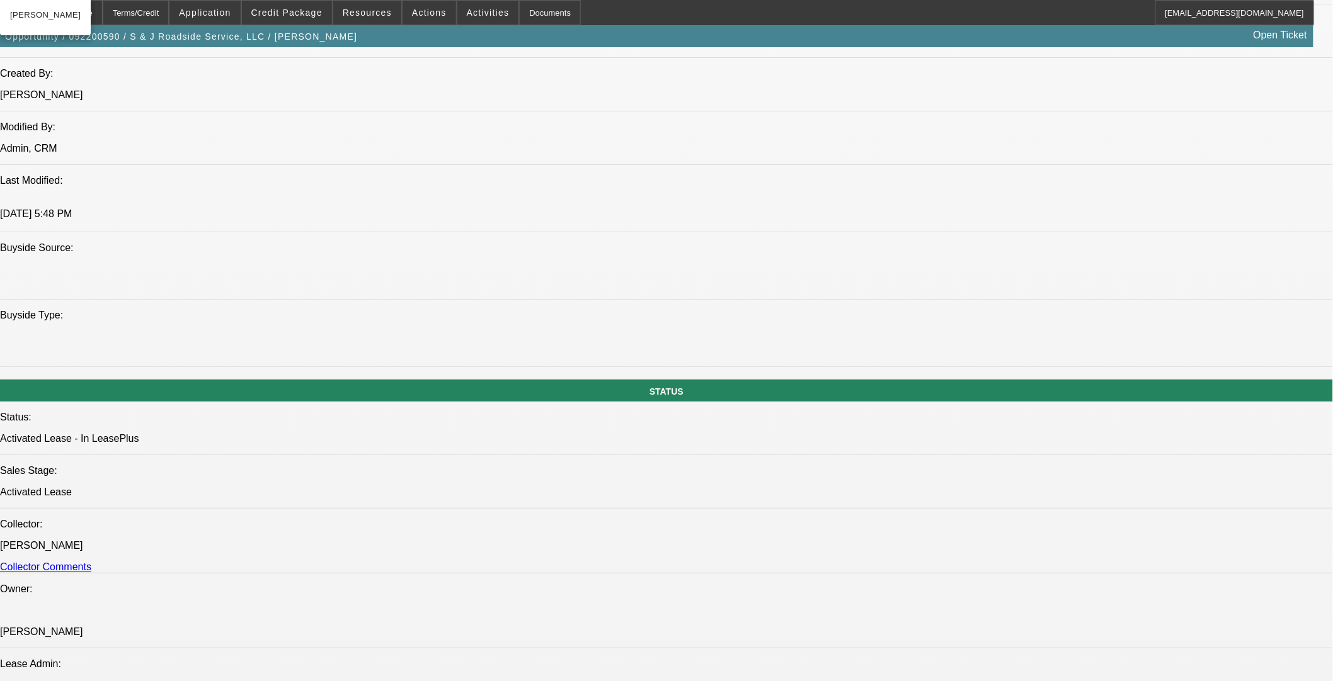
scroll to position [1469, 0]
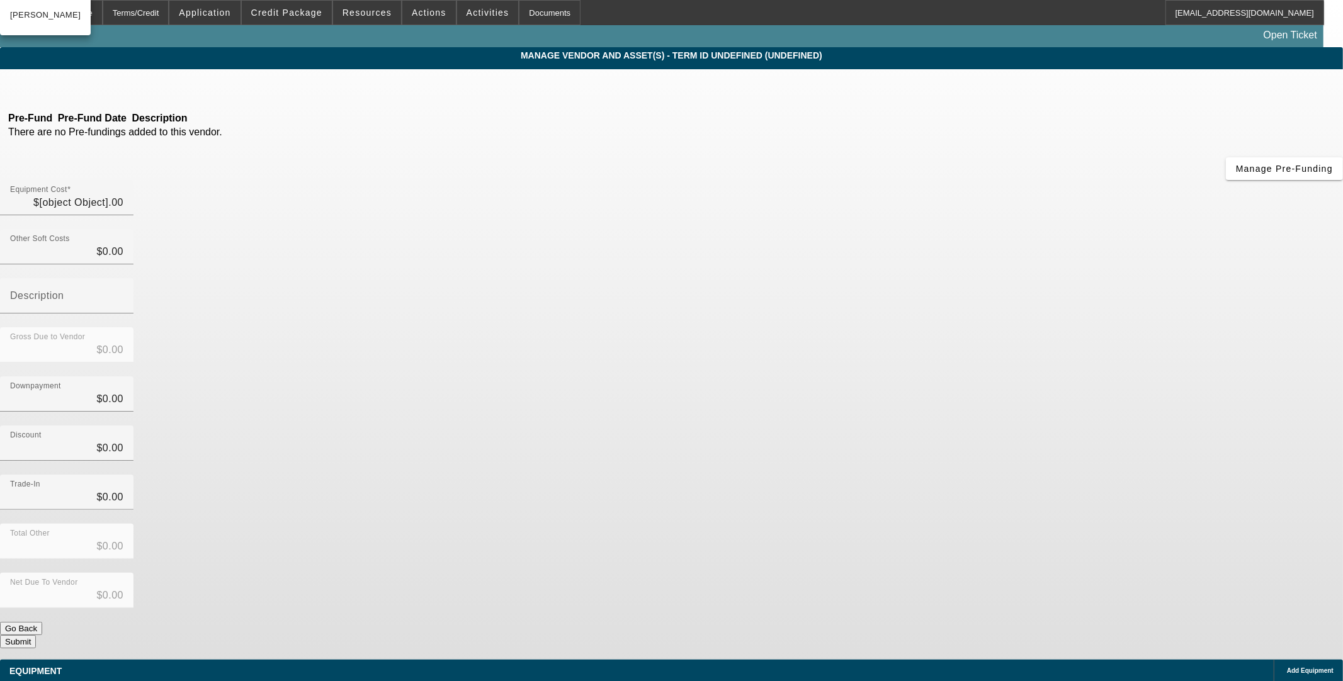
type input "$129,900.00"
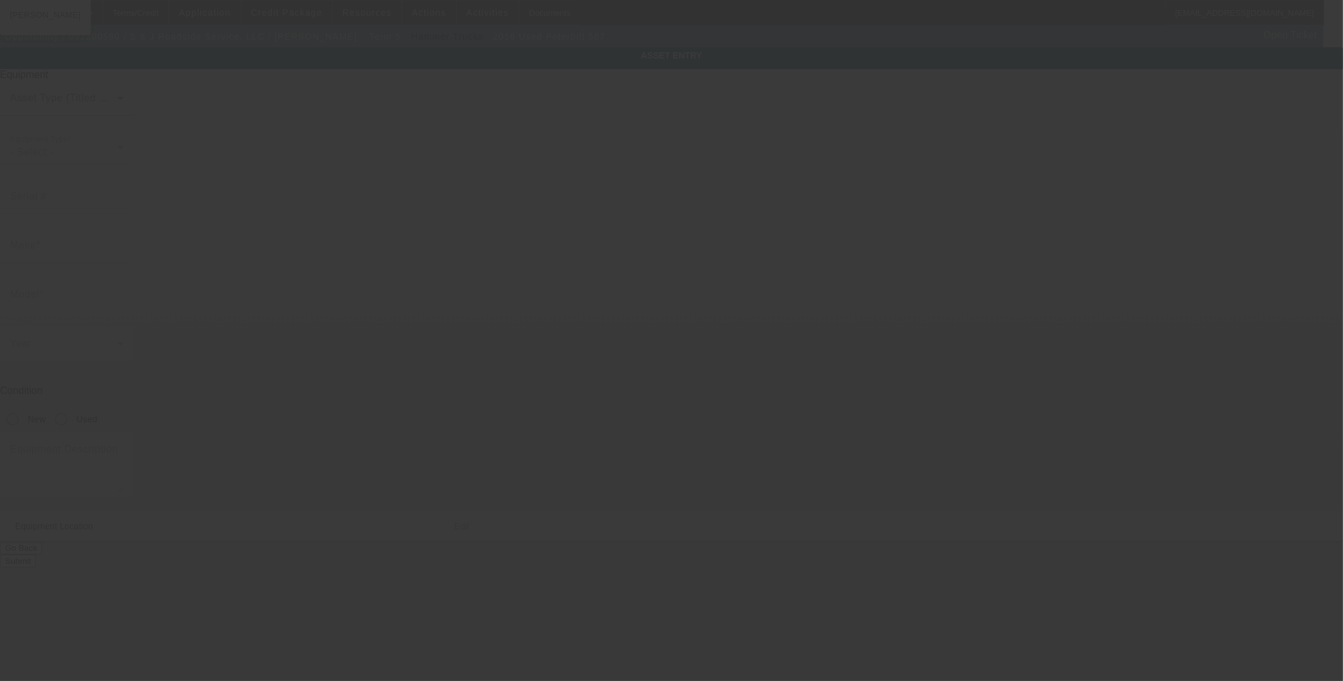
type input "1NPCX7EX1GD359926"
type input "Peterbilt"
type input "567"
radio input "true"
type textarea "with:"
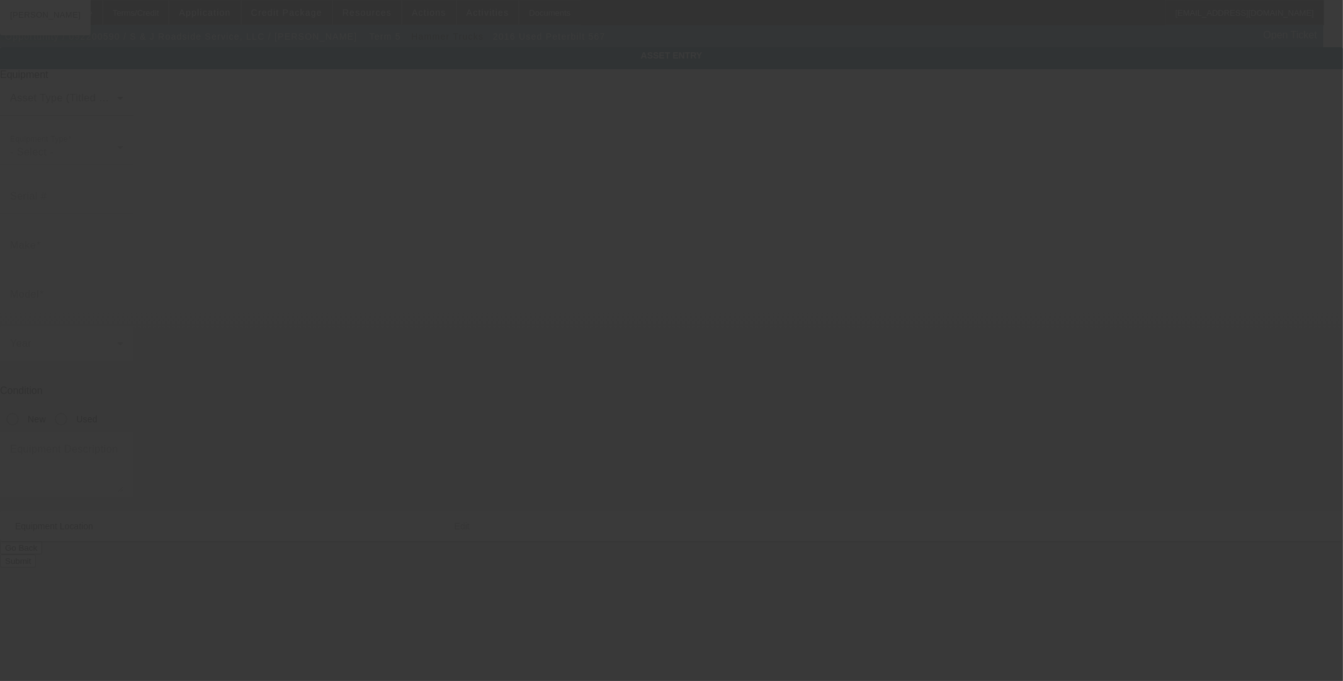
type input "145 Newton Bridge Industrial Way"
type input "Athens"
type input "30607"
type input "Clarke"
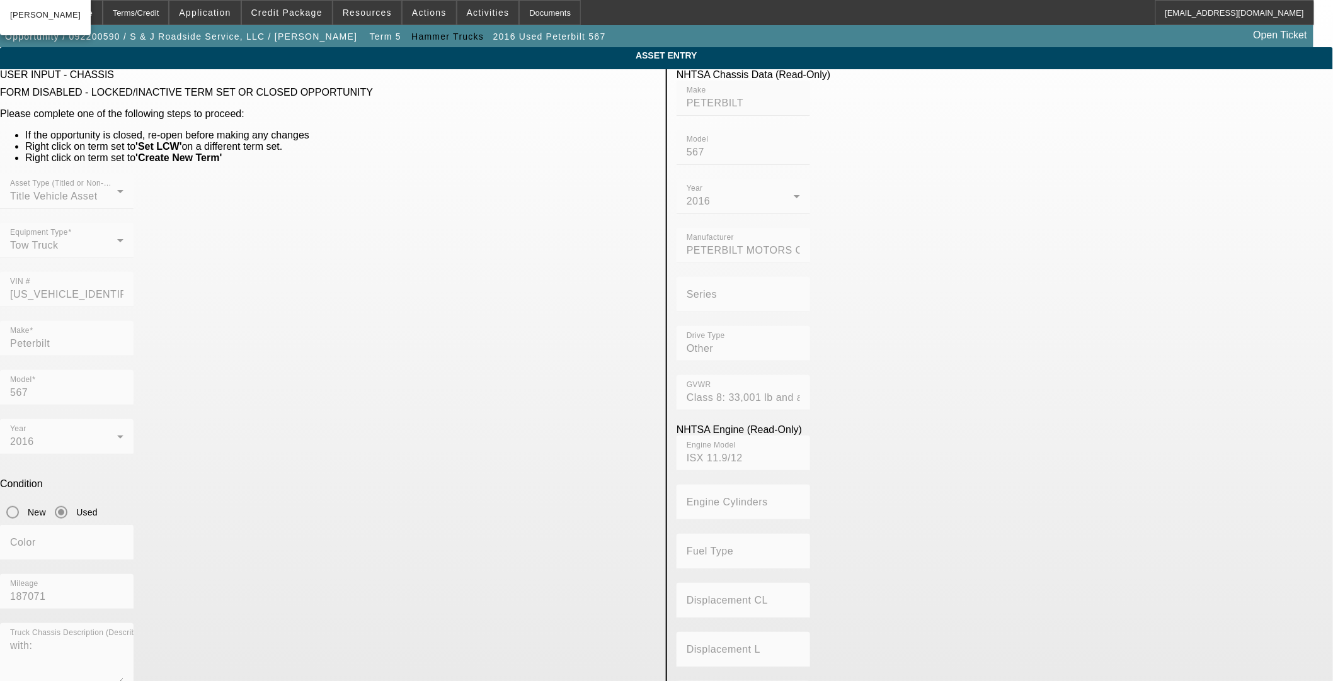
click at [134, 272] on mat-form-field "VIN # 1NPCX7EX1GD359926" at bounding box center [67, 296] width 134 height 49
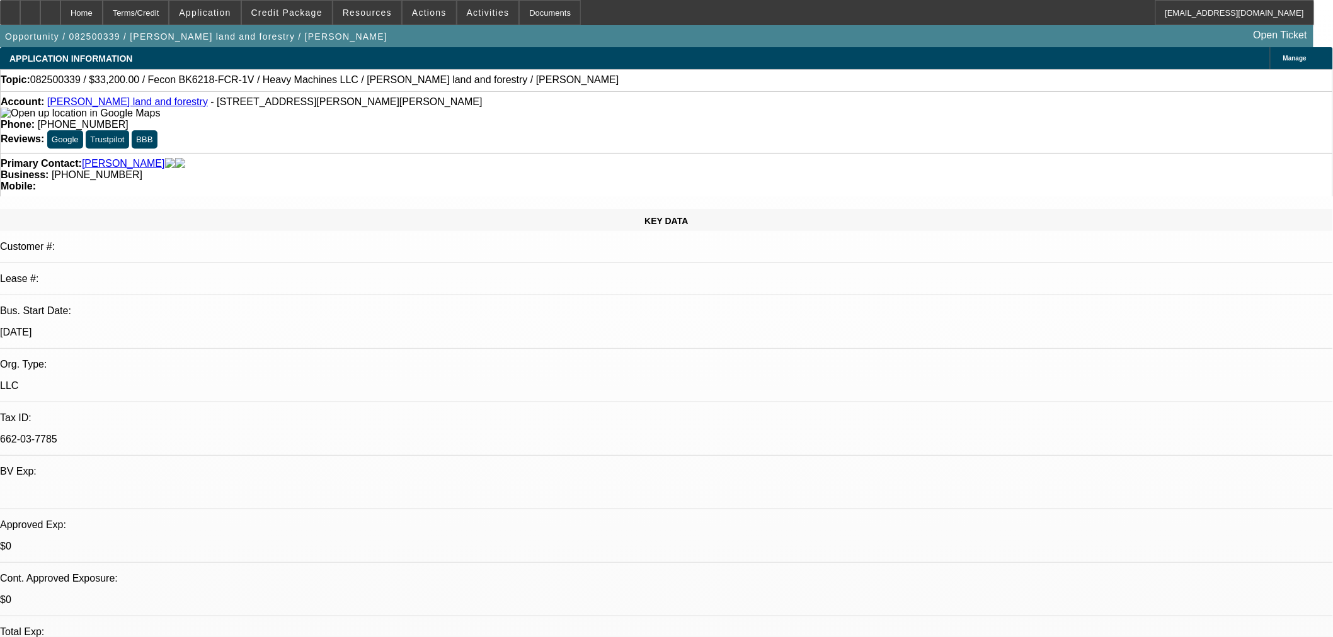
select select "0.2"
select select "2"
select select "0"
select select "6"
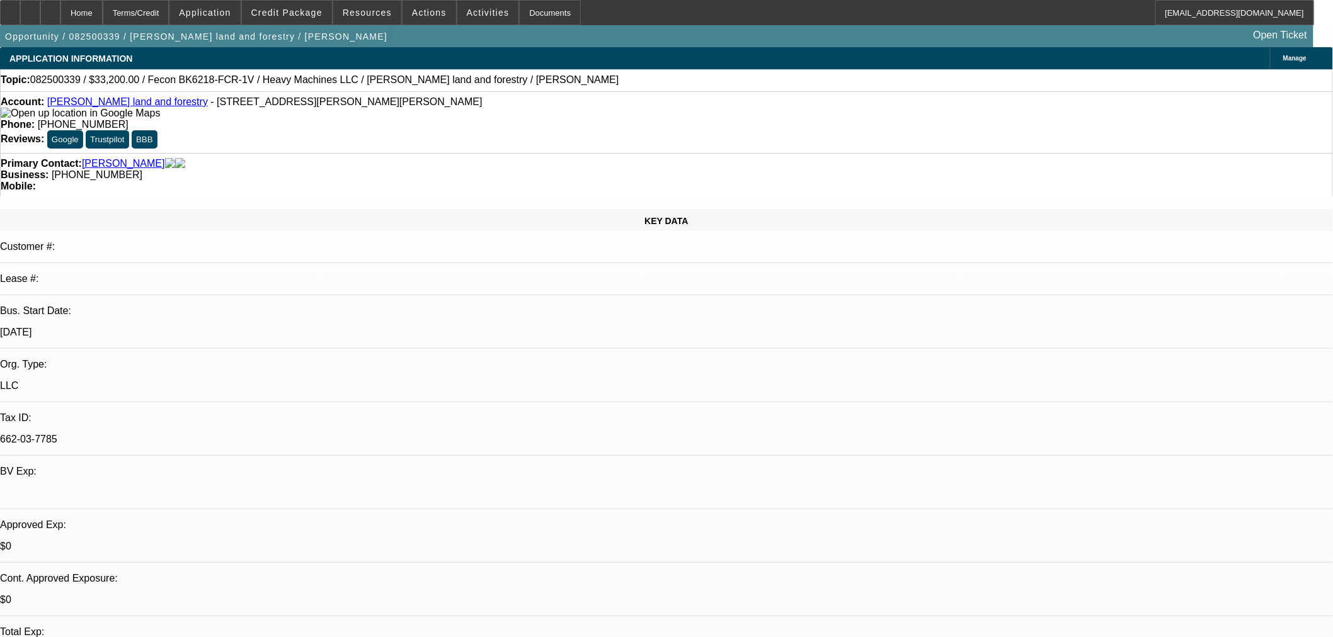
select select "0"
select select "19"
select select "0.2"
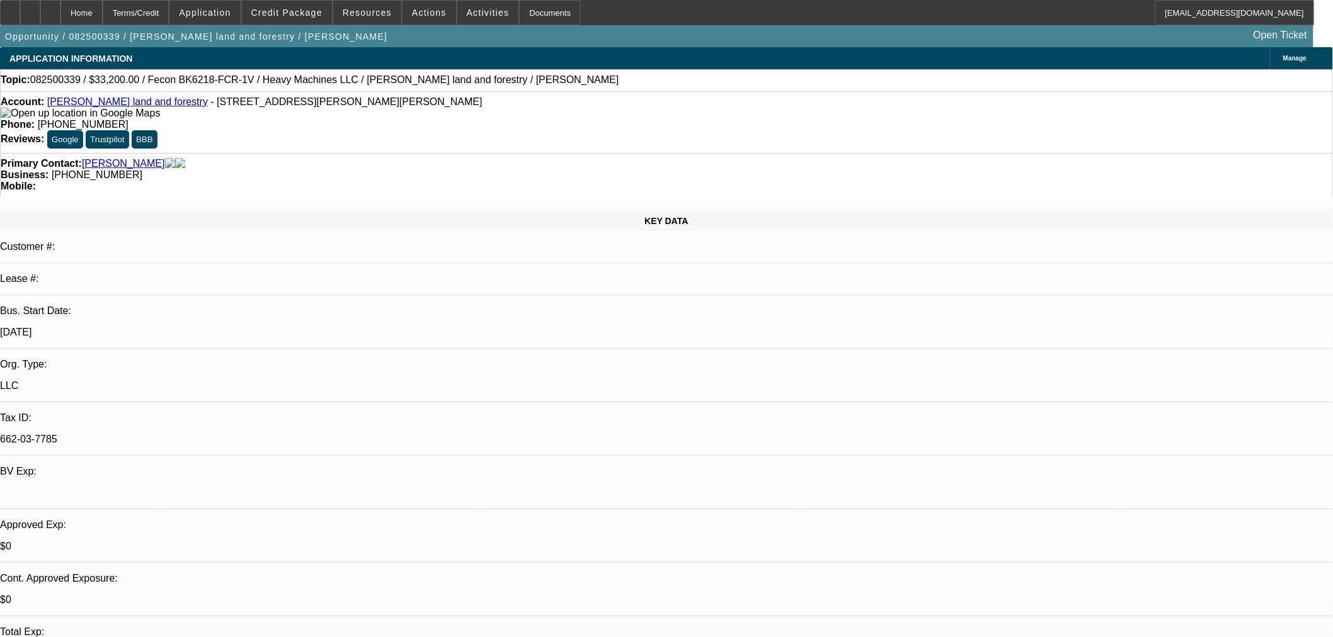
select select "2"
select select "0"
select select "6"
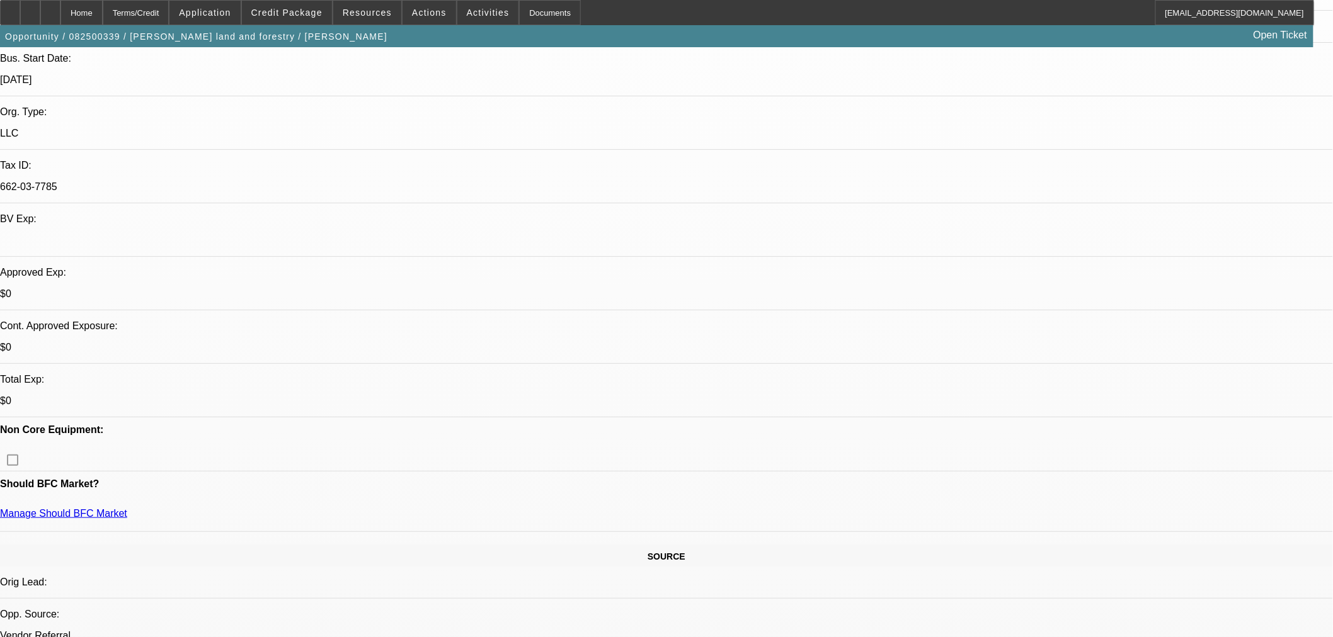
scroll to position [140, 0]
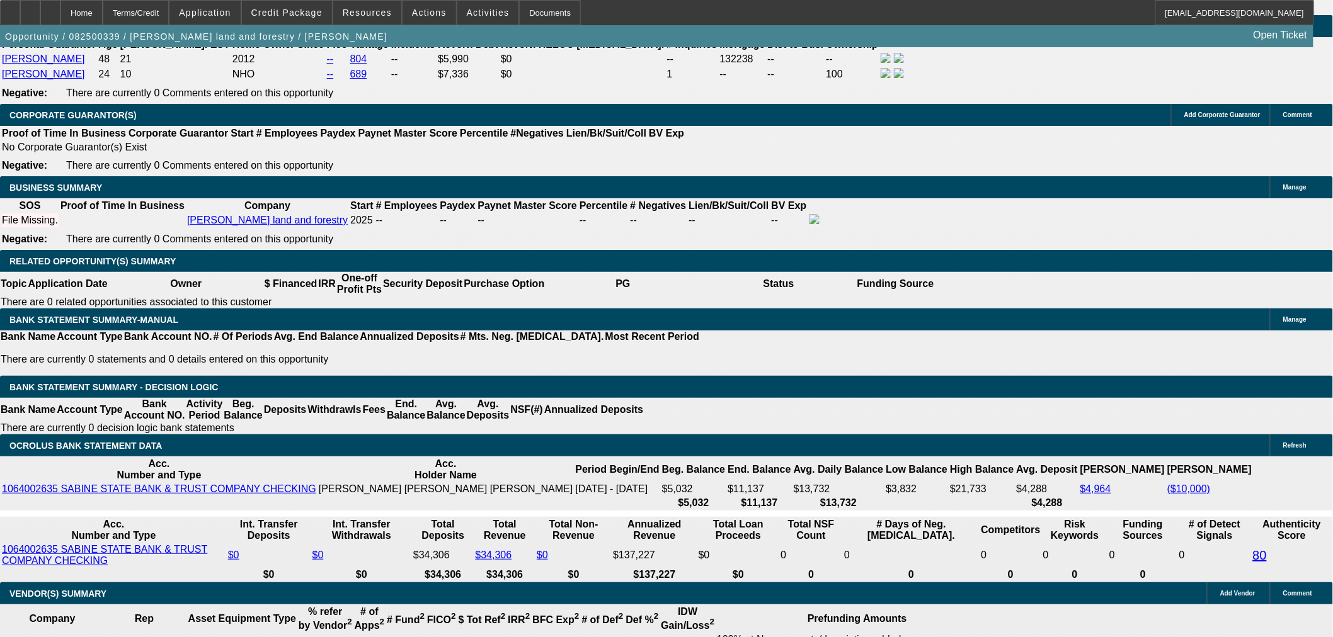
scroll to position [1959, 0]
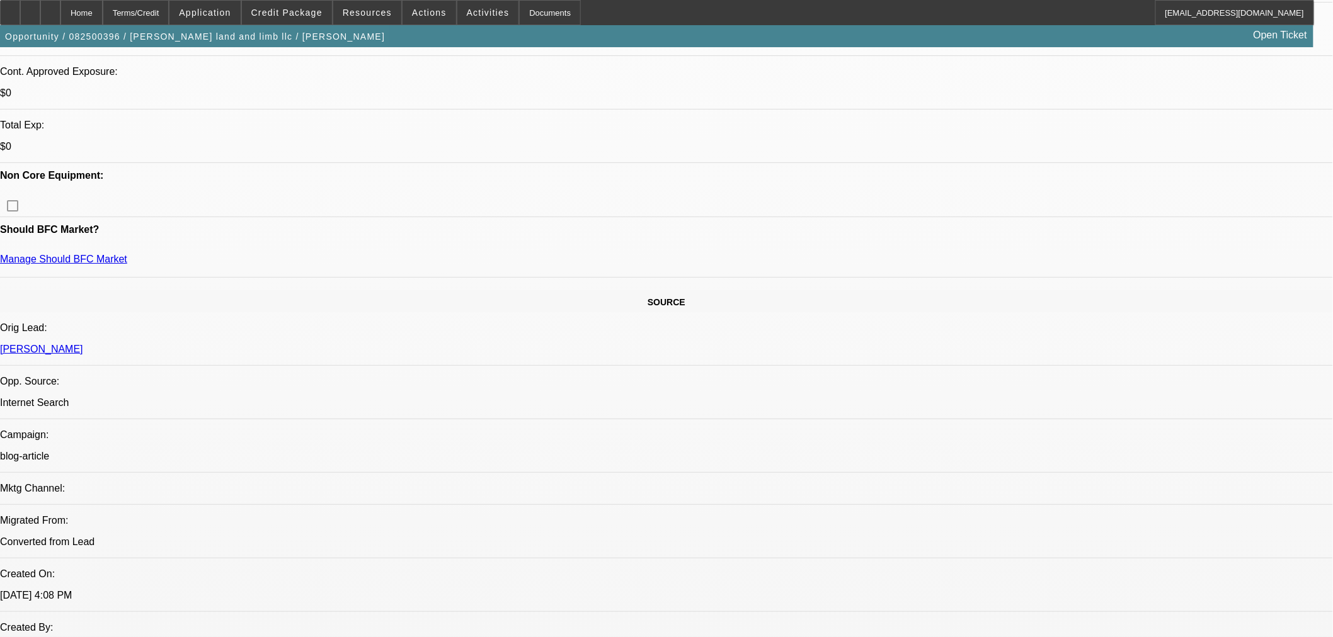
select select "0"
select select "2"
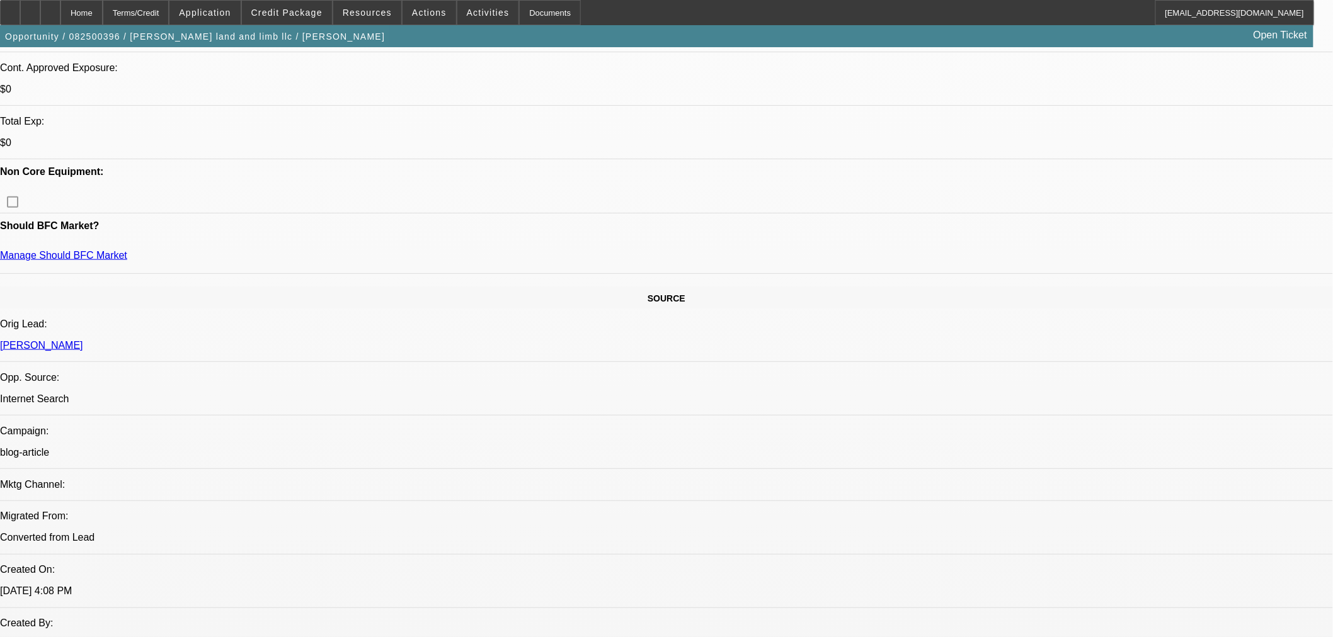
select select "2"
select select "0.1"
select select "4"
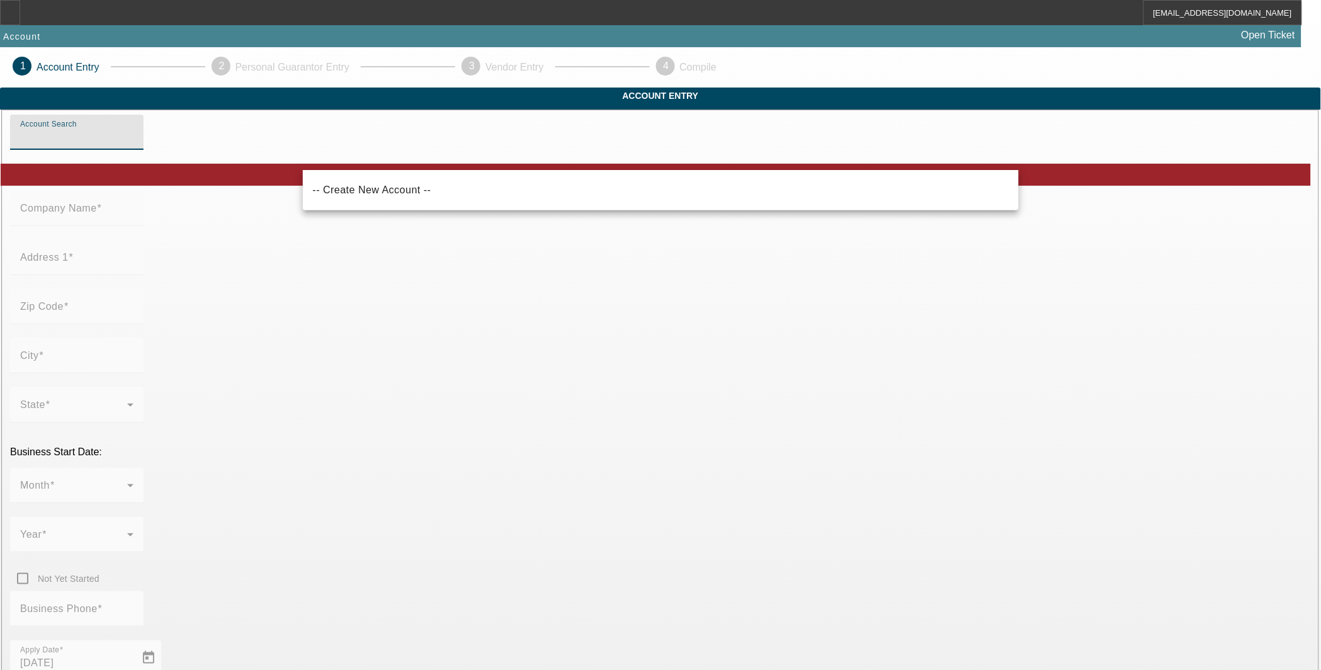
click at [134, 145] on input "Account Search" at bounding box center [76, 137] width 113 height 15
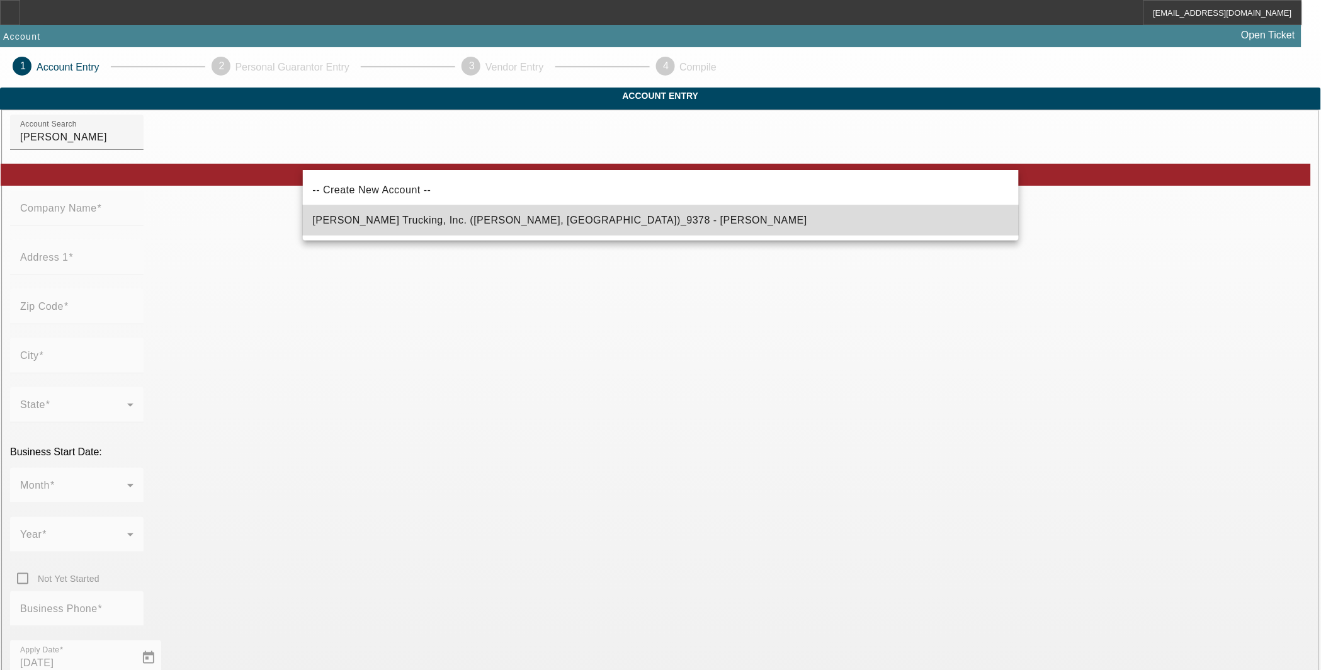
click at [508, 221] on span "[PERSON_NAME] Trucking, Inc. ([PERSON_NAME], [GEOGRAPHIC_DATA])_9378 - [PERSON_…" at bounding box center [560, 220] width 495 height 11
type input "[PERSON_NAME] Trucking, Inc. ([PERSON_NAME], [GEOGRAPHIC_DATA])_9378 - [PERSON_…"
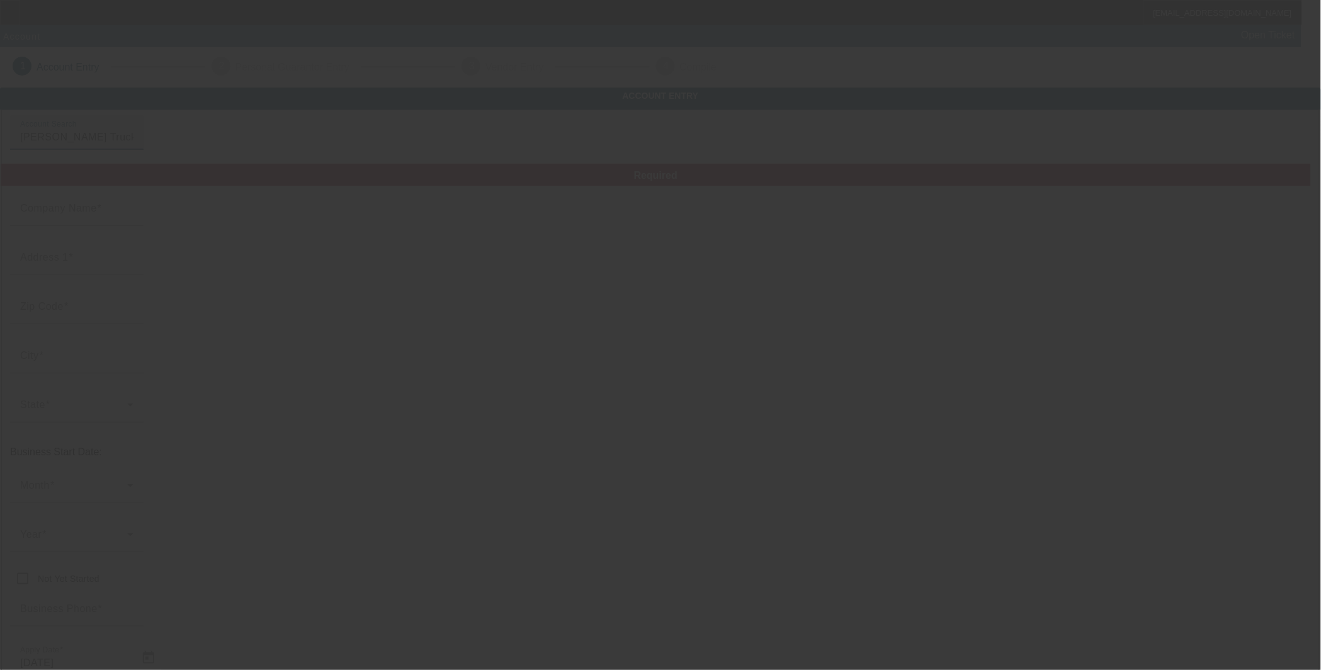
type input "[PERSON_NAME] Trucking, Inc."
type input "[STREET_ADDRESS]"
type input "28383"
type input "[PERSON_NAME]"
type input "[PHONE_NUMBER]"
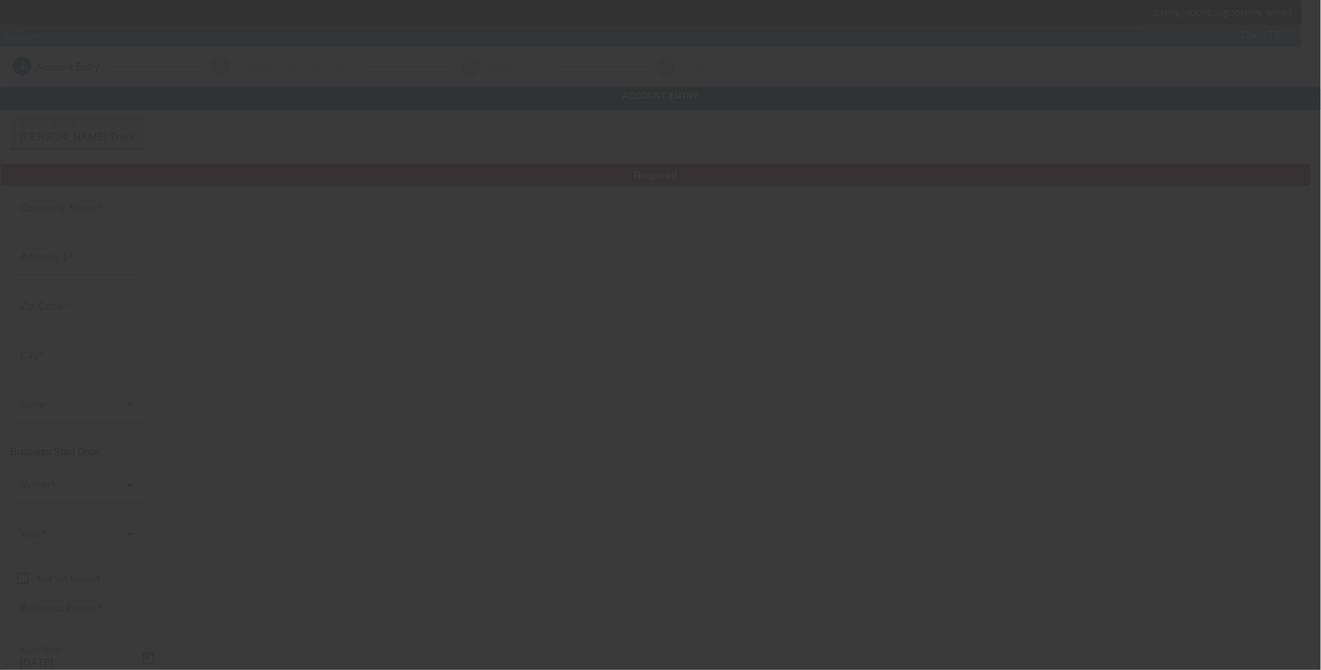
type input "[PERSON_NAME]"
type input "832106129"
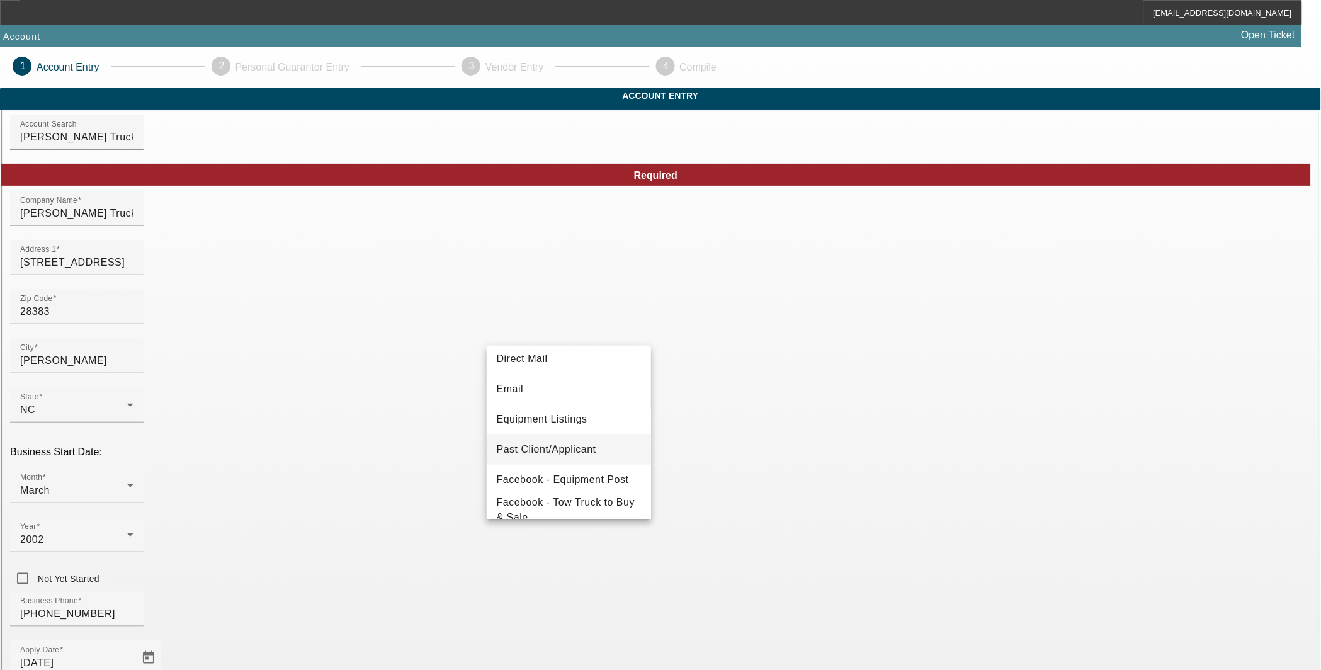
scroll to position [97, 0]
drag, startPoint x: 586, startPoint y: 459, endPoint x: 613, endPoint y: 510, distance: 58.3
click at [587, 459] on mat-option "Past Client/Applicant" at bounding box center [569, 450] width 165 height 30
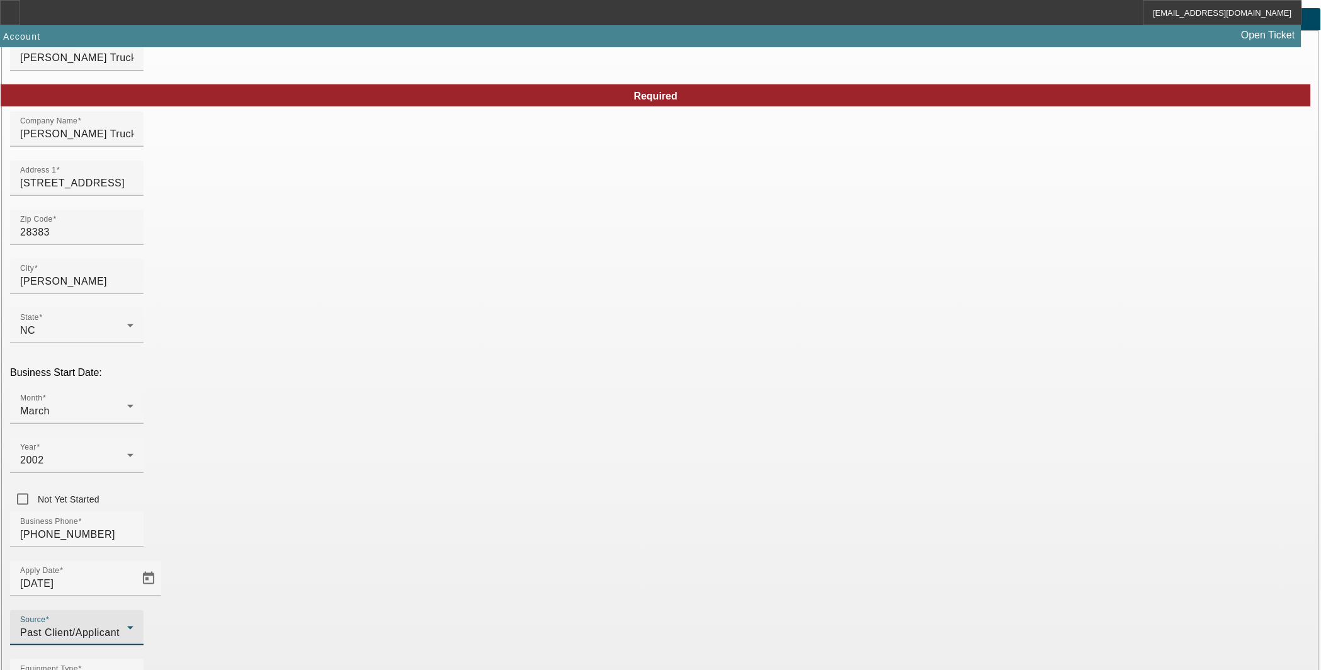
scroll to position [113, 0]
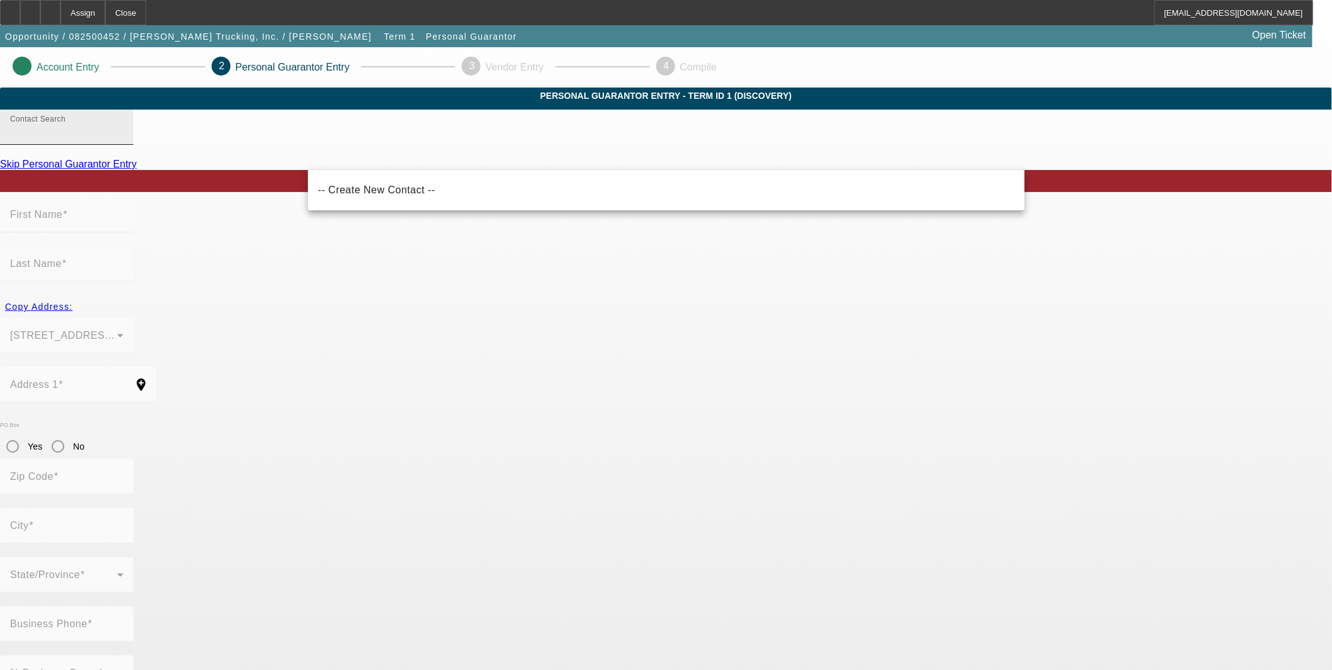
click at [123, 140] on input "Contact Search" at bounding box center [66, 132] width 113 height 15
drag, startPoint x: 379, startPoint y: 156, endPoint x: 147, endPoint y: 161, distance: 232.5
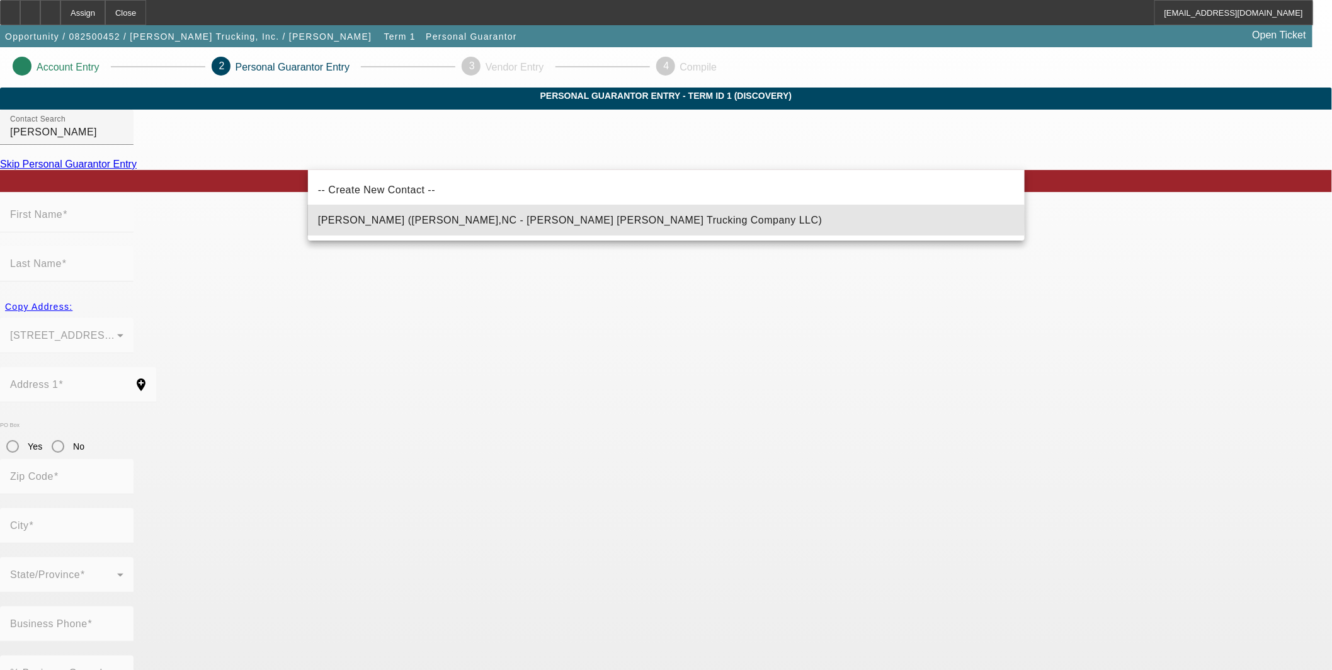
click at [521, 219] on span "Jacobs, Ted (Rowland,NC - Ted Junior Jacobs Trucking Company LLC)" at bounding box center [570, 220] width 504 height 11
type input "Jacobs, Ted (Rowland,NC - Ted Junior Jacobs Trucking Company LLC)"
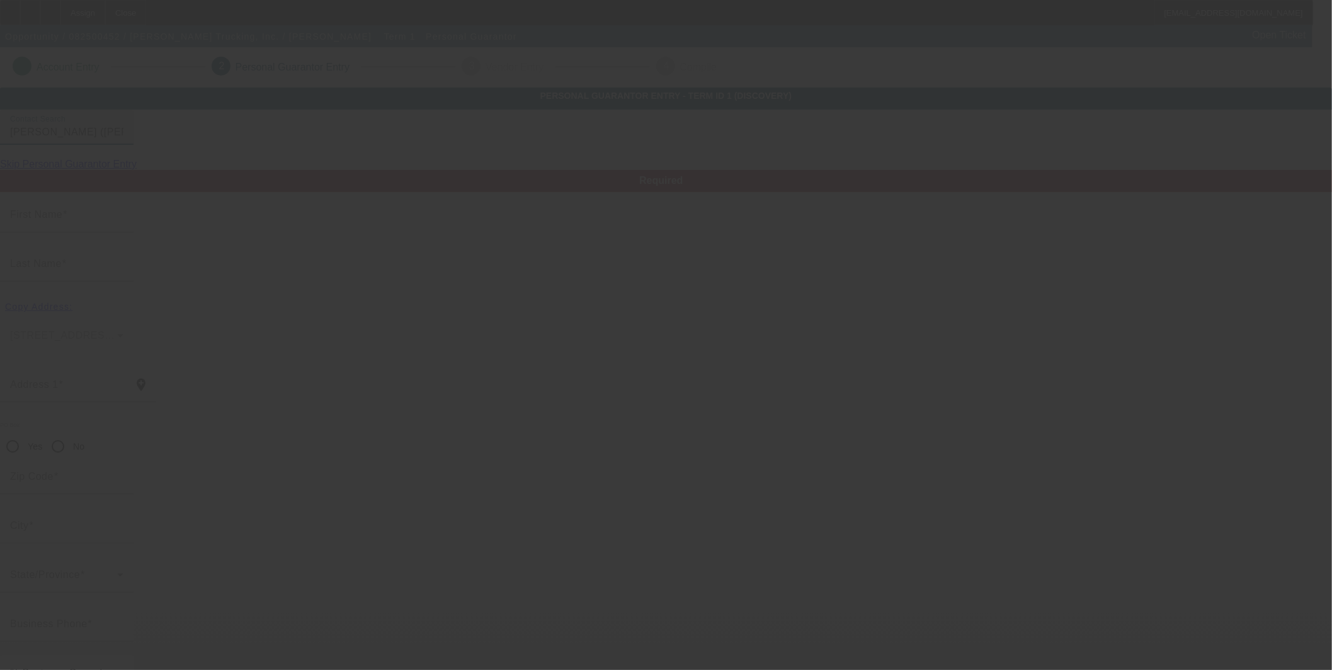
type input "Ted"
type input "Jacobs"
type input "7017 Kitchen Street Road"
radio input "true"
type input "28383"
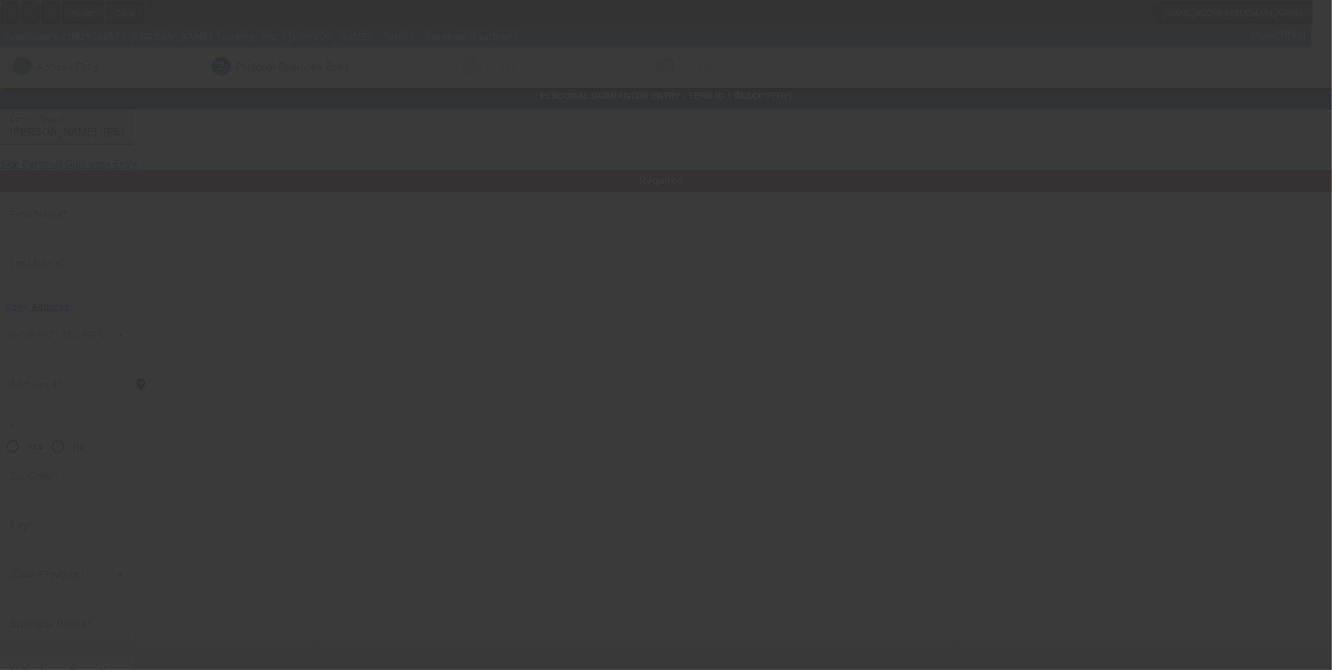
type input "Rowland"
type input "[PHONE_NUMBER]"
type input "100"
type input "243-53-7916"
type input "tedjacobstrucking@gmail.com"
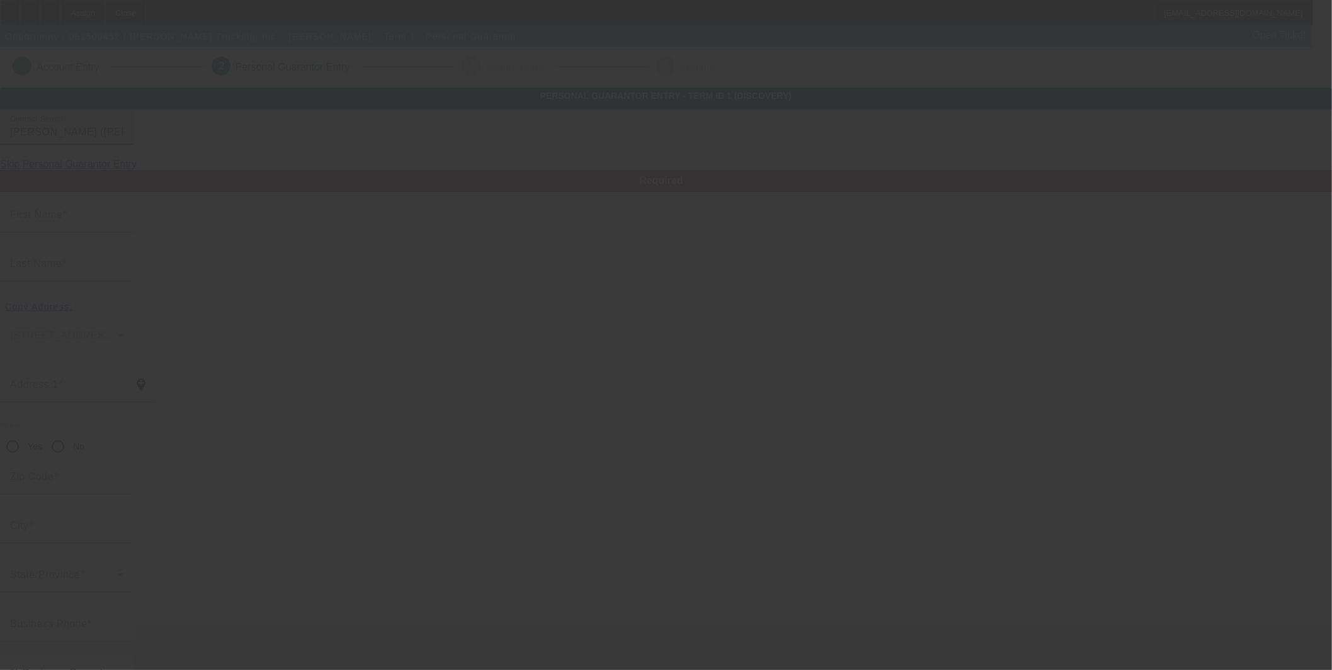
type input "Junior"
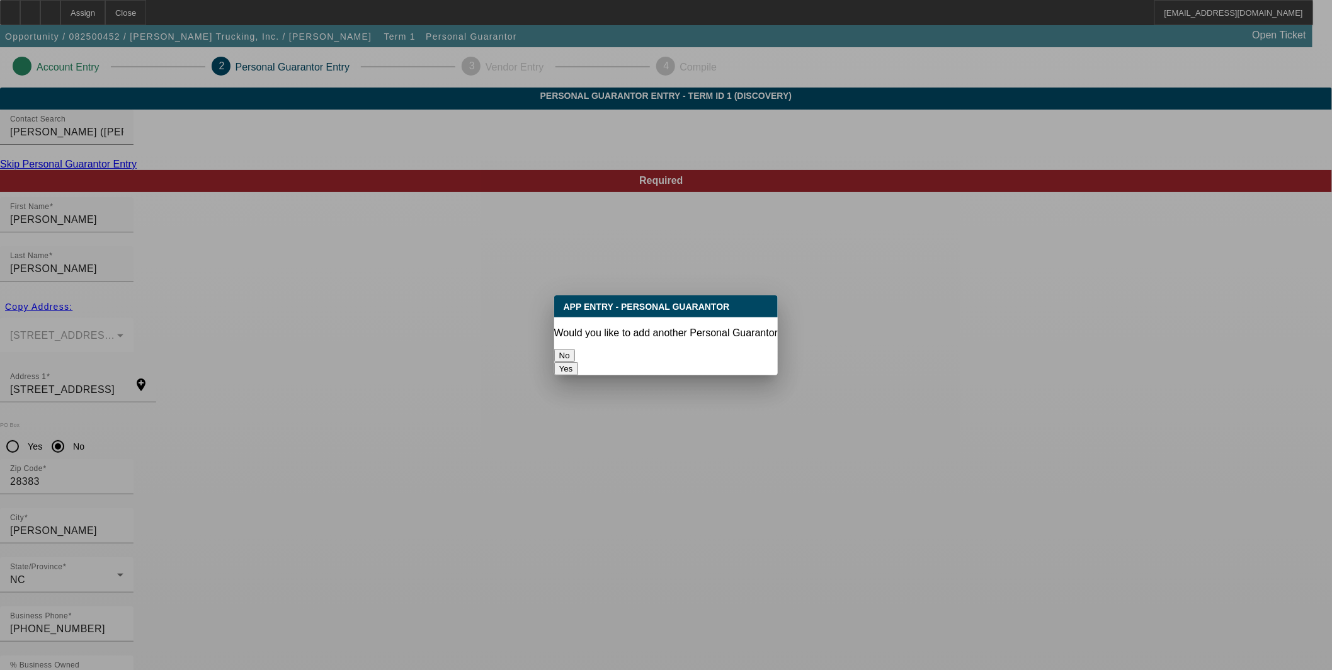
click at [575, 350] on button "No" at bounding box center [564, 355] width 21 height 13
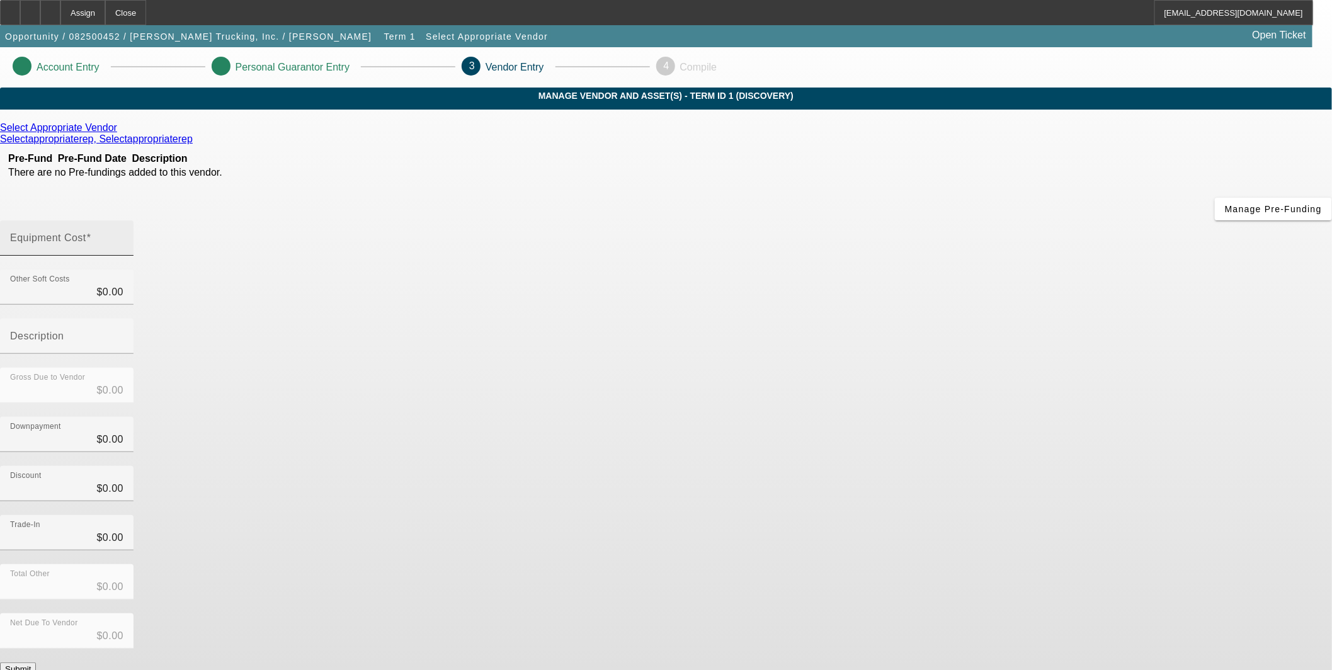
click at [86, 232] on mat-label "Equipment Cost" at bounding box center [48, 237] width 76 height 11
click at [123, 236] on input "Equipment Cost" at bounding box center [66, 243] width 113 height 15
type input "5"
type input "$5.00"
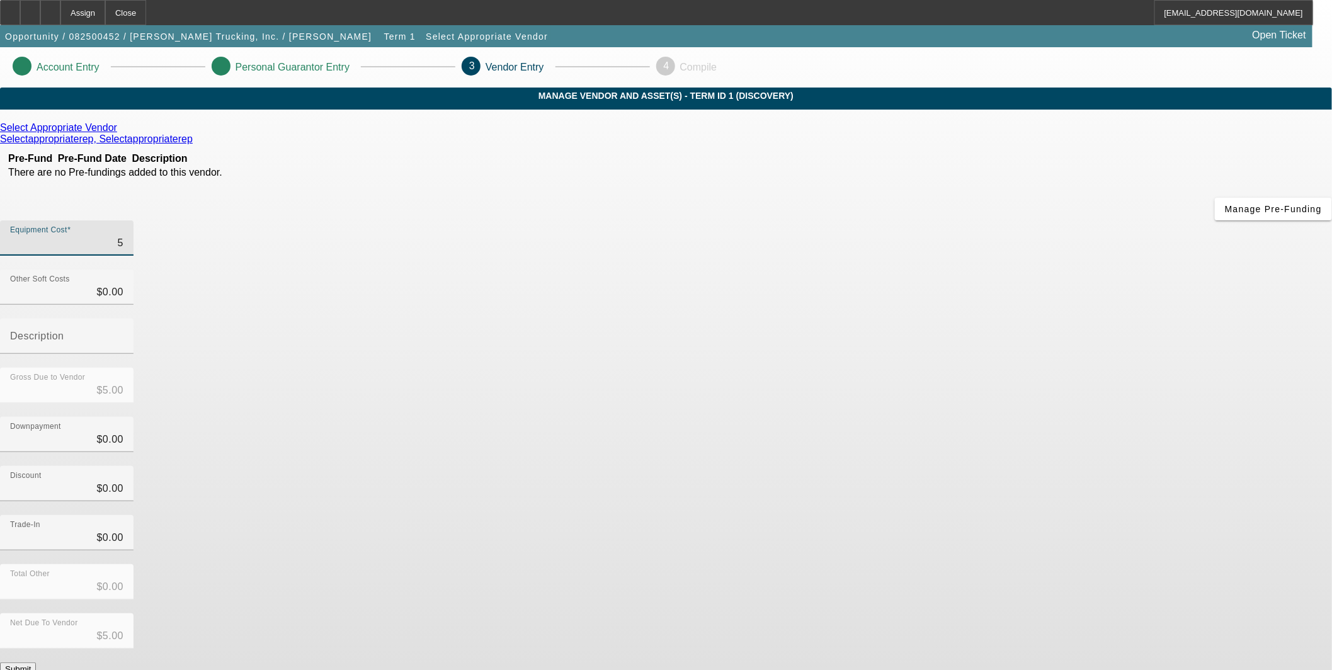
type input "50"
type input "$50.00"
type input "500"
type input "$500.00"
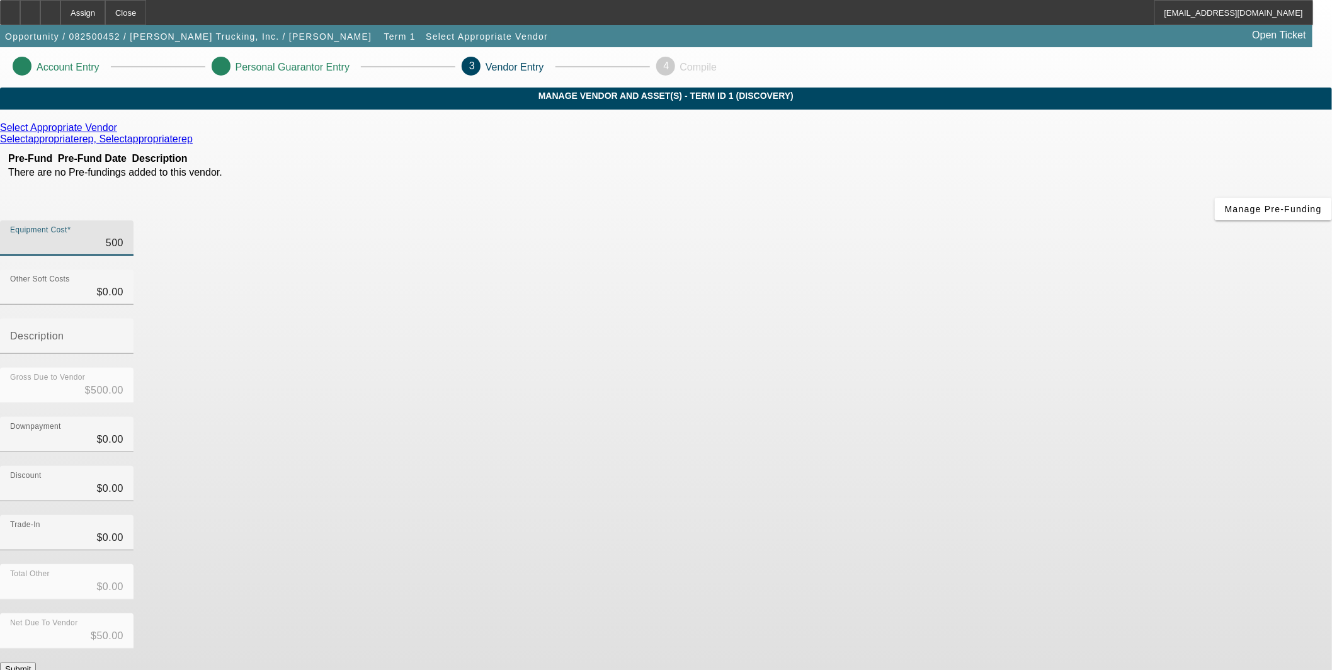
type input "$500.00"
type input "5000"
type input "$5,000.00"
type input "50000"
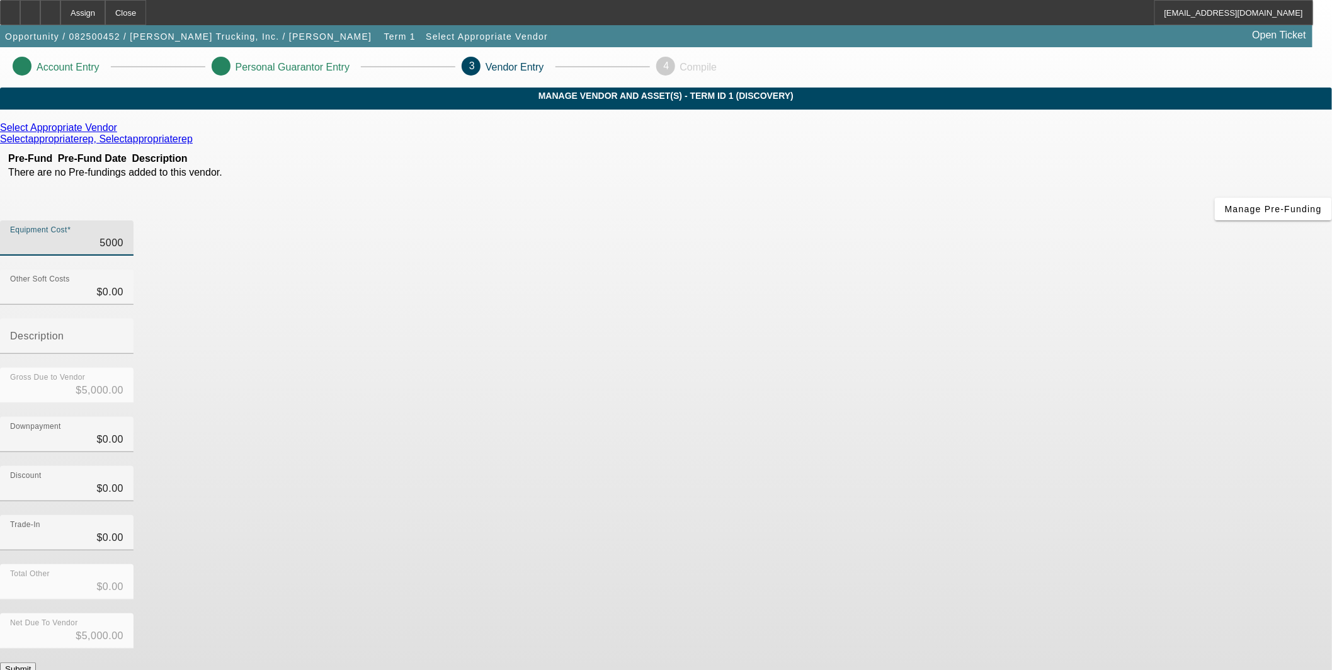
type input "$50,000.00"
click at [499, 346] on div "Select Appropriate Vendor Selectappropriaterep, Selectappropriaterep Pre-Fund P…" at bounding box center [666, 399] width 1332 height 554
click at [888, 613] on div "Net Due To Vendor $50,000.00" at bounding box center [666, 637] width 1332 height 49
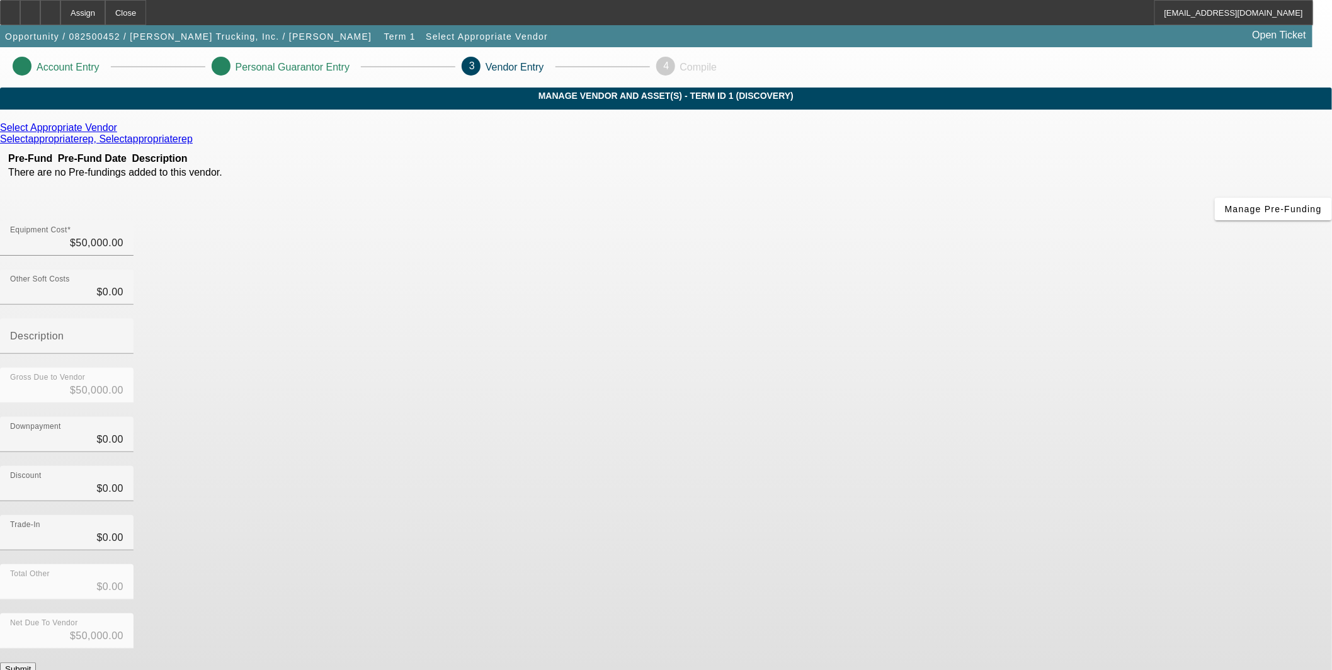
click at [36, 663] on button "Submit" at bounding box center [18, 669] width 36 height 13
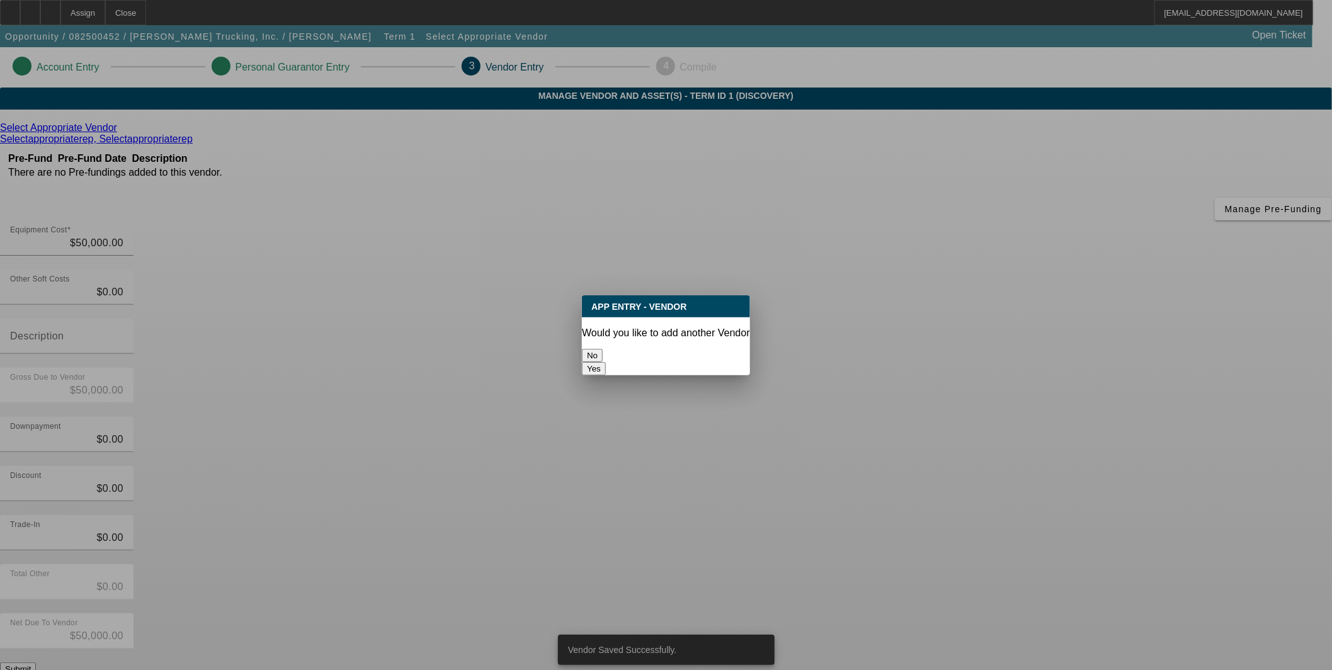
click at [603, 349] on button "No" at bounding box center [592, 355] width 21 height 13
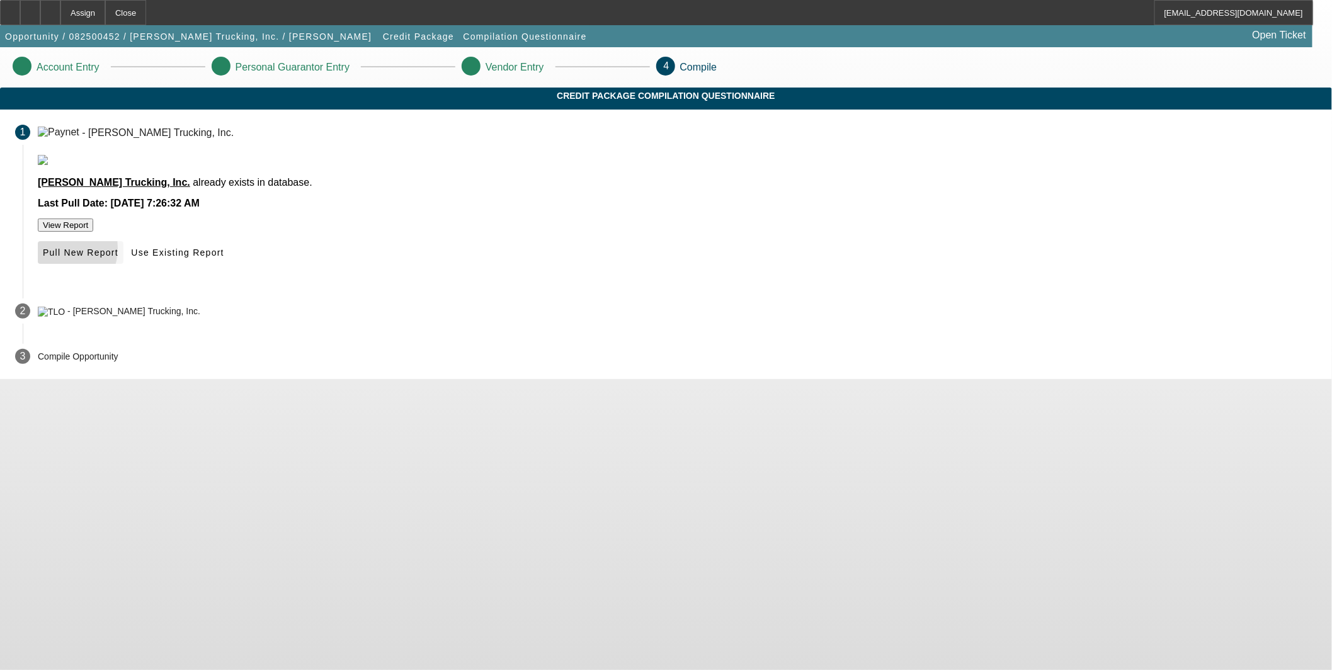
click at [118, 258] on span "Pull New Report" at bounding box center [81, 253] width 76 height 10
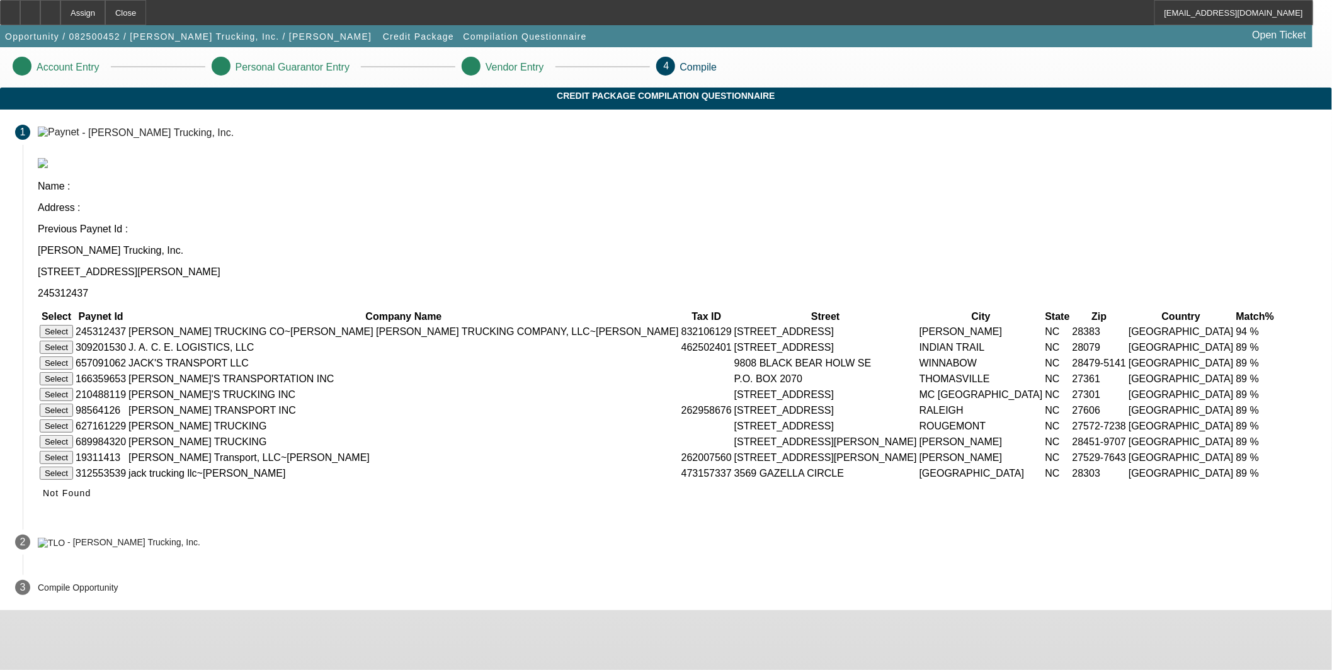
click at [73, 325] on button "Select" at bounding box center [56, 331] width 33 height 13
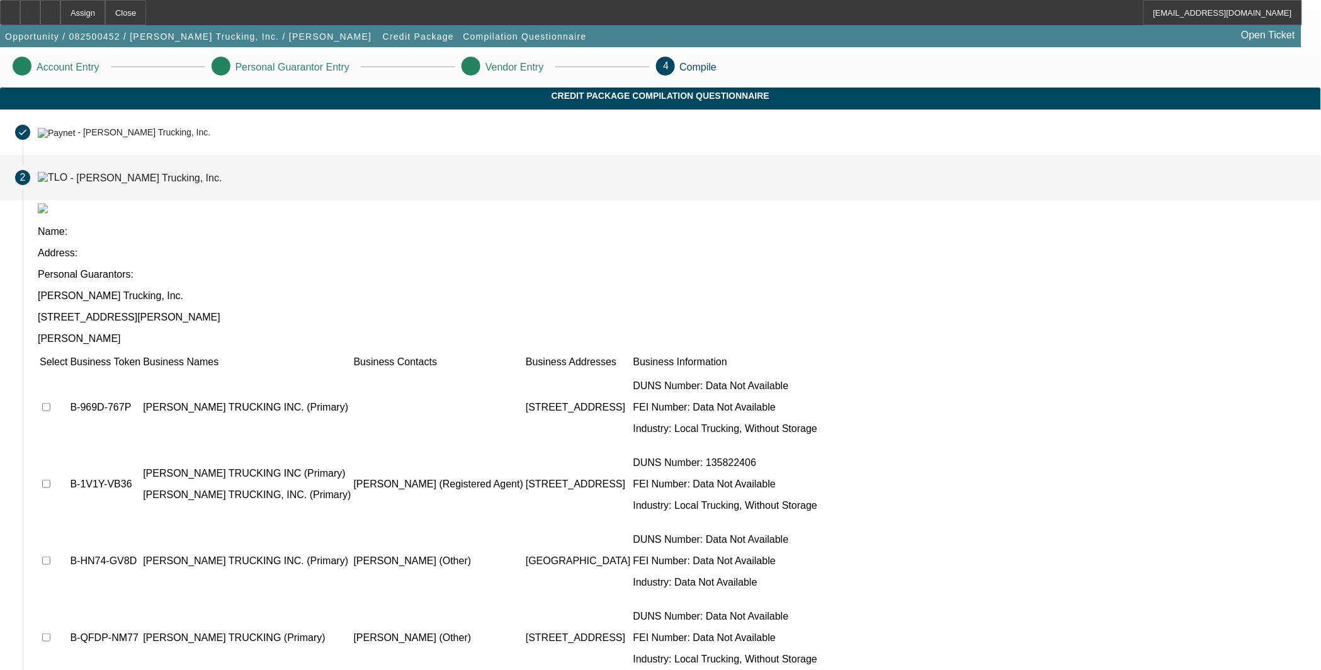
click at [50, 403] on input "checkbox" at bounding box center [46, 407] width 8 height 8
checkbox input "true"
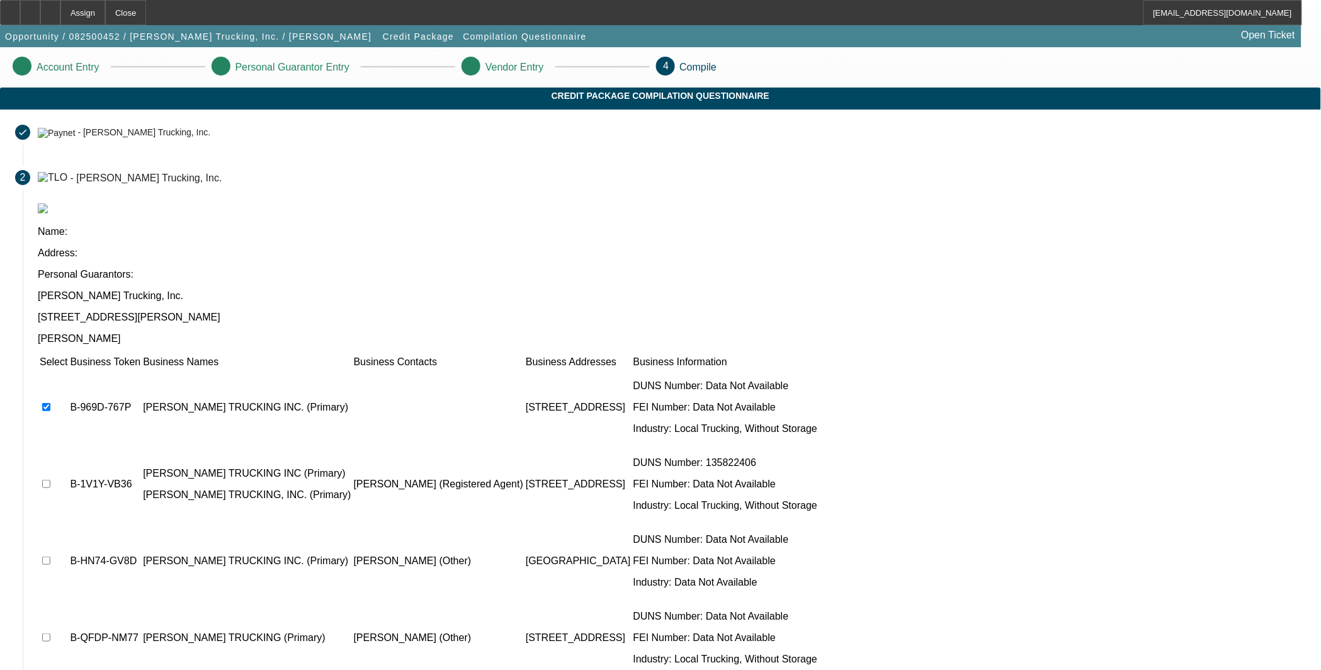
click at [50, 480] on input "checkbox" at bounding box center [46, 484] width 8 height 8
checkbox input "true"
click at [68, 447] on td at bounding box center [53, 485] width 29 height 76
click at [50, 557] on input "checkbox" at bounding box center [46, 561] width 8 height 8
checkbox input "true"
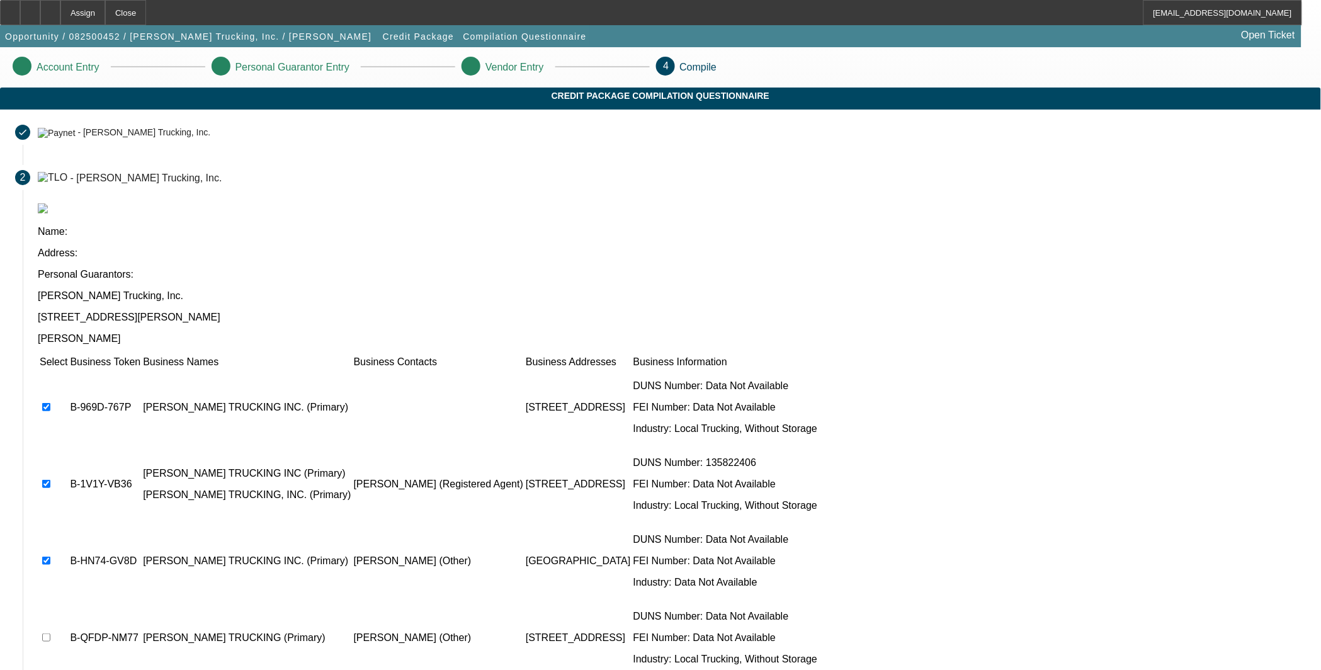
click at [50, 634] on input "checkbox" at bounding box center [46, 638] width 8 height 8
checkbox input "true"
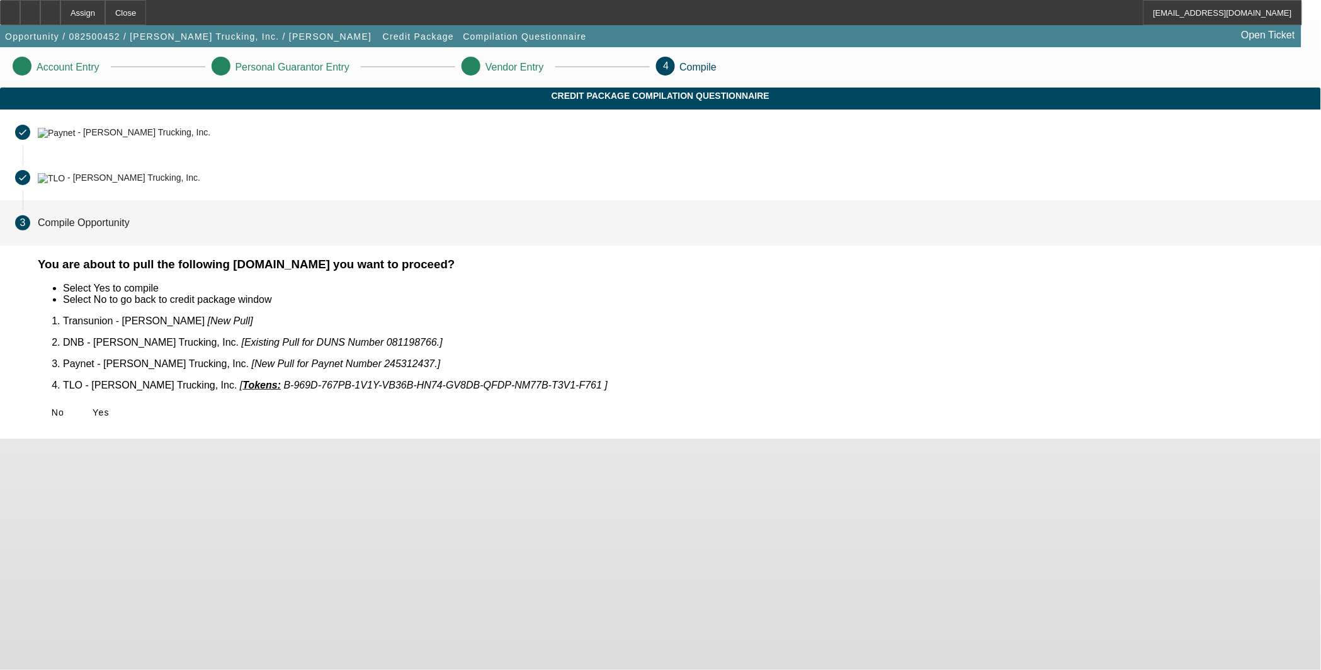
scroll to position [0, 0]
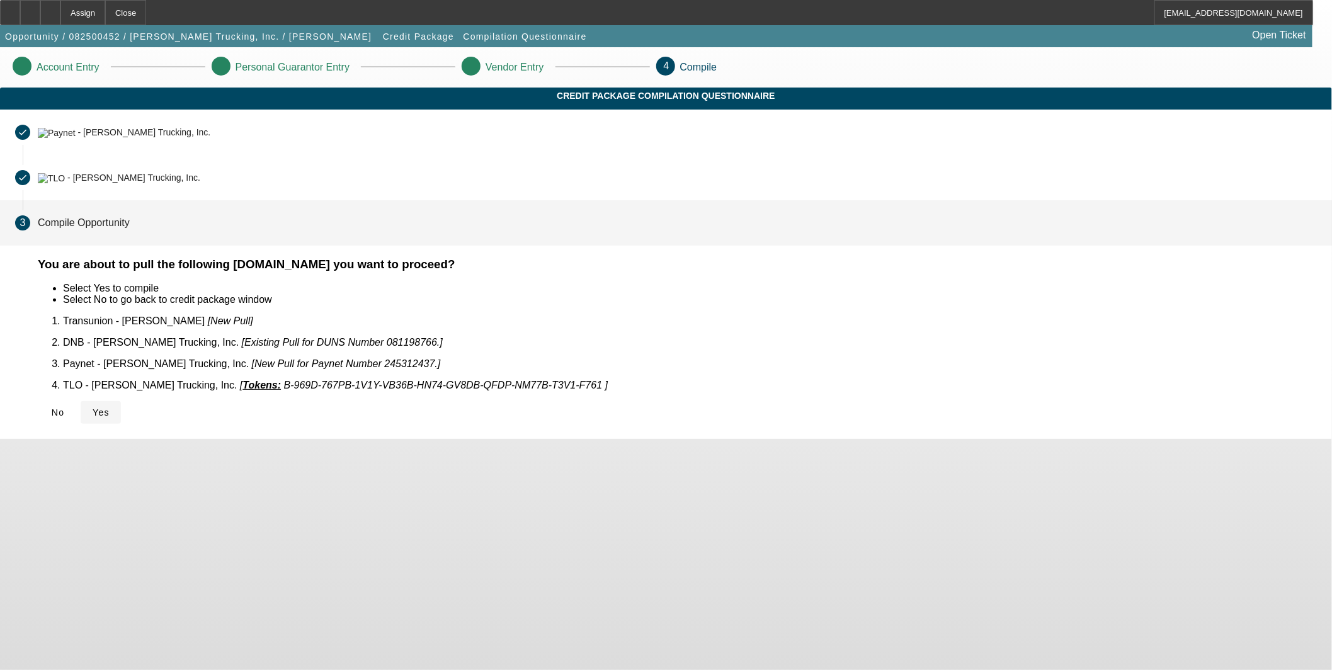
click at [110, 407] on span "Yes" at bounding box center [101, 412] width 17 height 10
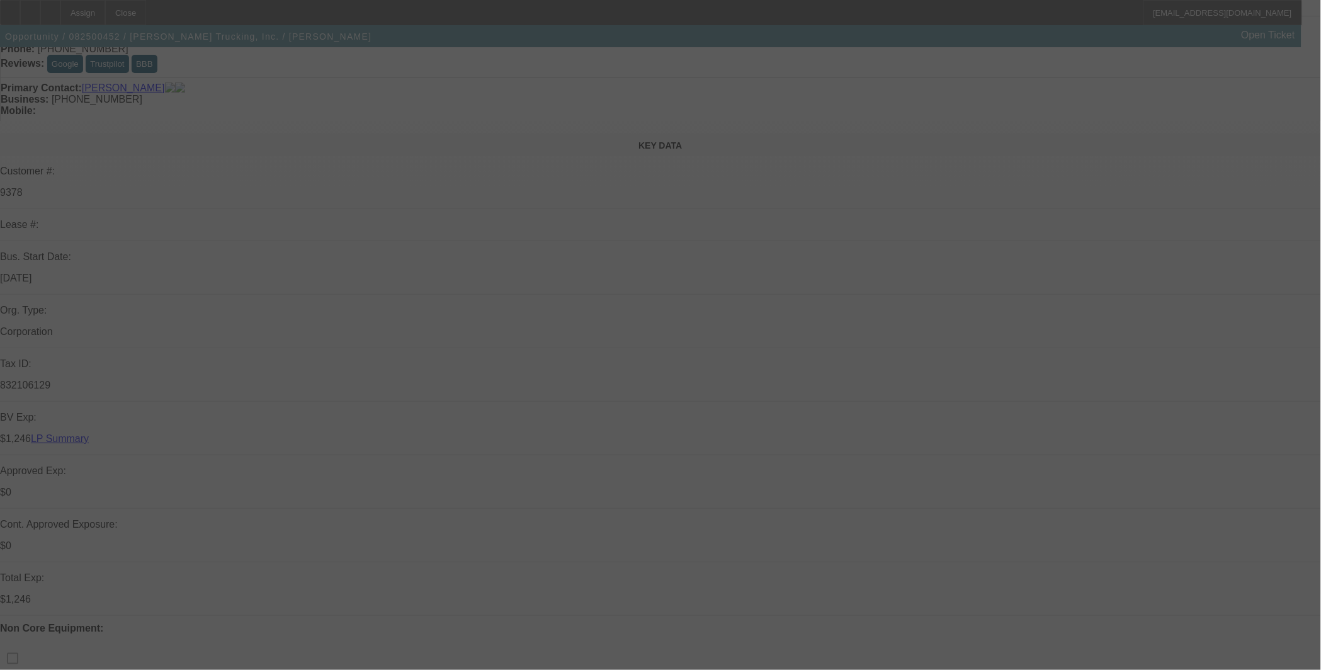
scroll to position [140, 0]
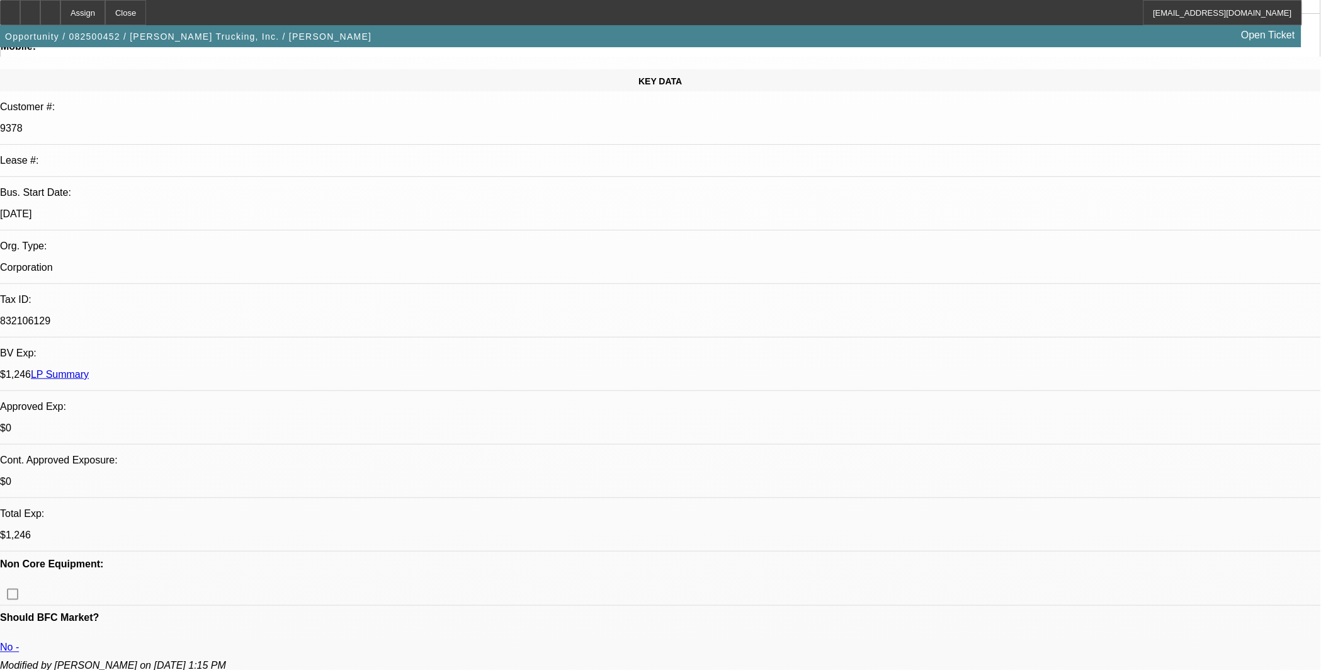
select select "0"
select select "2"
select select "0.1"
select select "4"
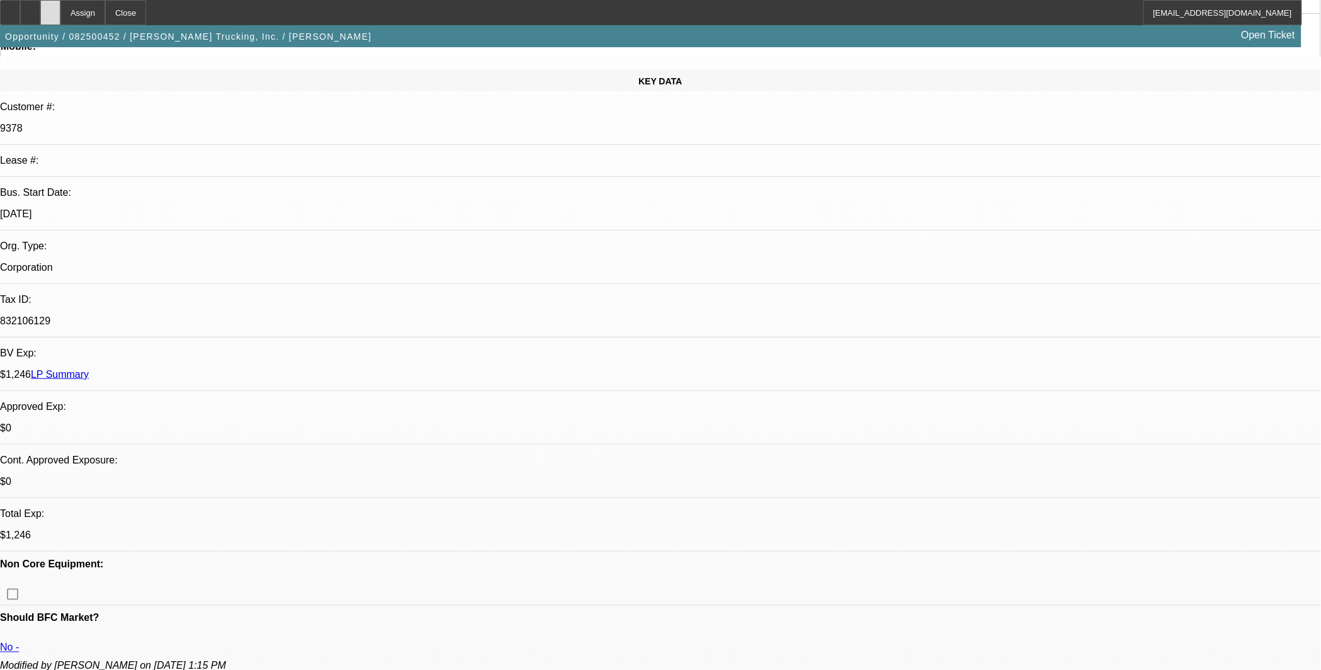
click at [60, 9] on div at bounding box center [50, 12] width 20 height 25
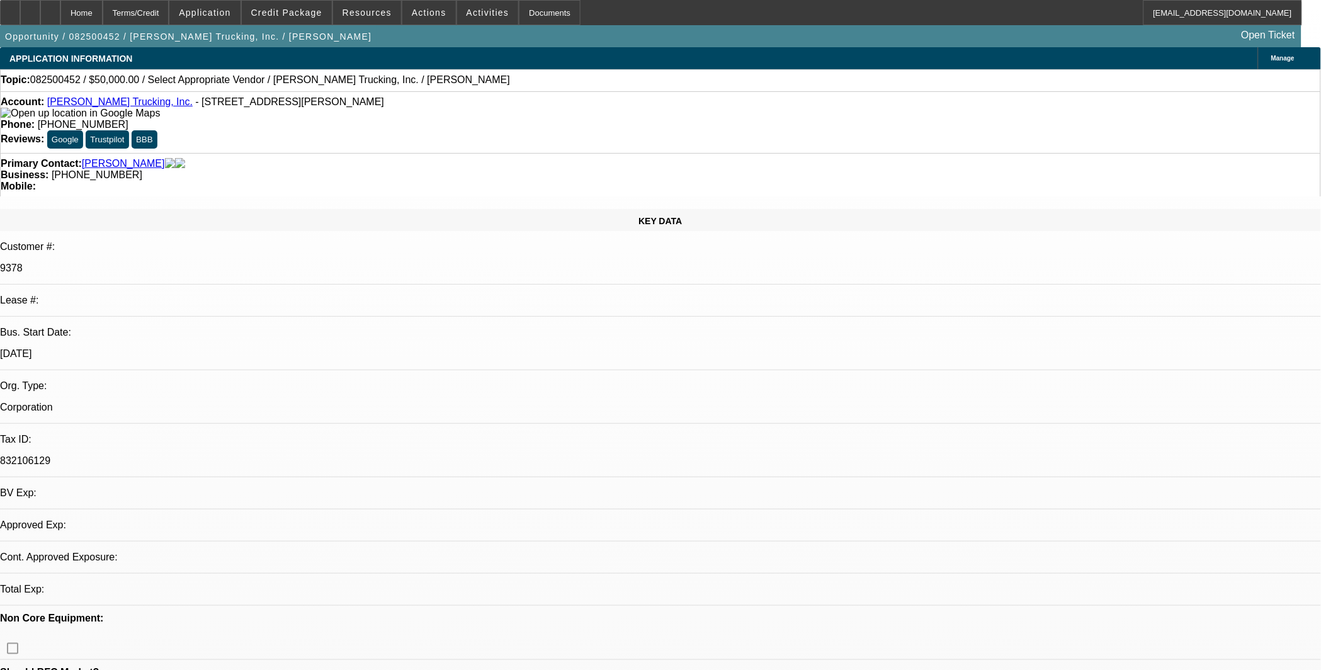
select select "0"
select select "2"
select select "0.1"
select select "4"
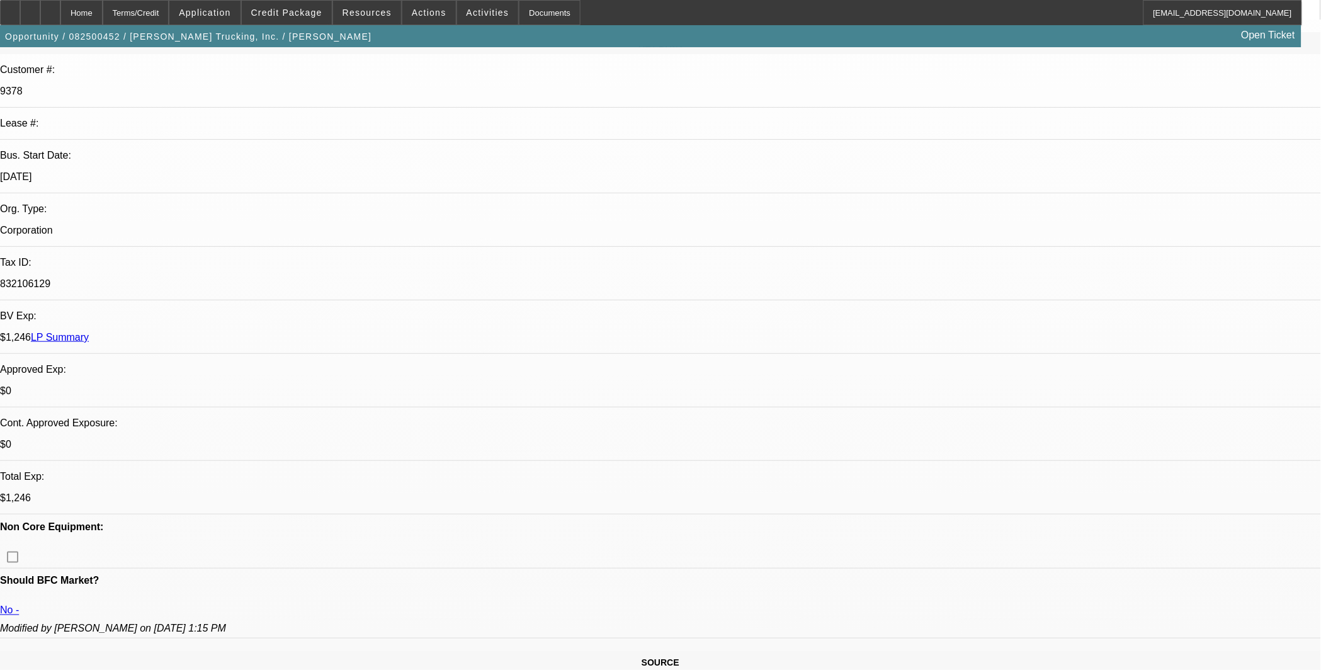
scroll to position [350, 0]
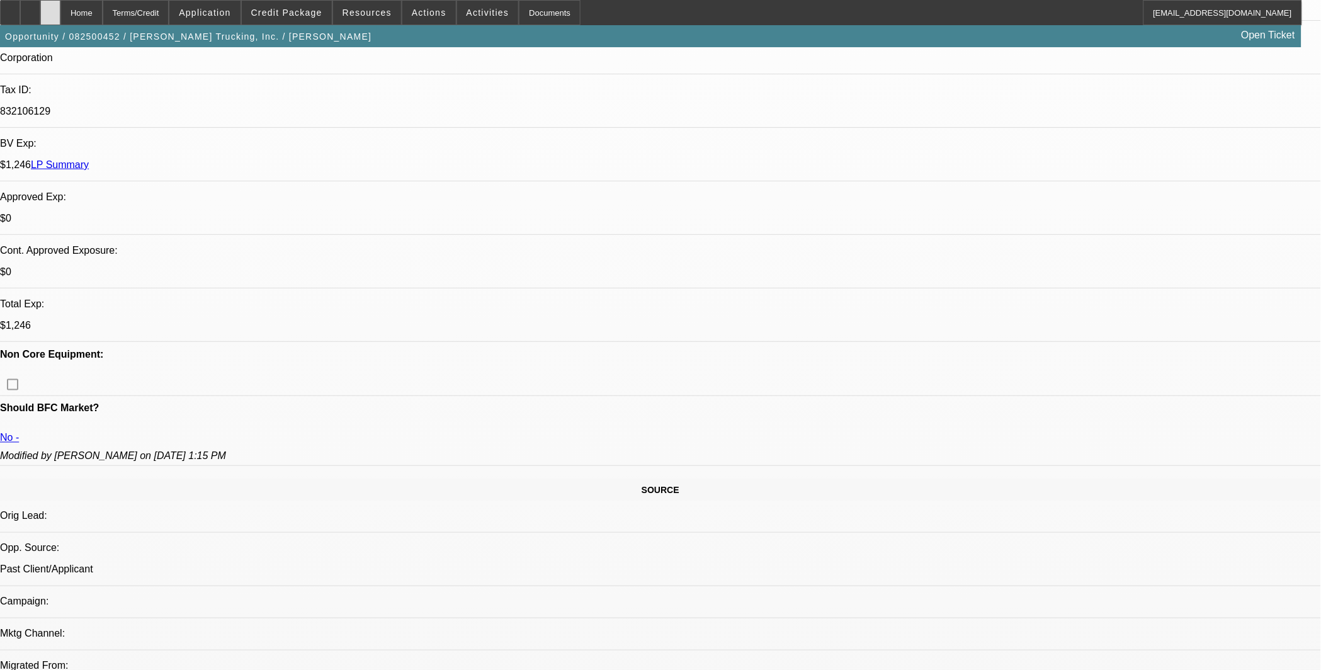
click at [50, 8] on icon at bounding box center [50, 8] width 0 height 0
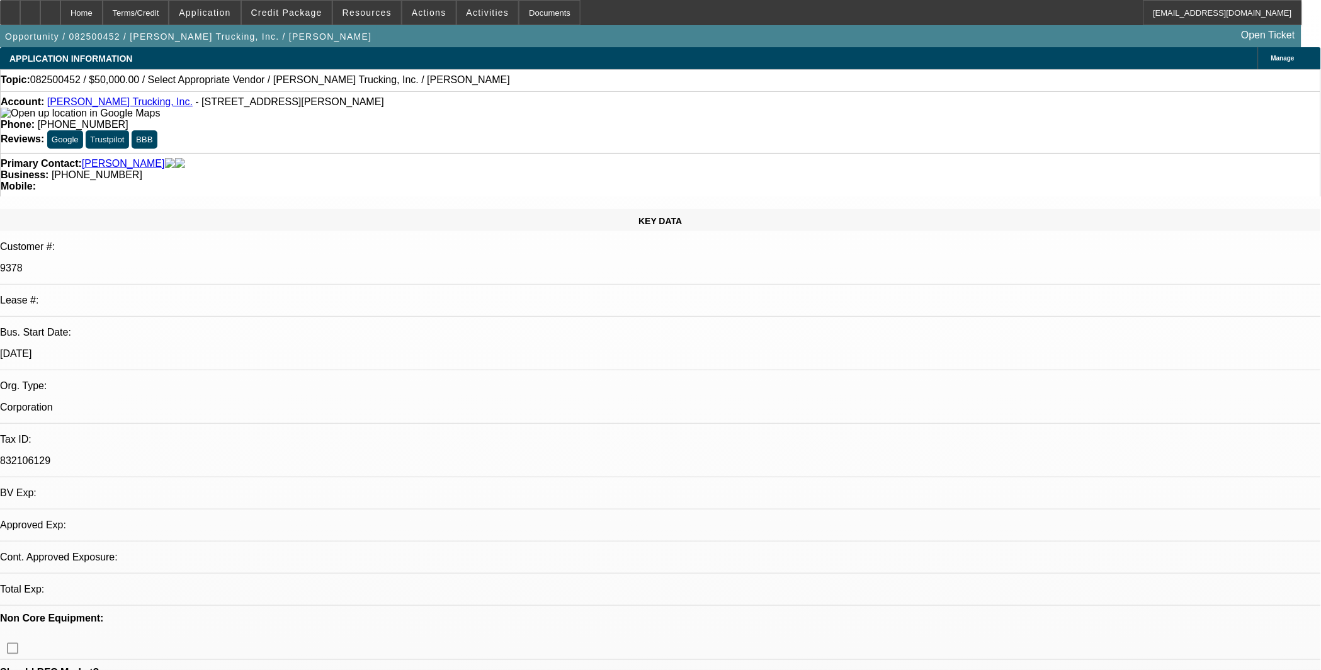
select select "0"
select select "2"
select select "0.1"
select select "4"
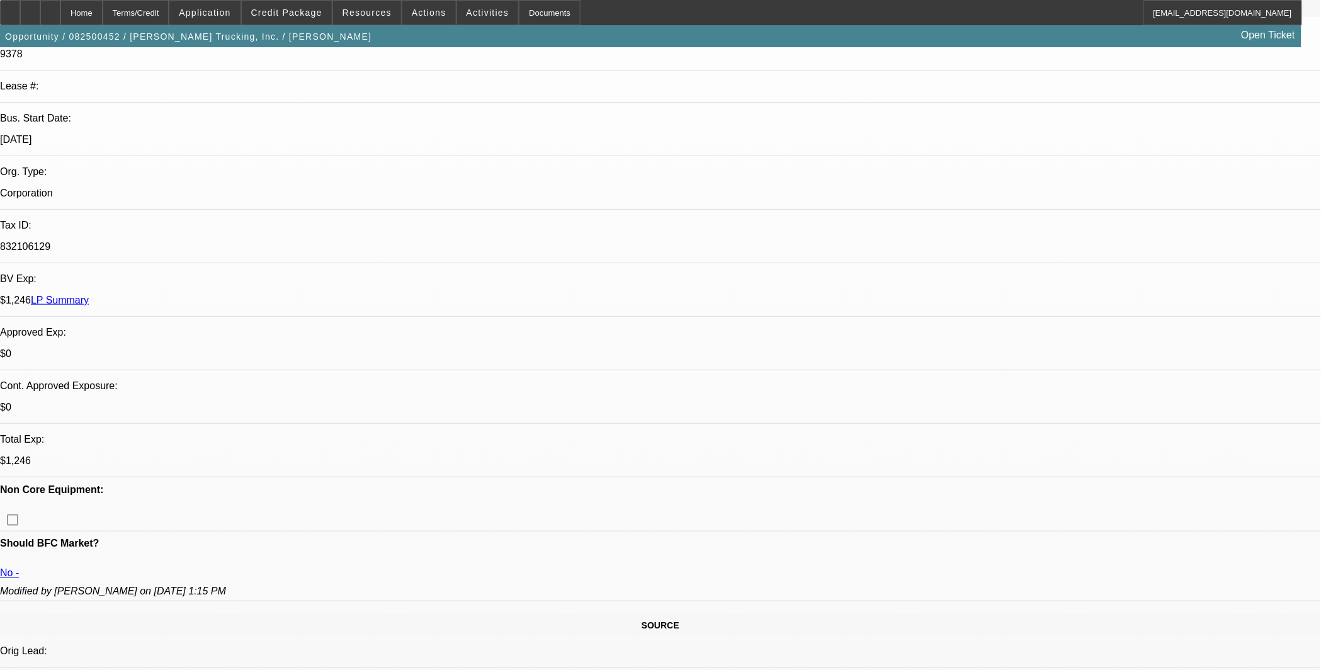
scroll to position [489, 0]
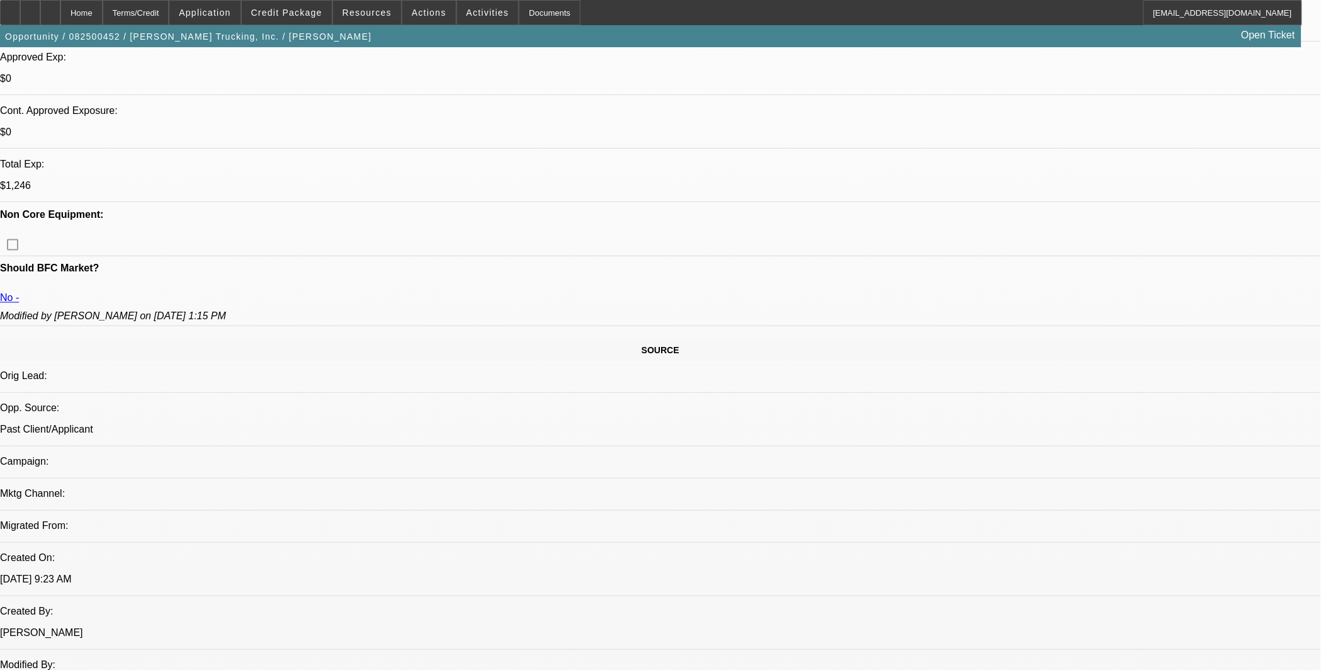
click at [50, 8] on icon at bounding box center [50, 8] width 0 height 0
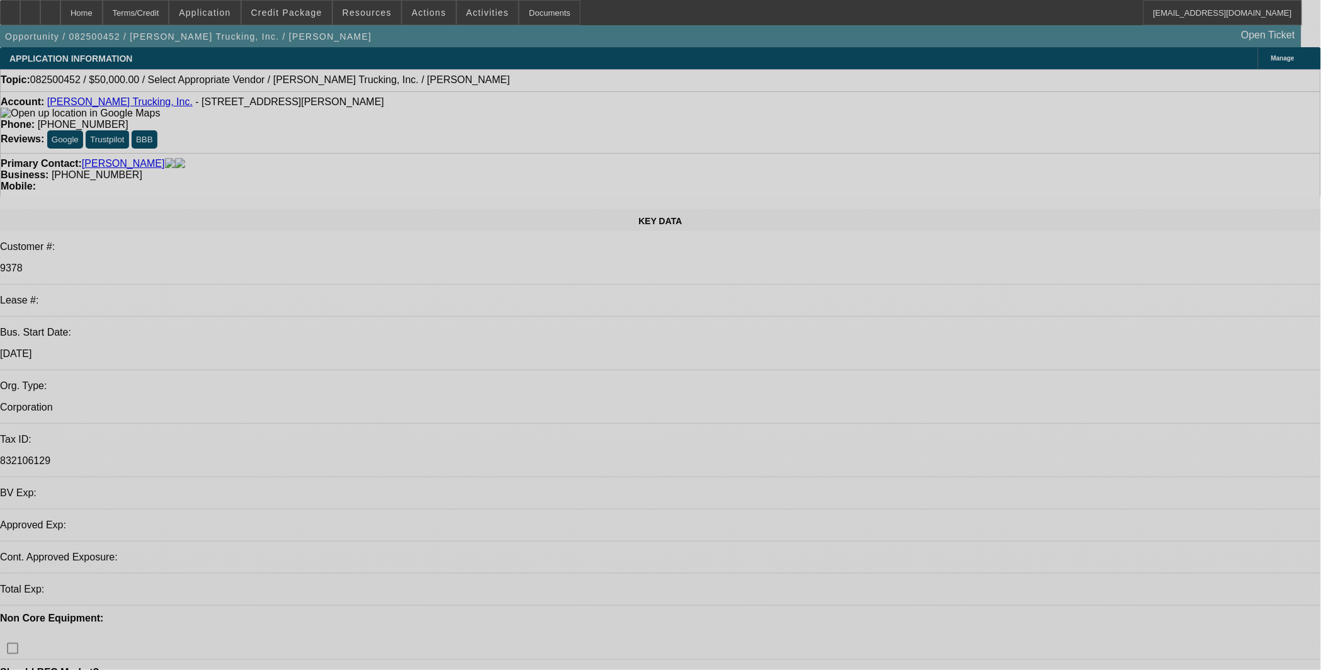
select select "0"
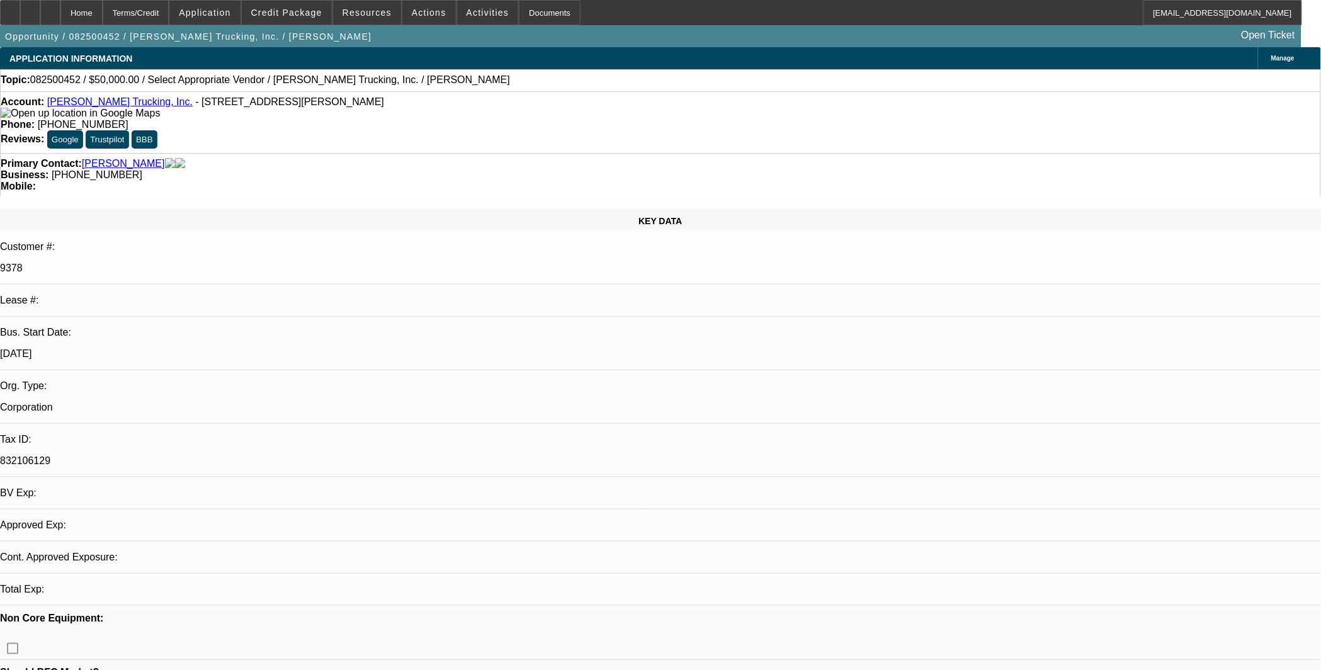
select select "2"
select select "0.1"
select select "4"
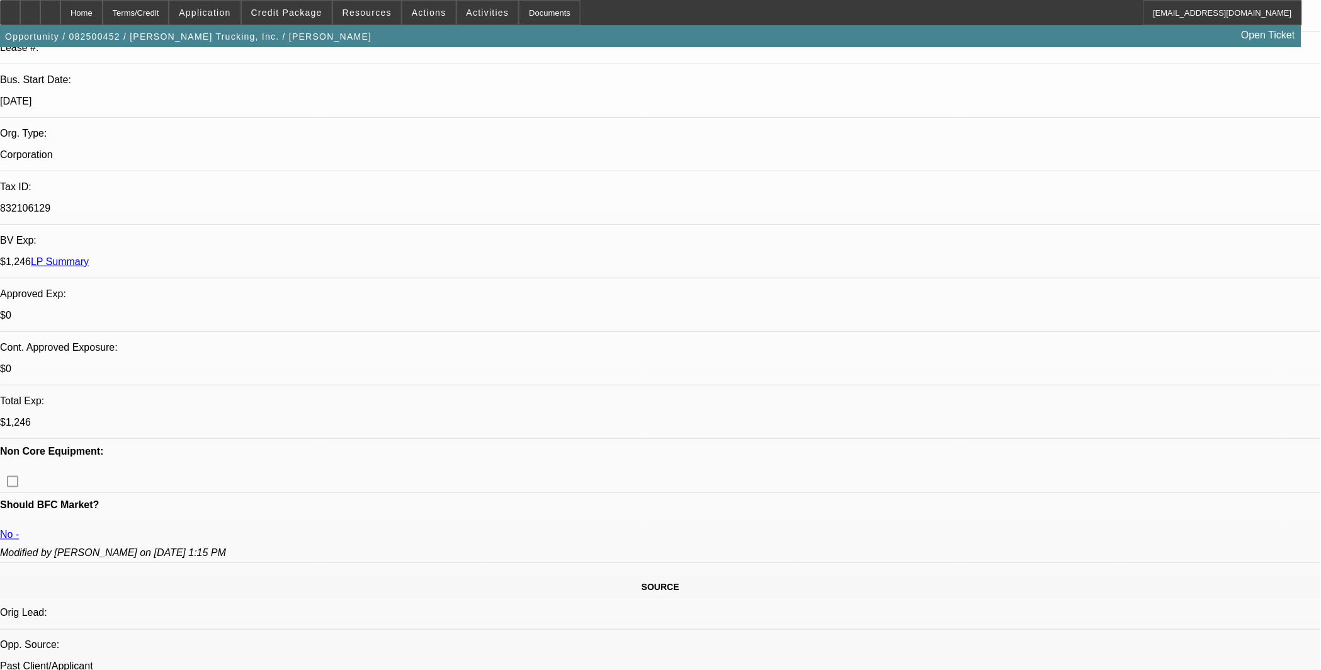
scroll to position [280, 0]
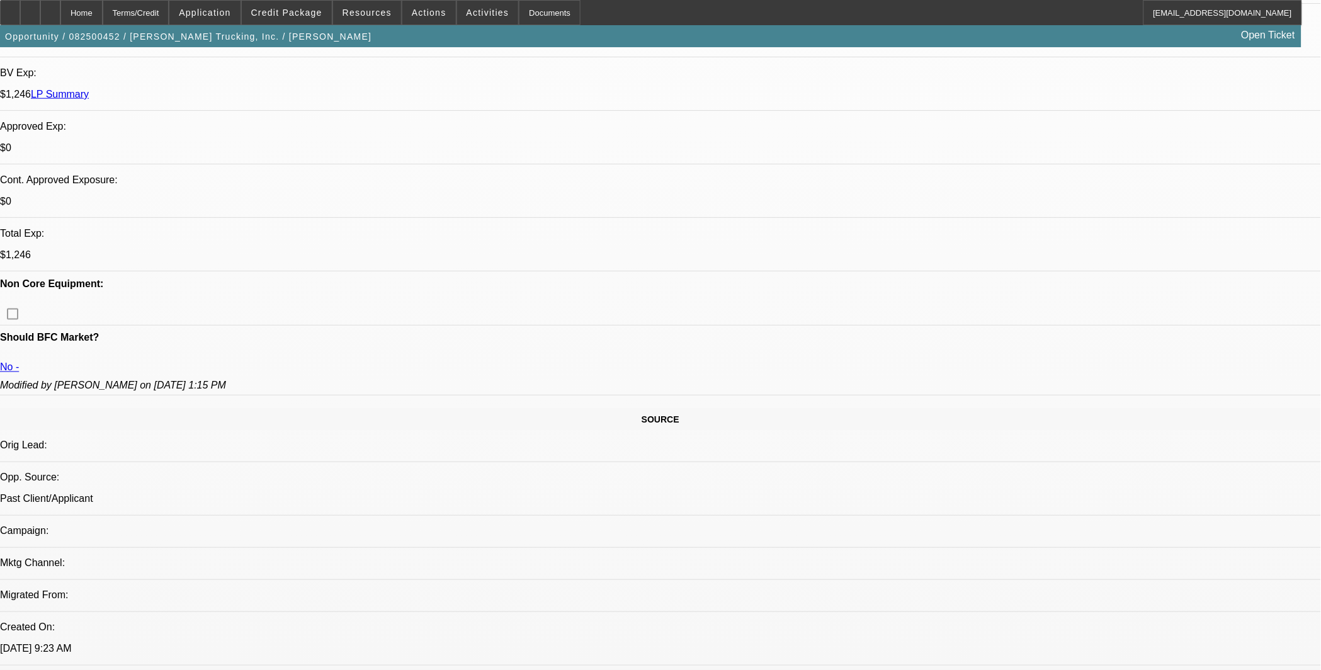
scroll to position [419, 0]
click at [427, 8] on span "Actions" at bounding box center [429, 13] width 35 height 10
click at [457, 76] on span "Close" at bounding box center [458, 74] width 100 height 15
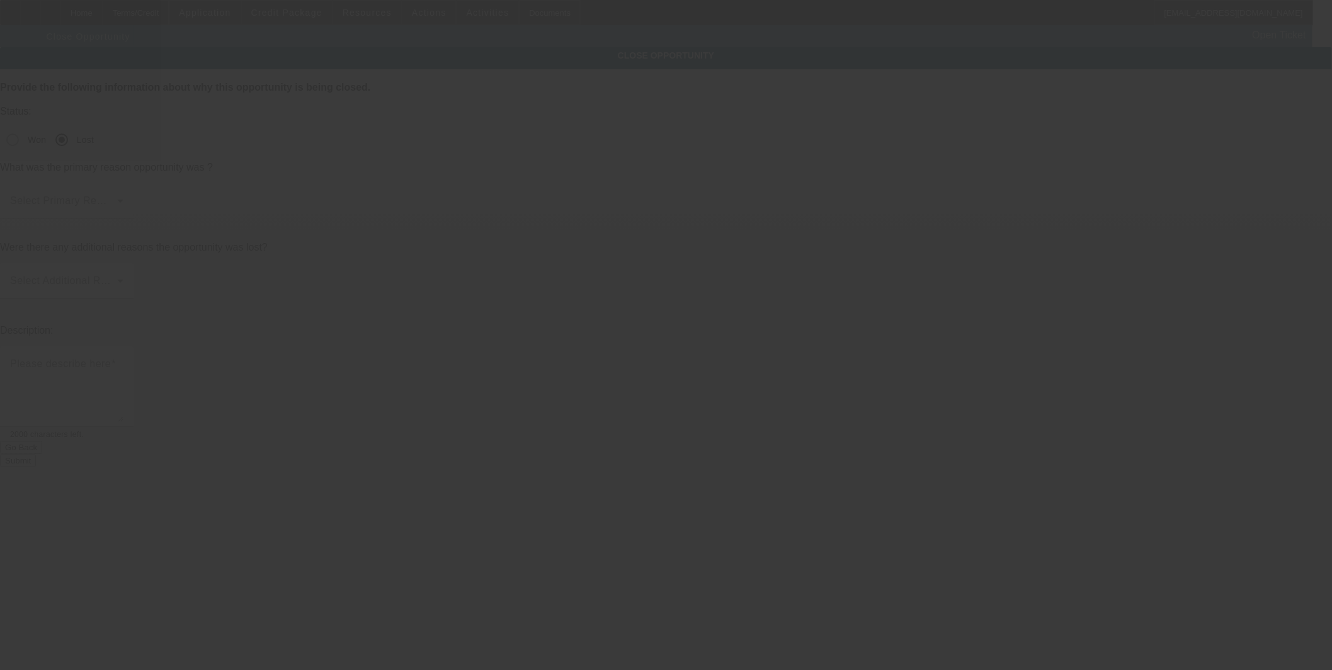
click at [765, 155] on div at bounding box center [666, 335] width 1332 height 670
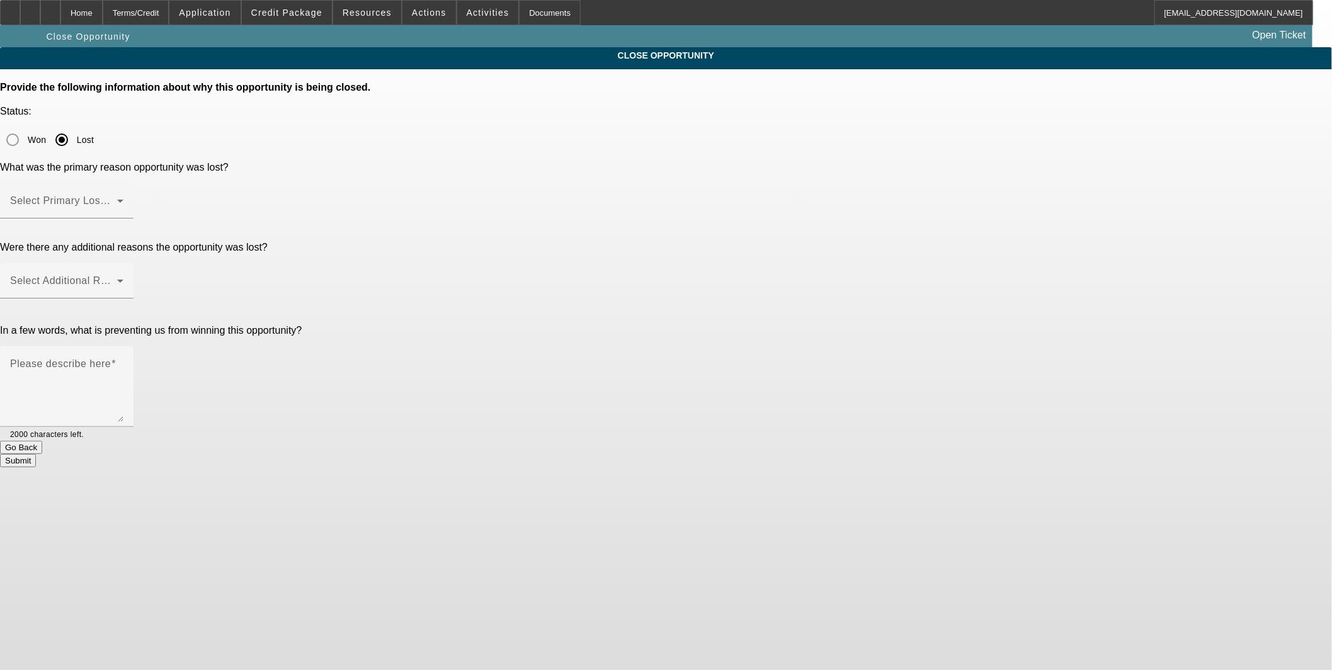
click at [117, 198] on span at bounding box center [63, 205] width 107 height 15
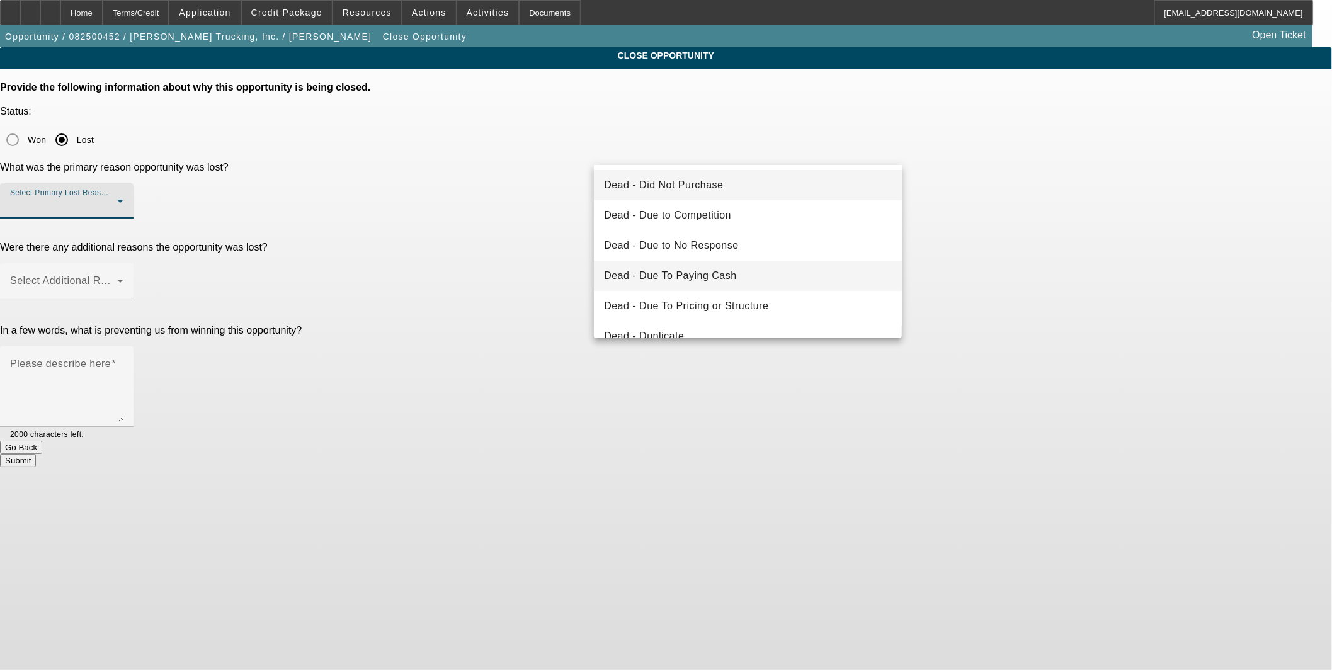
scroll to position [168, 0]
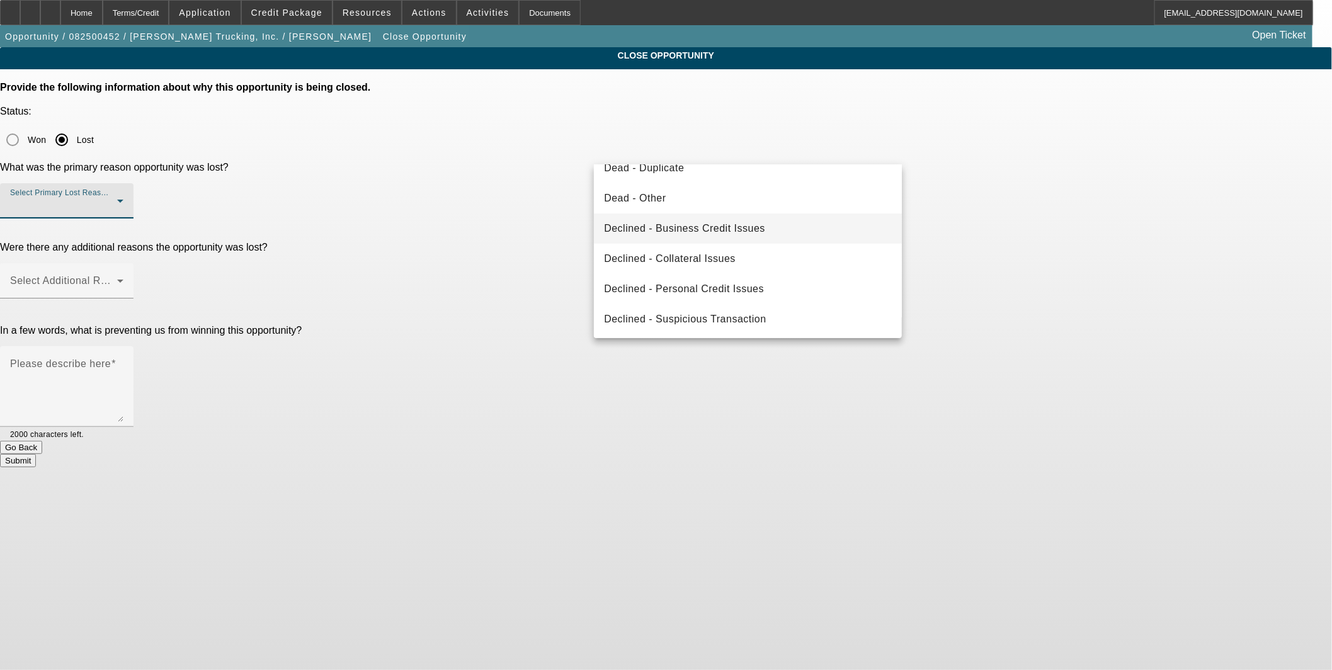
click at [775, 228] on mat-option "Declined - Business Credit Issues" at bounding box center [748, 229] width 308 height 30
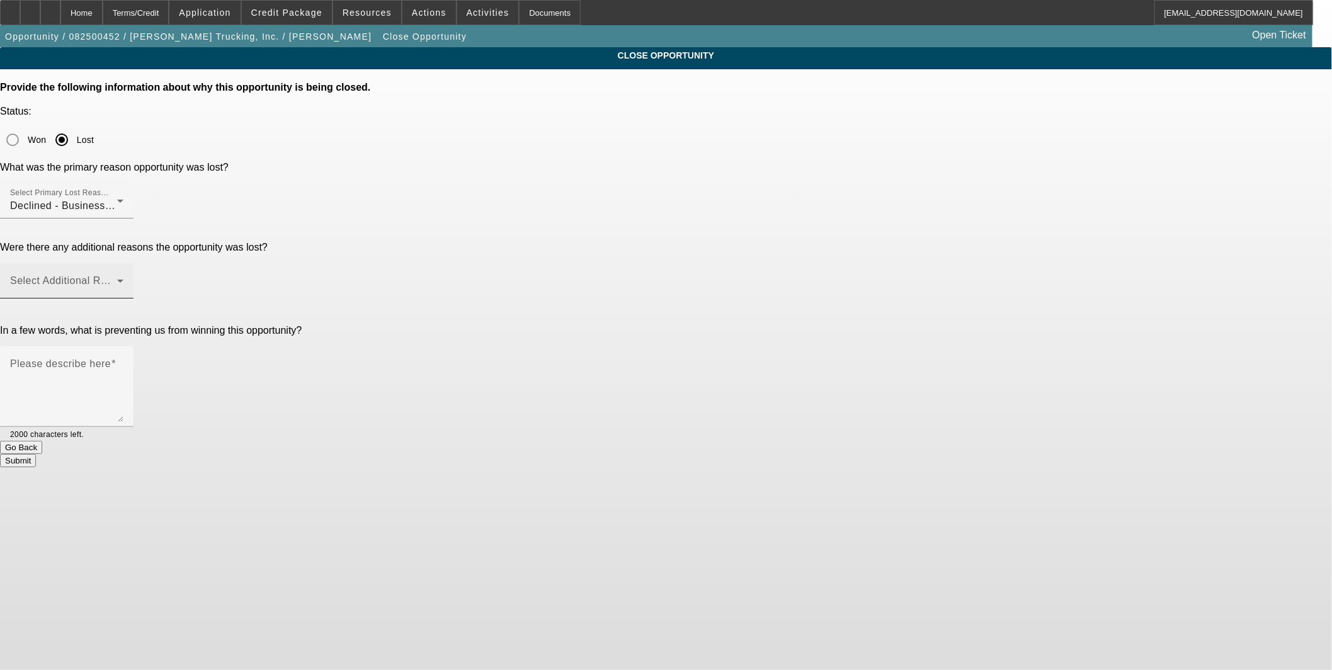
click at [123, 263] on div "Select Additional Reasons" at bounding box center [66, 280] width 113 height 35
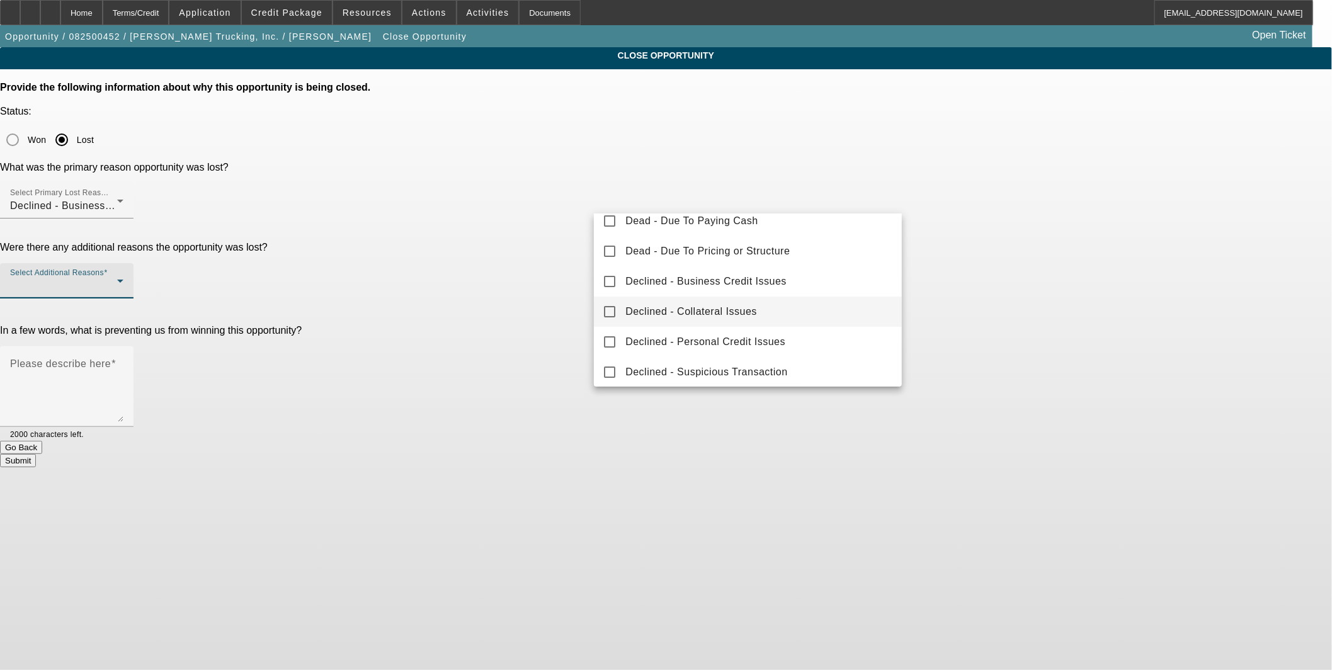
scroll to position [139, 0]
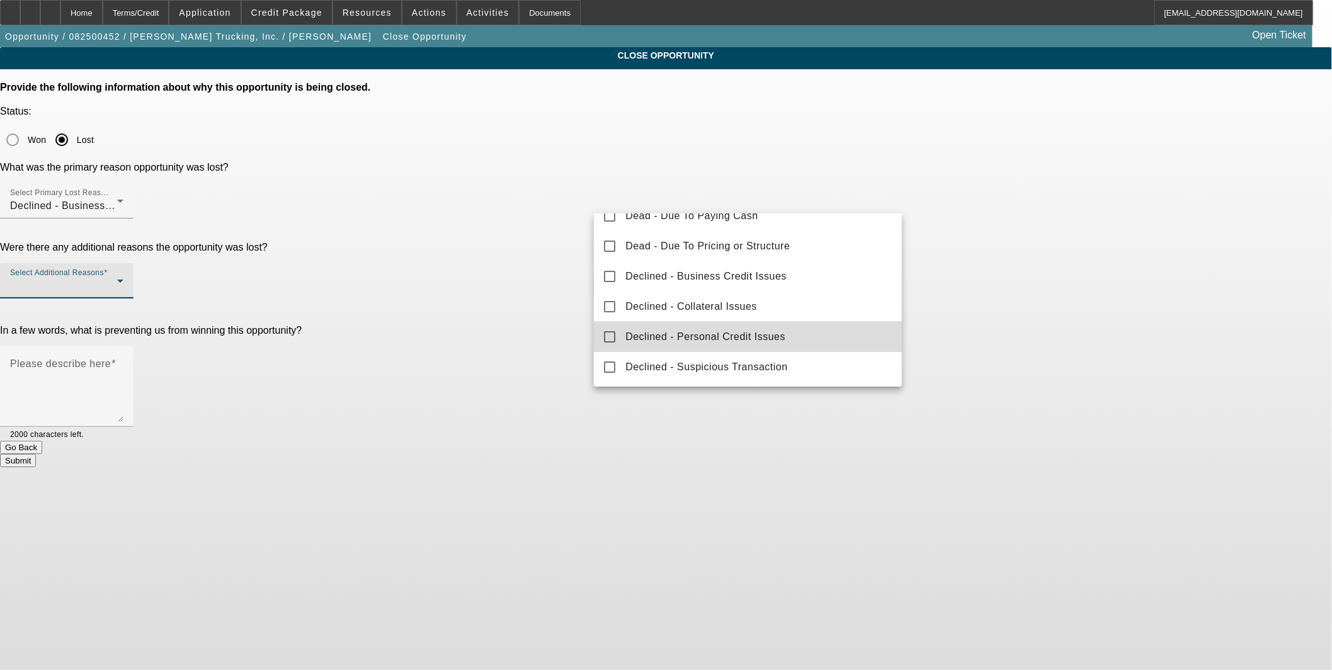
click at [778, 332] on span "Declined - Personal Credit Issues" at bounding box center [705, 336] width 160 height 15
click at [564, 290] on div at bounding box center [666, 335] width 1332 height 670
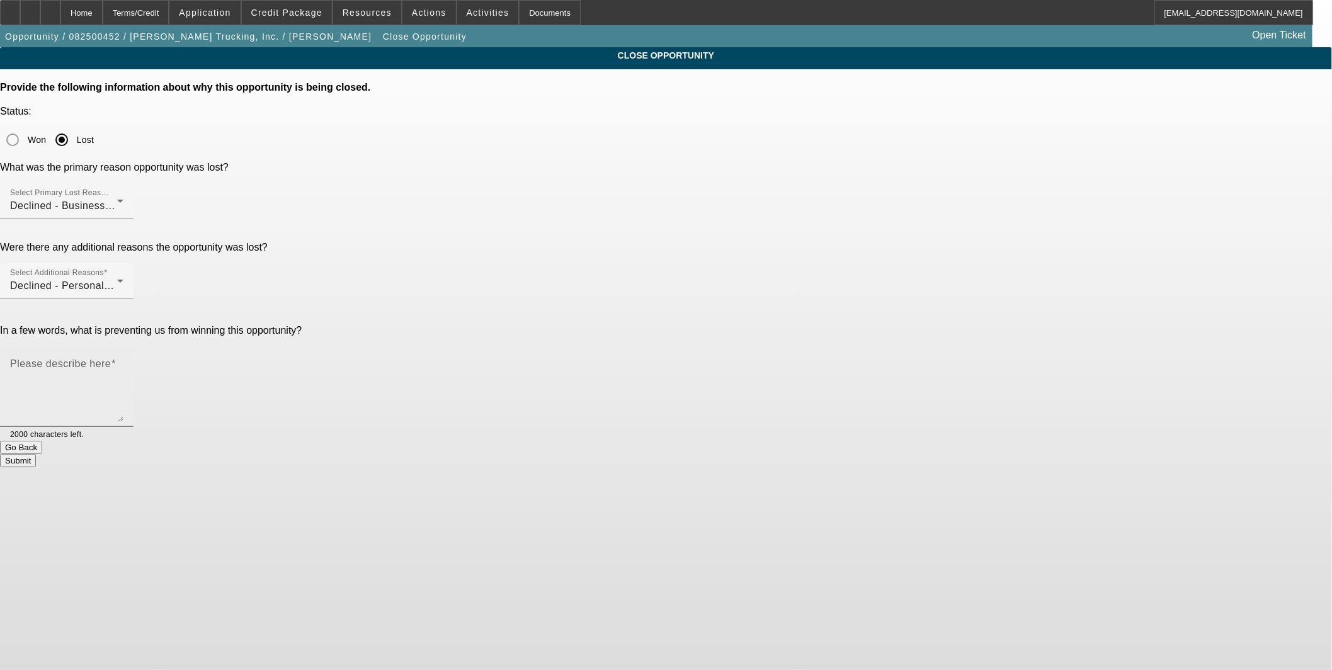
drag, startPoint x: 659, startPoint y: 265, endPoint x: 668, endPoint y: 238, distance: 28.1
click at [123, 362] on textarea "Please describe here" at bounding box center [66, 392] width 113 height 60
type textarea "No change in credit since the last application. Repo on his business credit and…"
click at [36, 454] on button "Submit" at bounding box center [18, 460] width 36 height 13
